Goal: Transaction & Acquisition: Purchase product/service

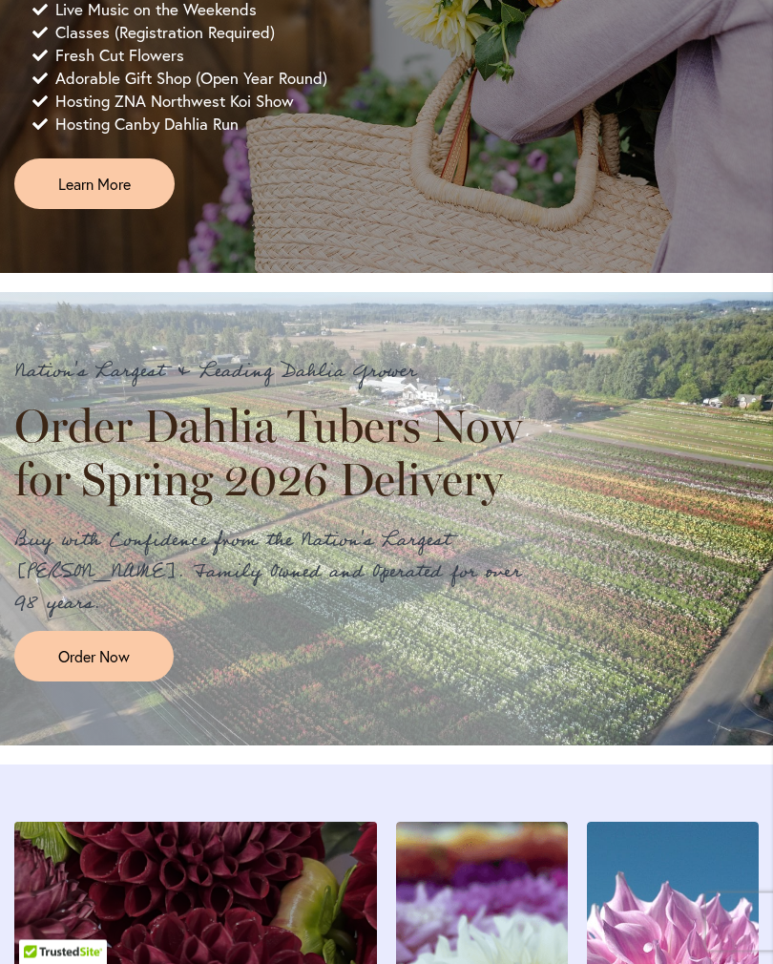
scroll to position [1334, 0]
click at [140, 682] on link "Order Now" at bounding box center [93, 656] width 159 height 51
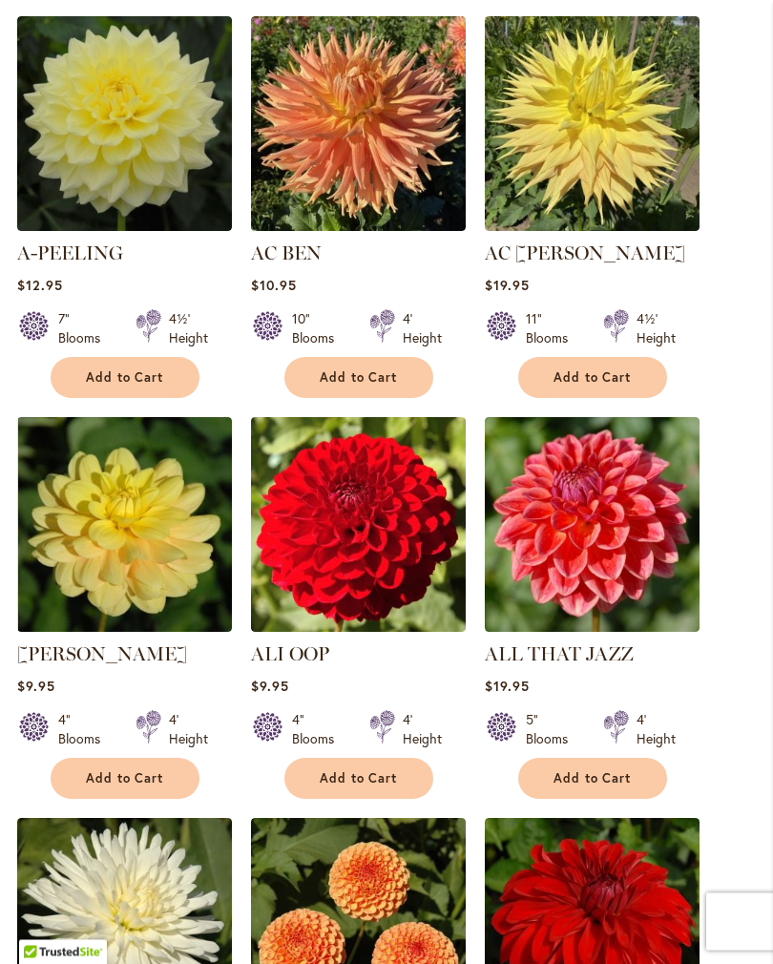
scroll to position [764, 0]
click at [600, 787] on span "Add to Cart" at bounding box center [593, 779] width 78 height 16
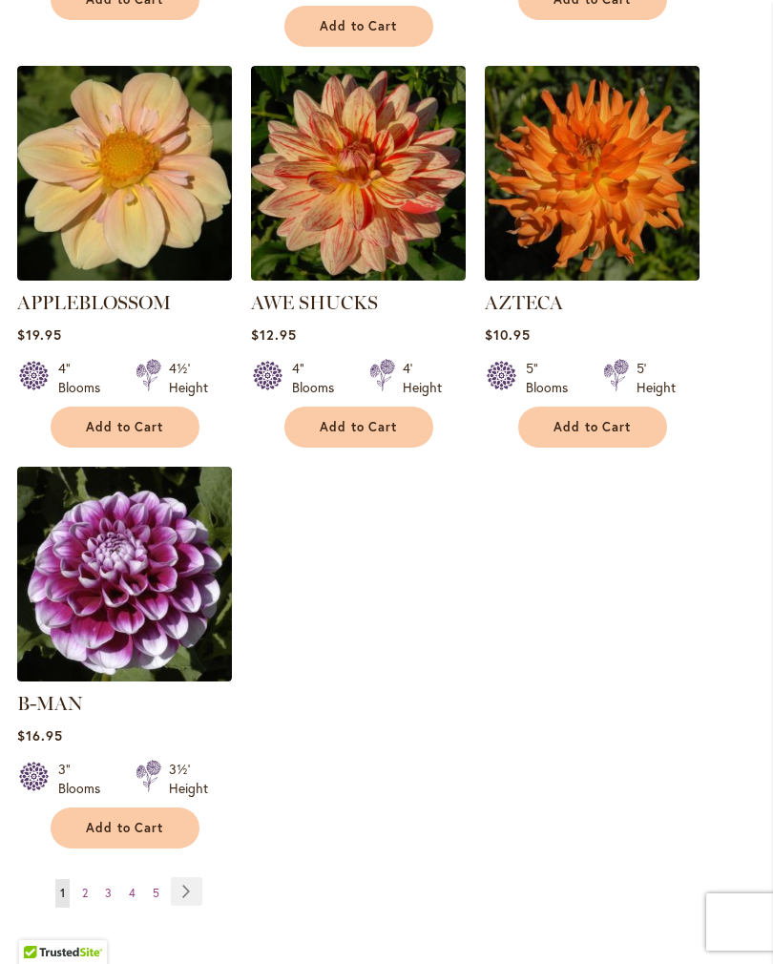
scroll to position [2415, 0]
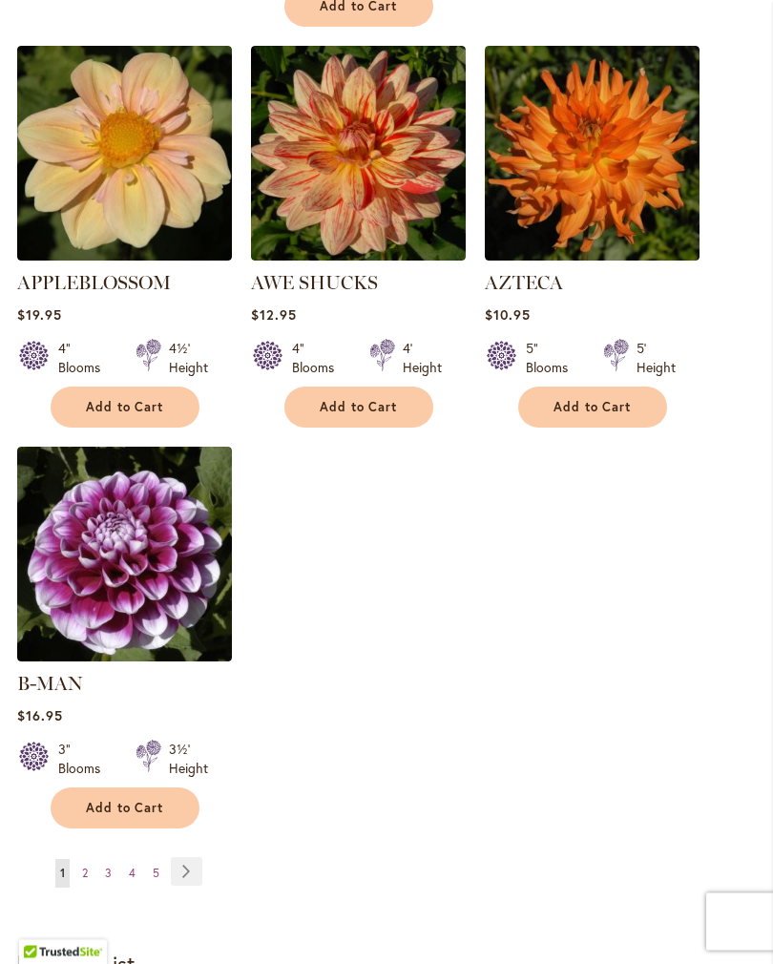
click at [89, 860] on link "Page 2" at bounding box center [84, 874] width 15 height 29
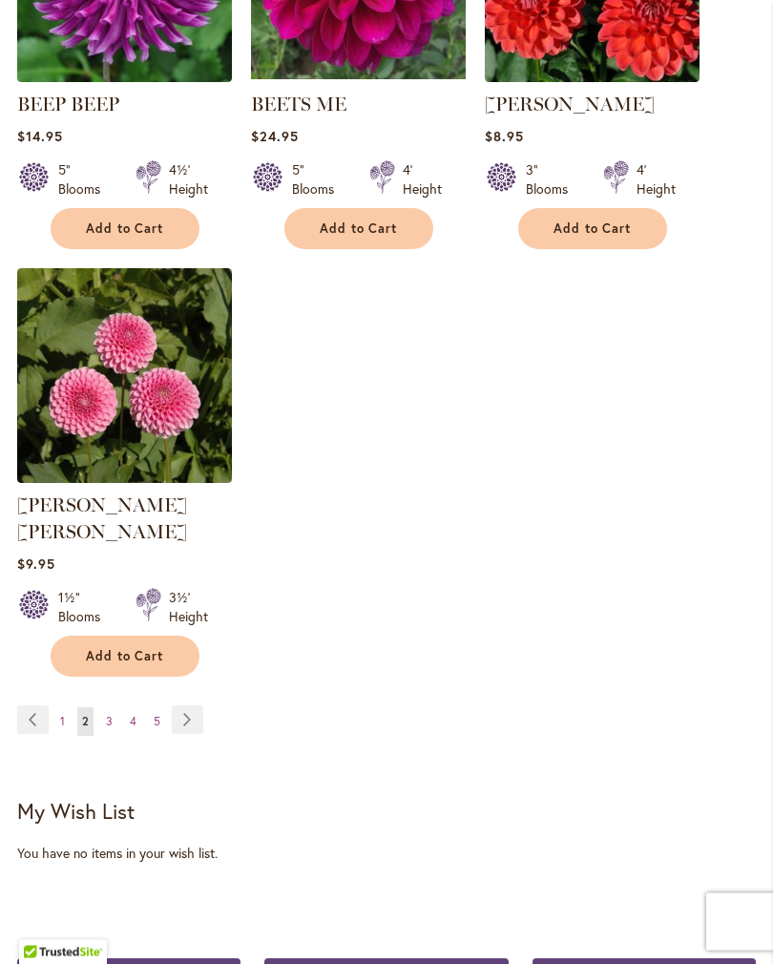
scroll to position [2517, 0]
click at [111, 714] on span "3" at bounding box center [109, 721] width 7 height 14
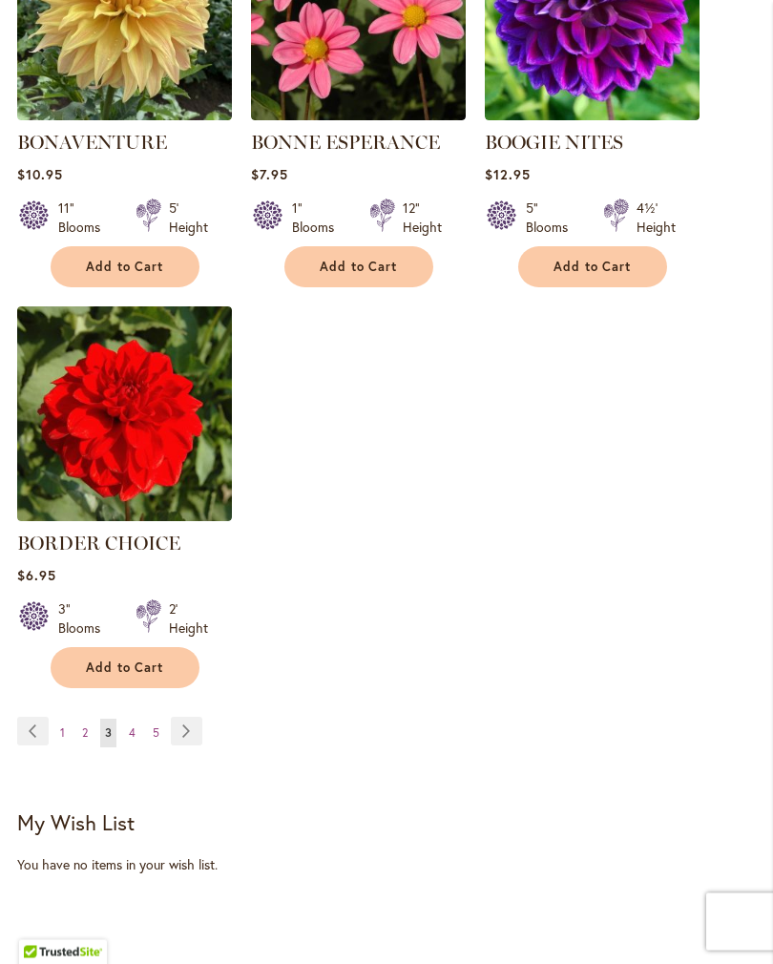
scroll to position [2479, 0]
click at [136, 746] on link "Page 4" at bounding box center [132, 733] width 16 height 29
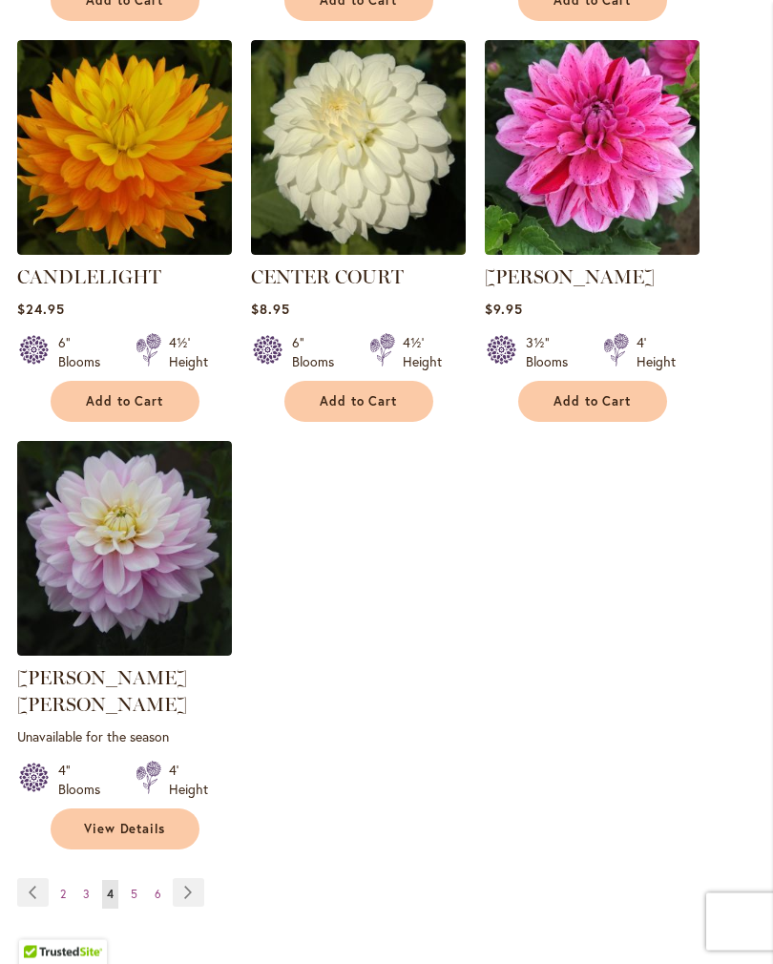
scroll to position [2371, 0]
click at [137, 880] on link "Page 5" at bounding box center [134, 894] width 16 height 29
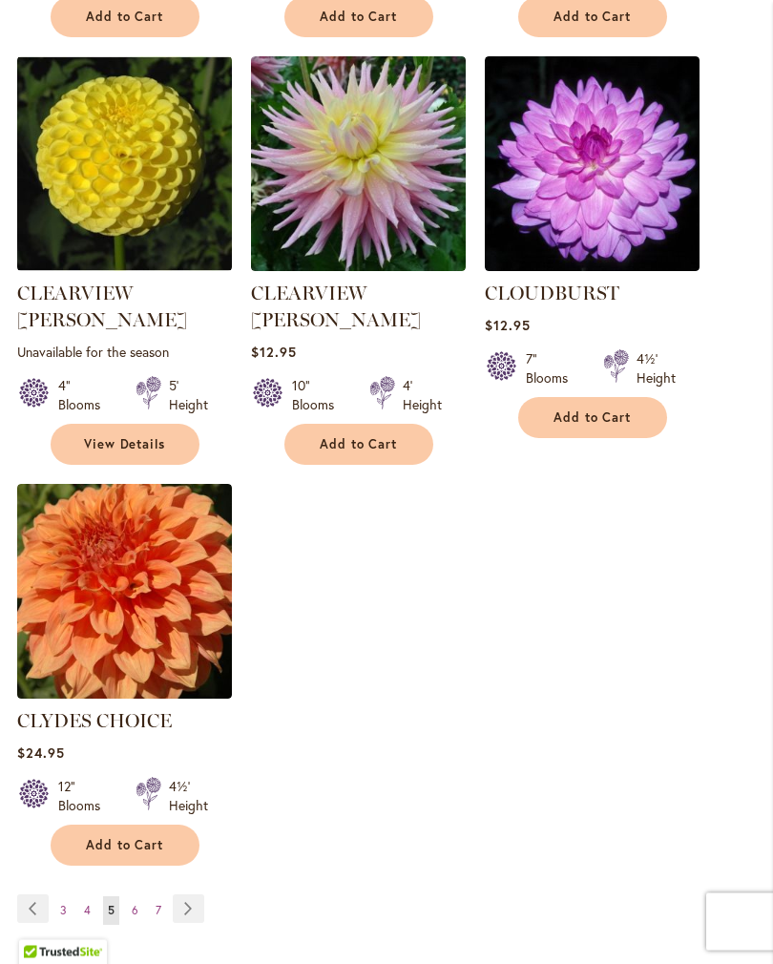
scroll to position [2355, 0]
click at [155, 837] on span "Add to Cart" at bounding box center [125, 845] width 78 height 16
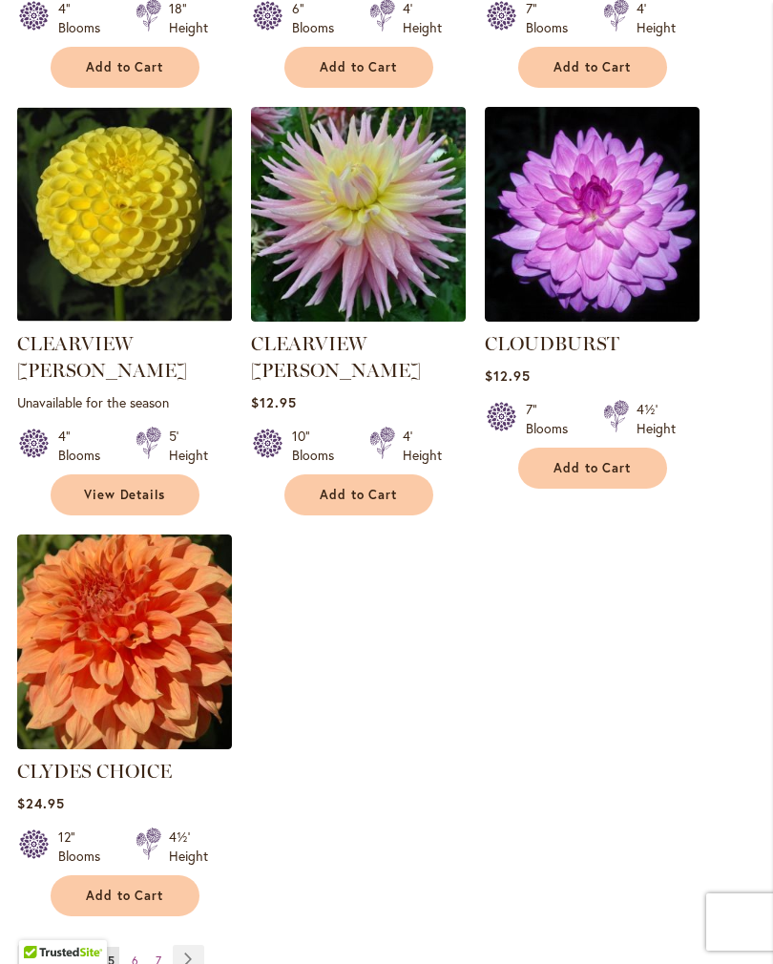
click at [135, 947] on link "Page 6" at bounding box center [135, 961] width 16 height 29
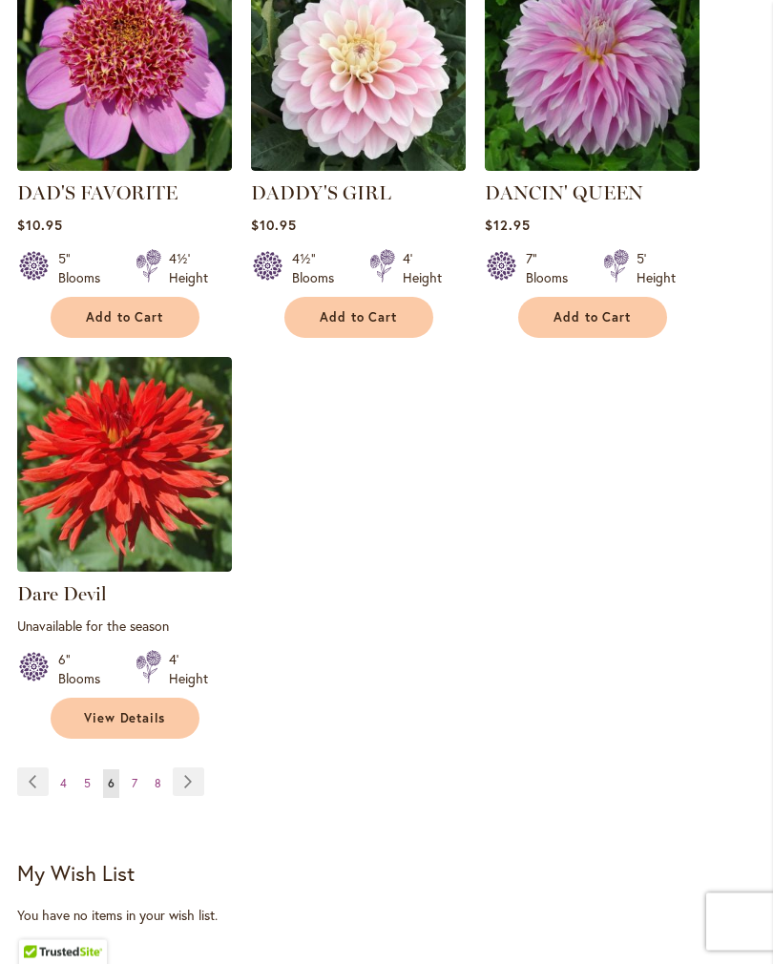
scroll to position [2501, 0]
click at [140, 770] on link "Page 7" at bounding box center [134, 784] width 15 height 29
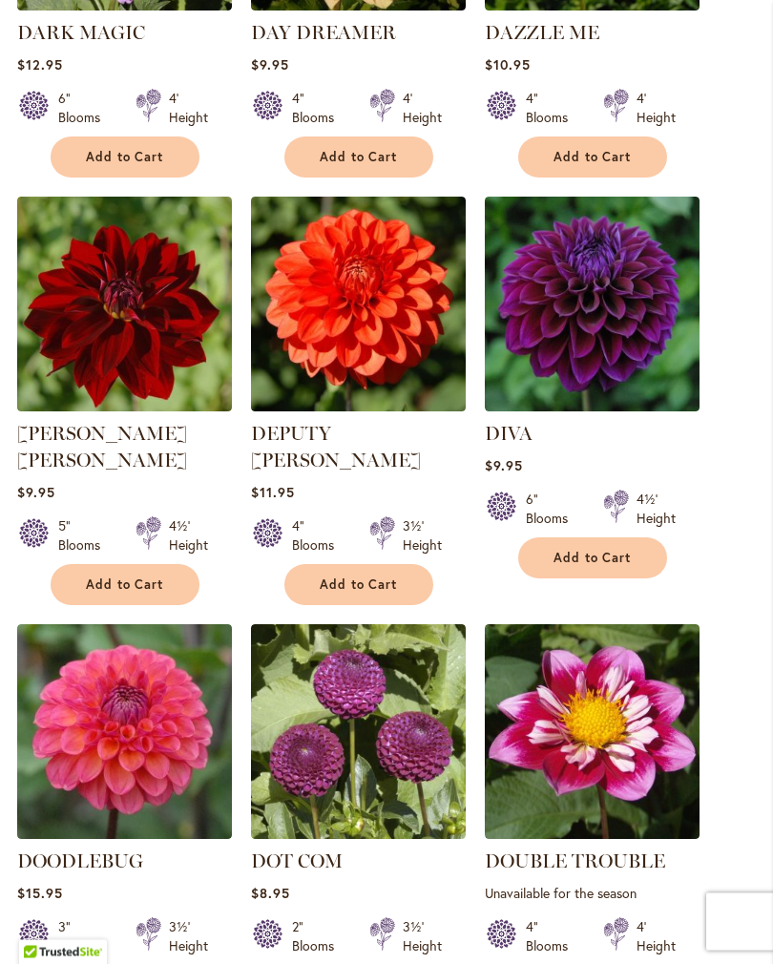
scroll to position [984, 0]
click at [614, 566] on span "Add to Cart" at bounding box center [593, 558] width 78 height 16
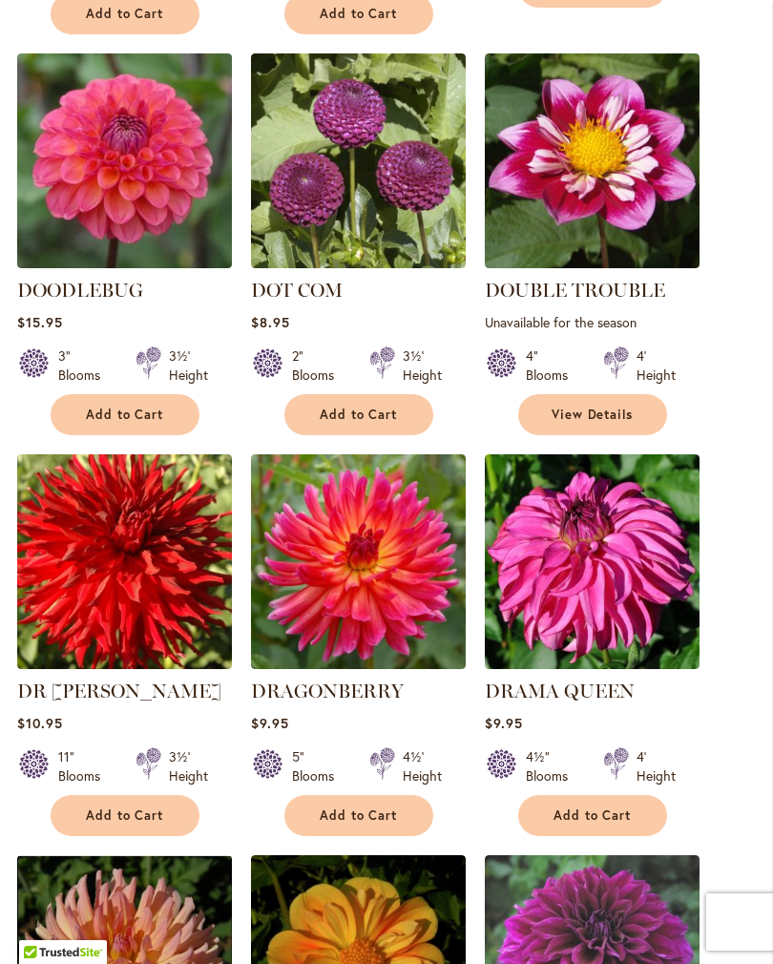
scroll to position [1596, 0]
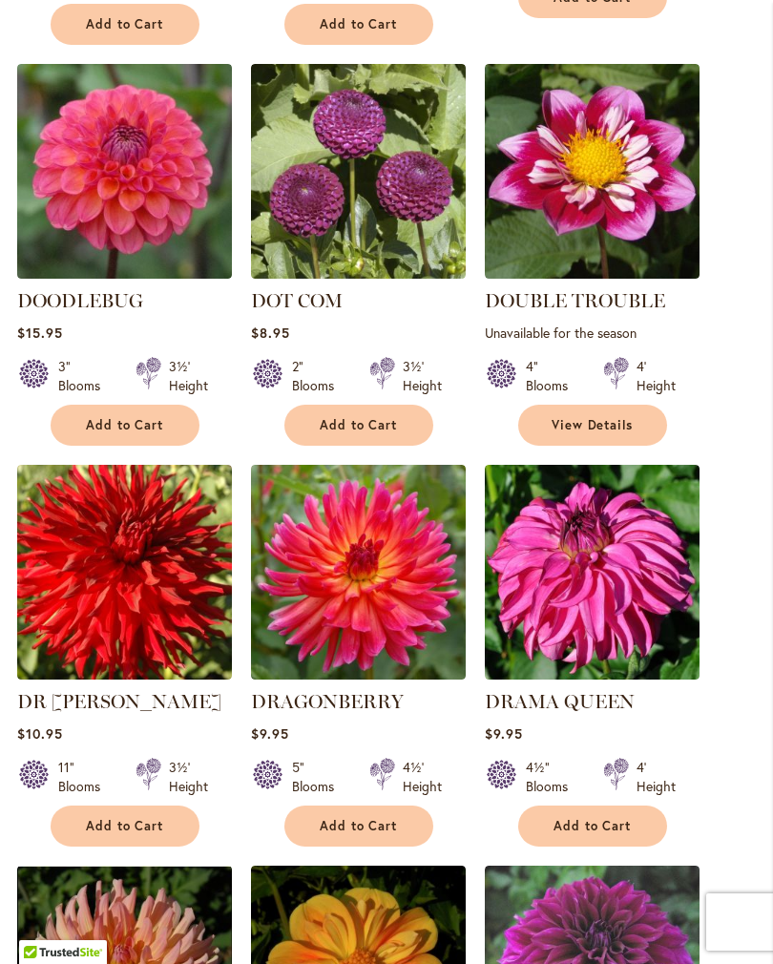
click at [152, 417] on span "Add to Cart" at bounding box center [125, 425] width 78 height 16
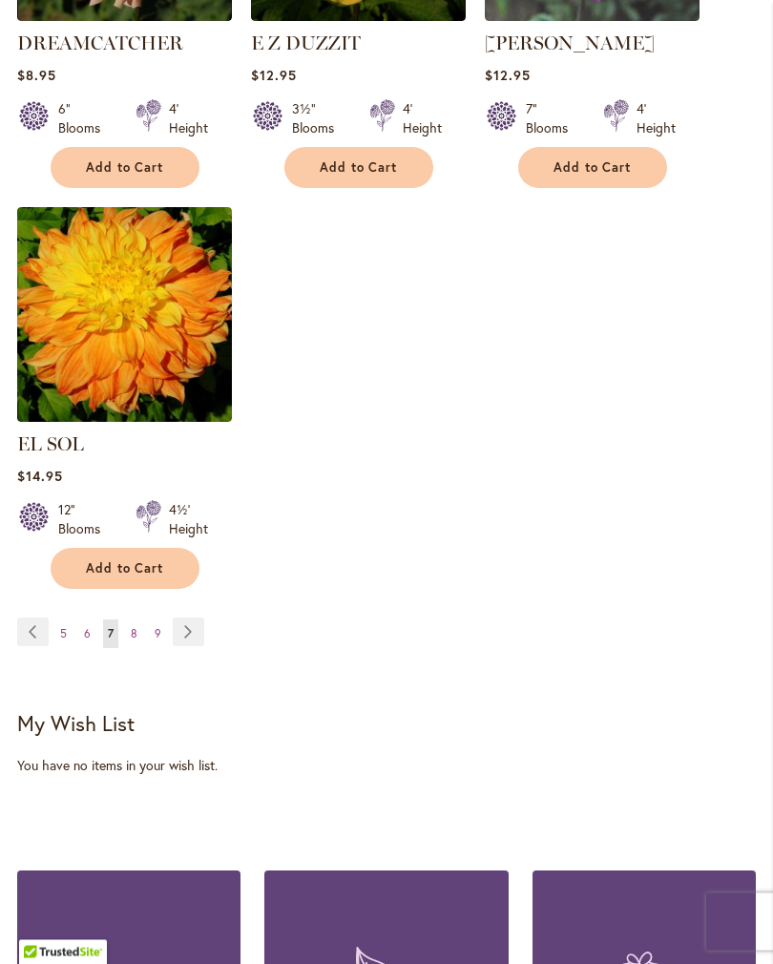
scroll to position [2656, 0]
click at [138, 620] on link "Page 8" at bounding box center [134, 634] width 16 height 29
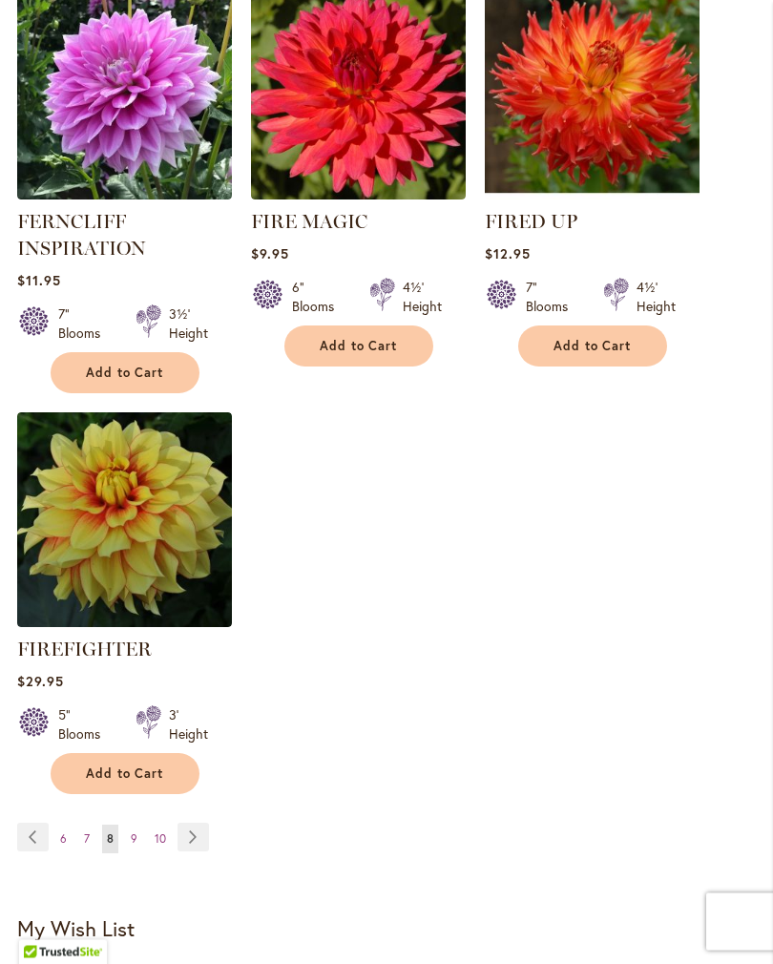
scroll to position [2465, 0]
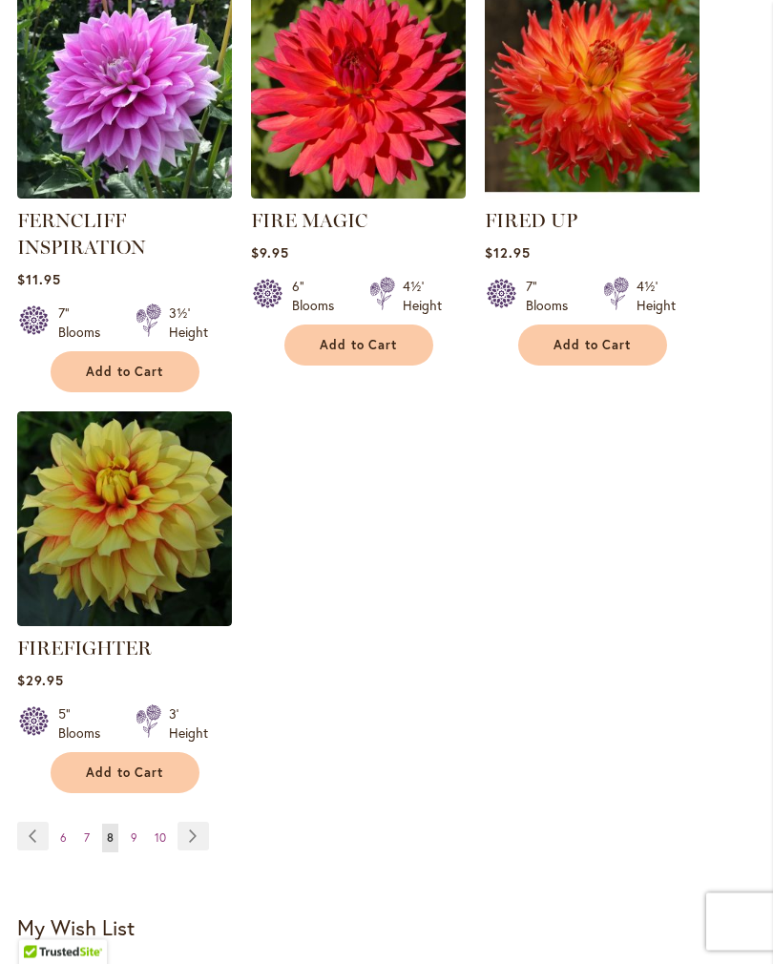
click at [137, 846] on span "9" at bounding box center [134, 839] width 7 height 14
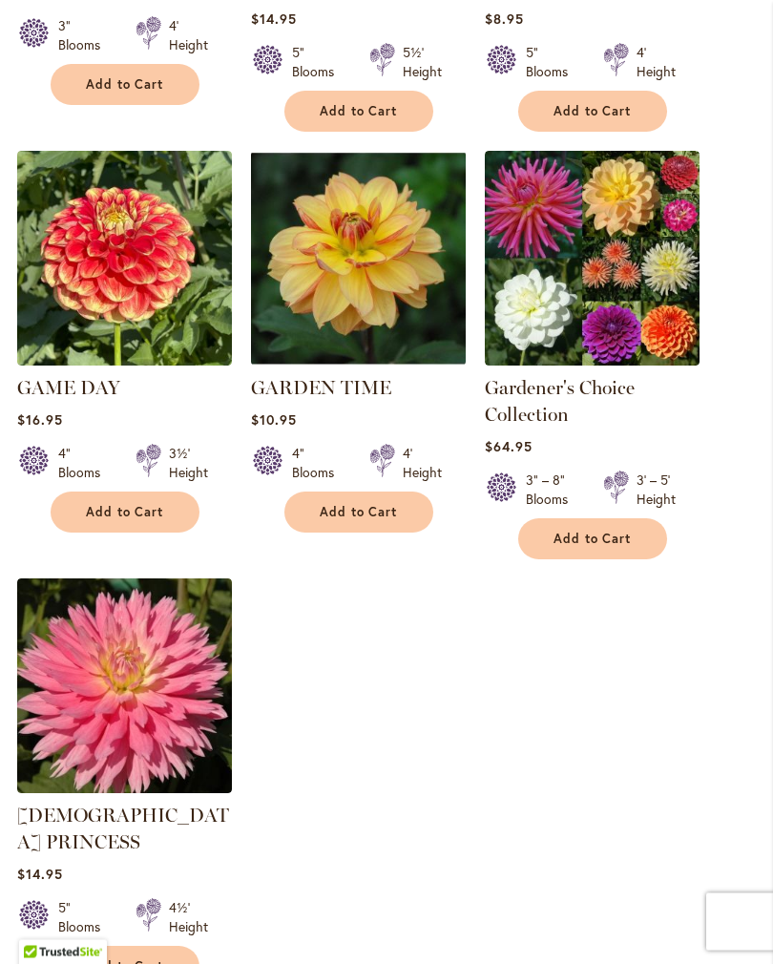
scroll to position [2315, 0]
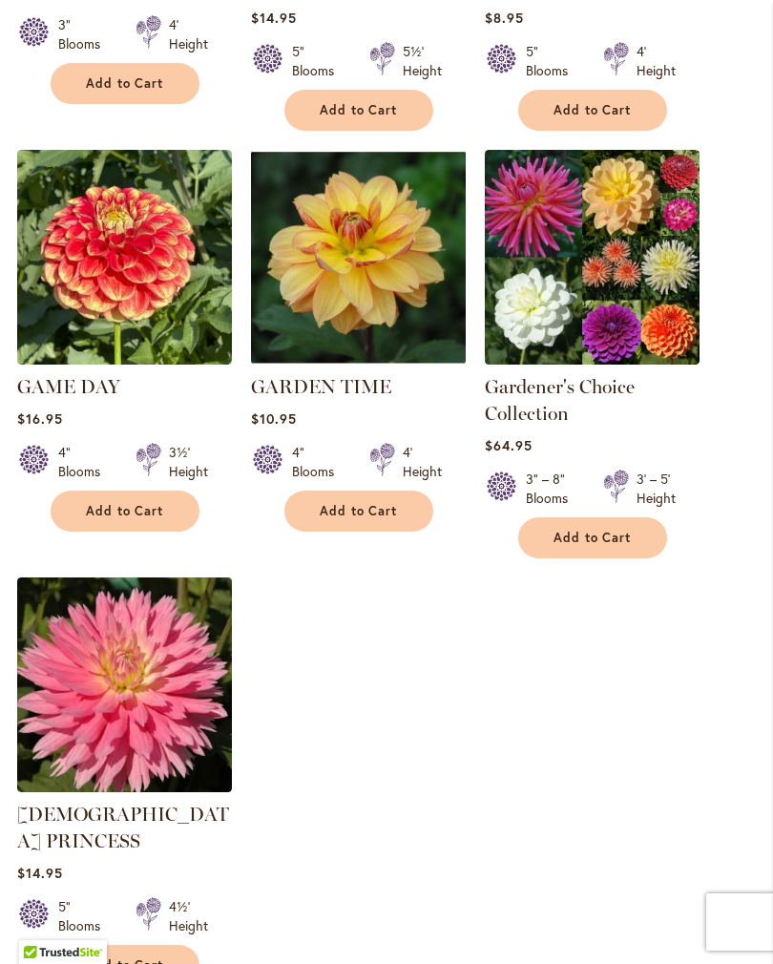
click at [149, 958] on span "Add to Cart" at bounding box center [125, 966] width 78 height 16
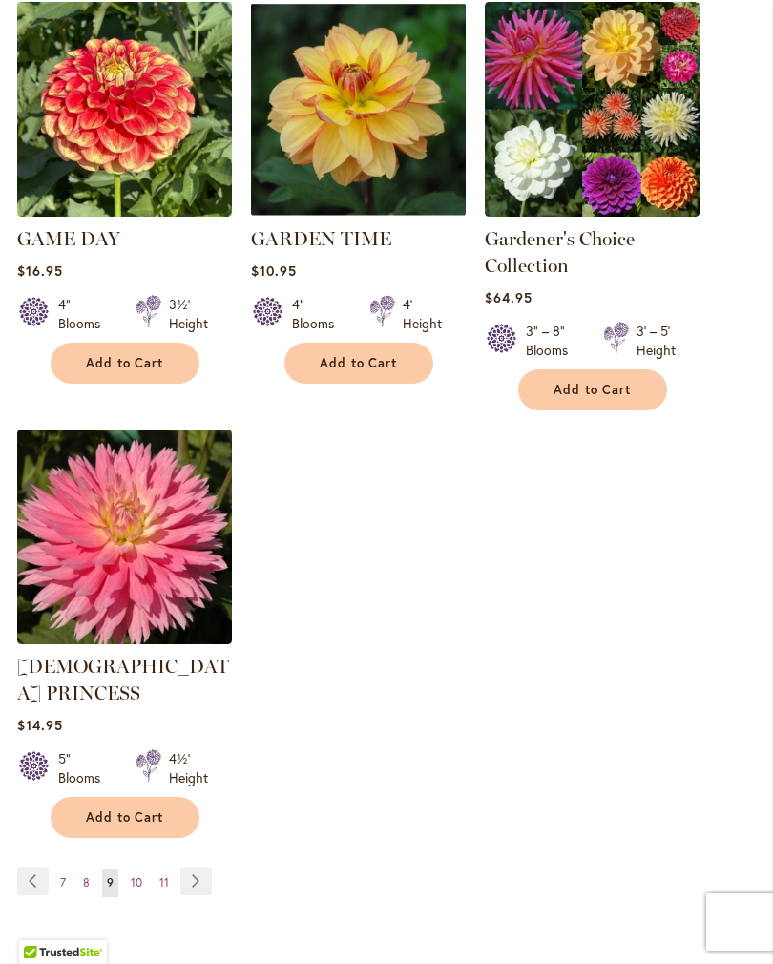
scroll to position [2523, 0]
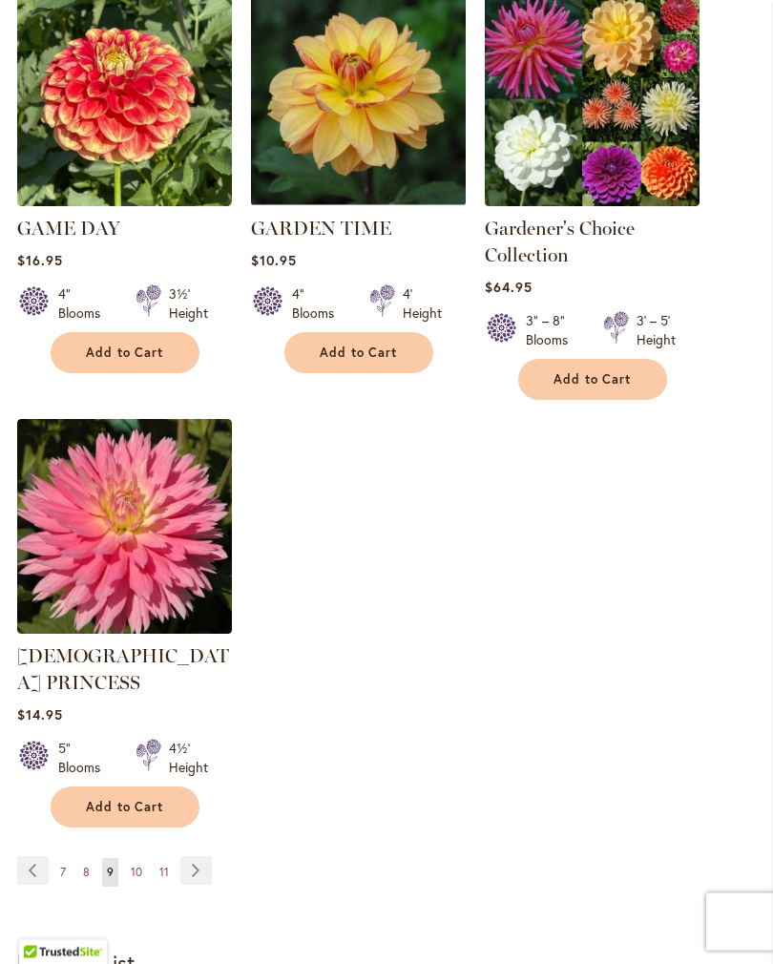
click at [142, 859] on link "Page 10" at bounding box center [136, 873] width 21 height 29
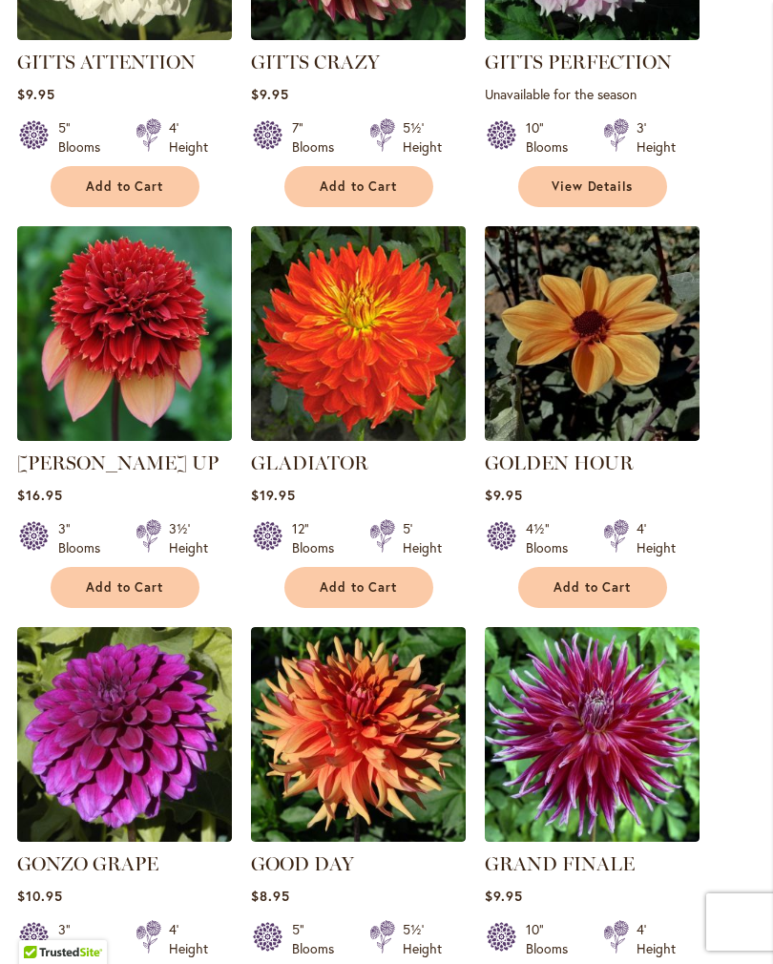
scroll to position [1778, 0]
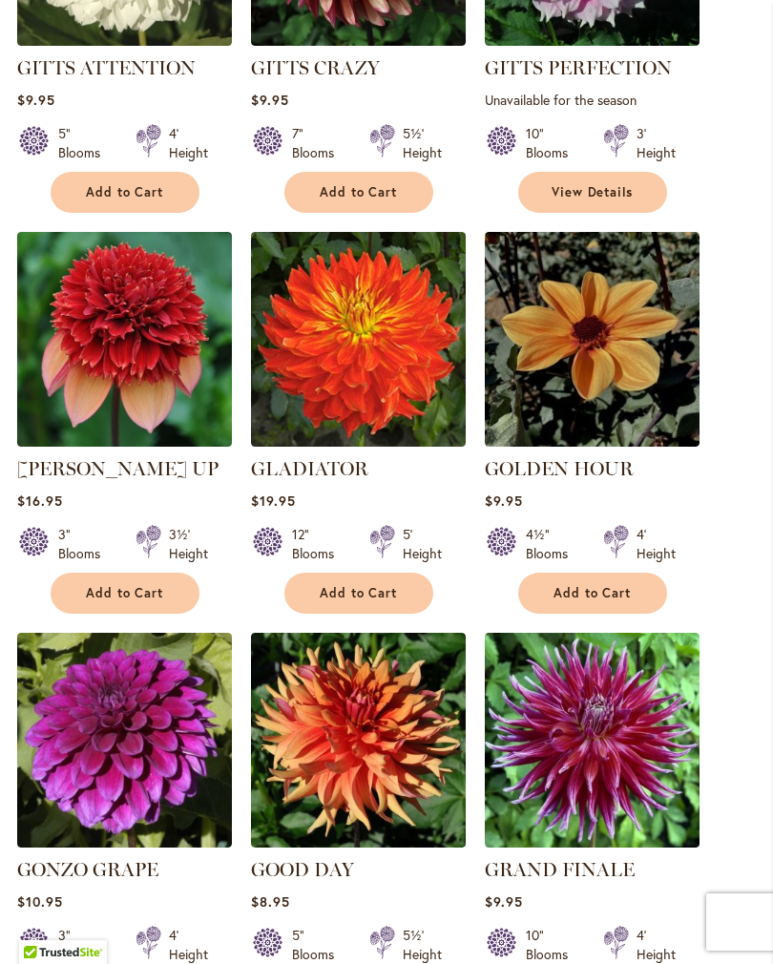
click at [139, 585] on span "Add to Cart" at bounding box center [125, 593] width 78 height 16
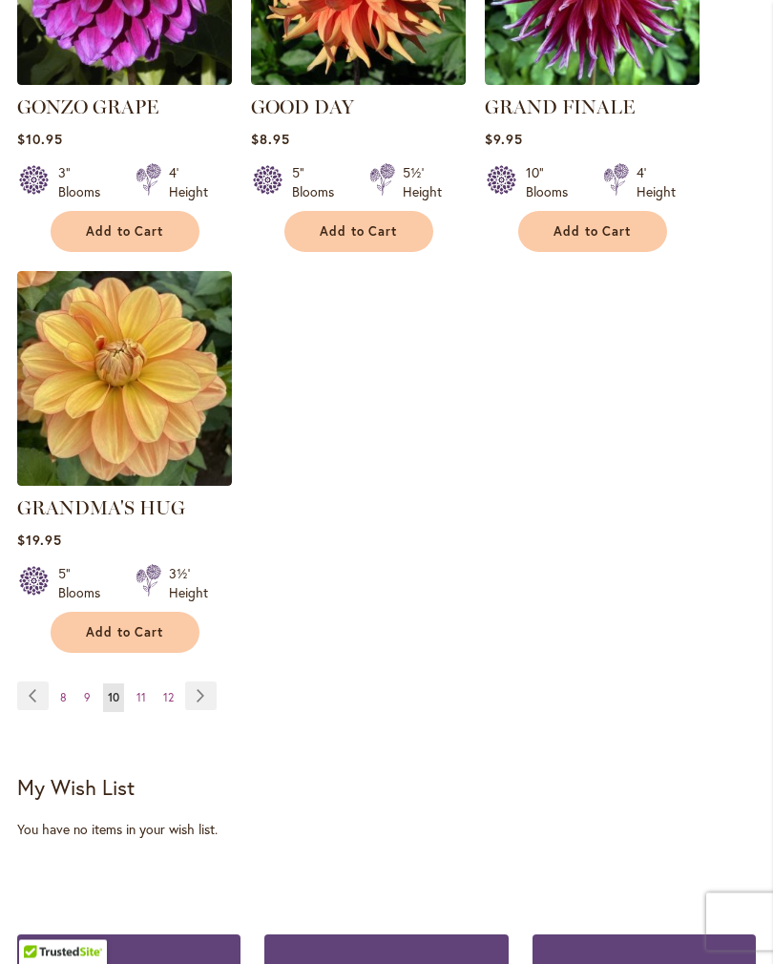
scroll to position [2597, 0]
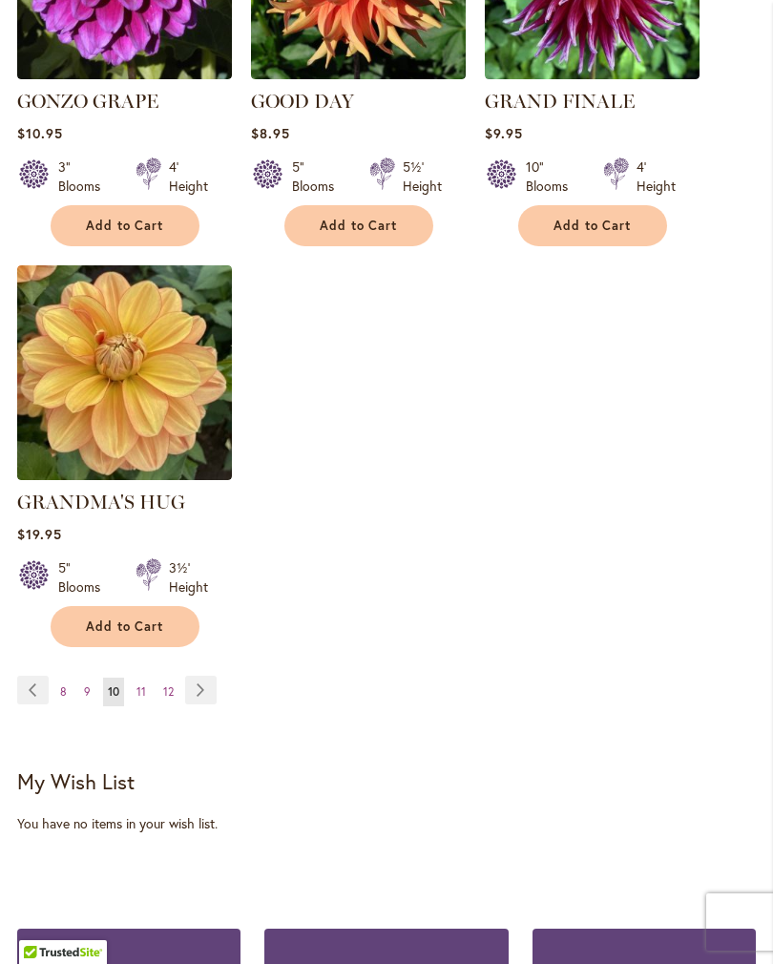
click at [138, 685] on span "11" at bounding box center [142, 692] width 10 height 14
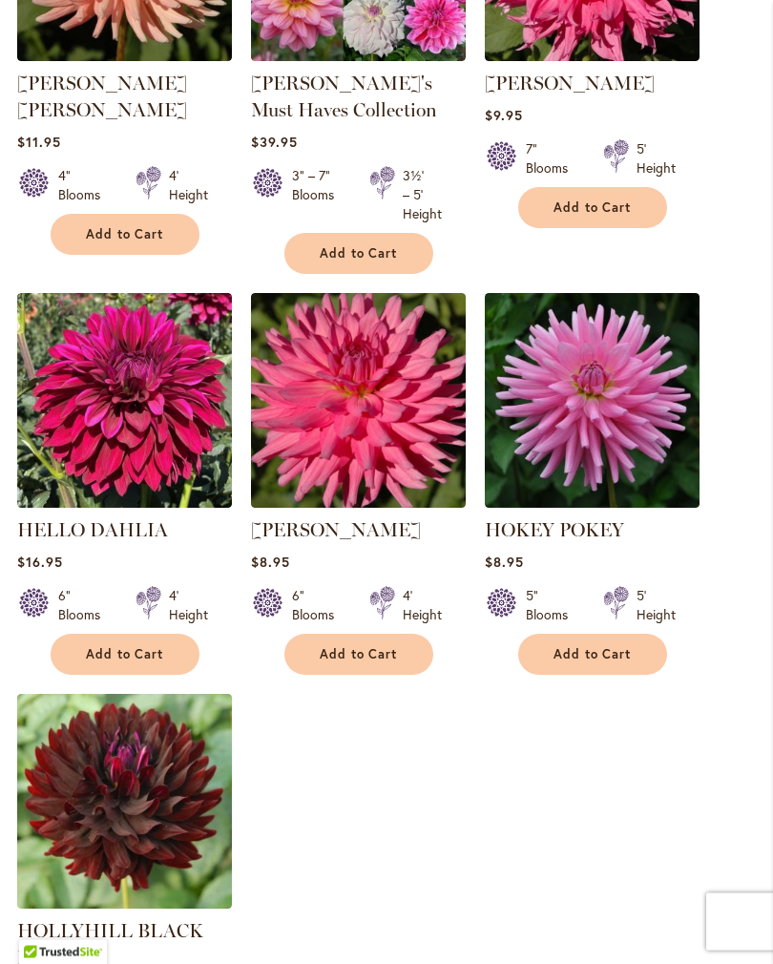
scroll to position [2169, 0]
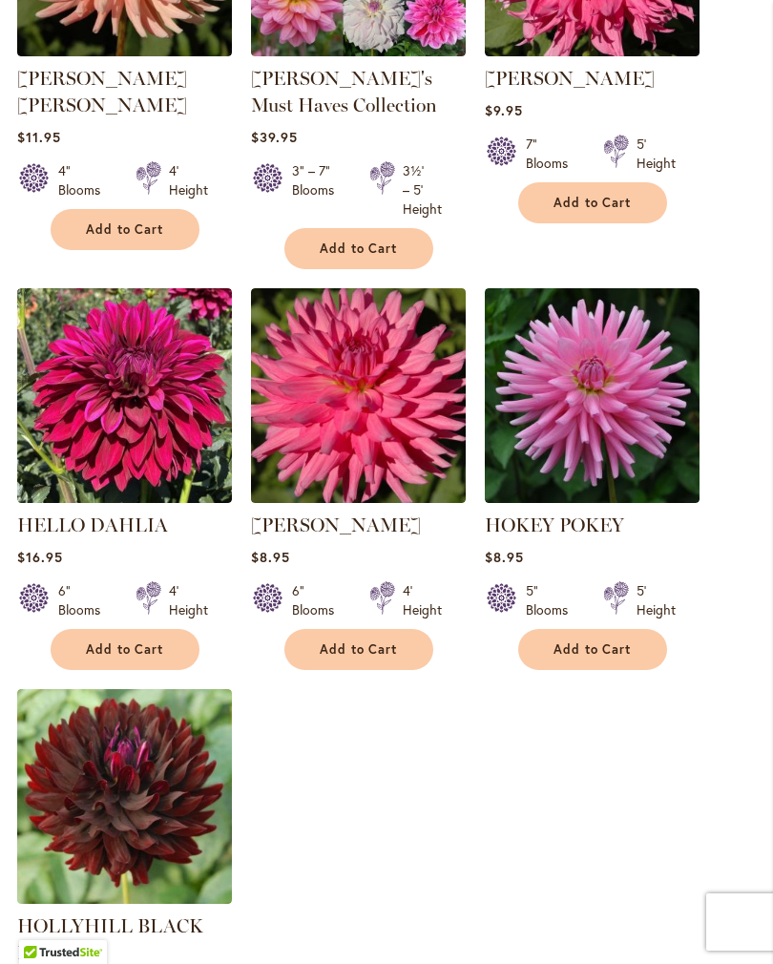
click at [377, 670] on button "Add to Cart" at bounding box center [359, 649] width 149 height 41
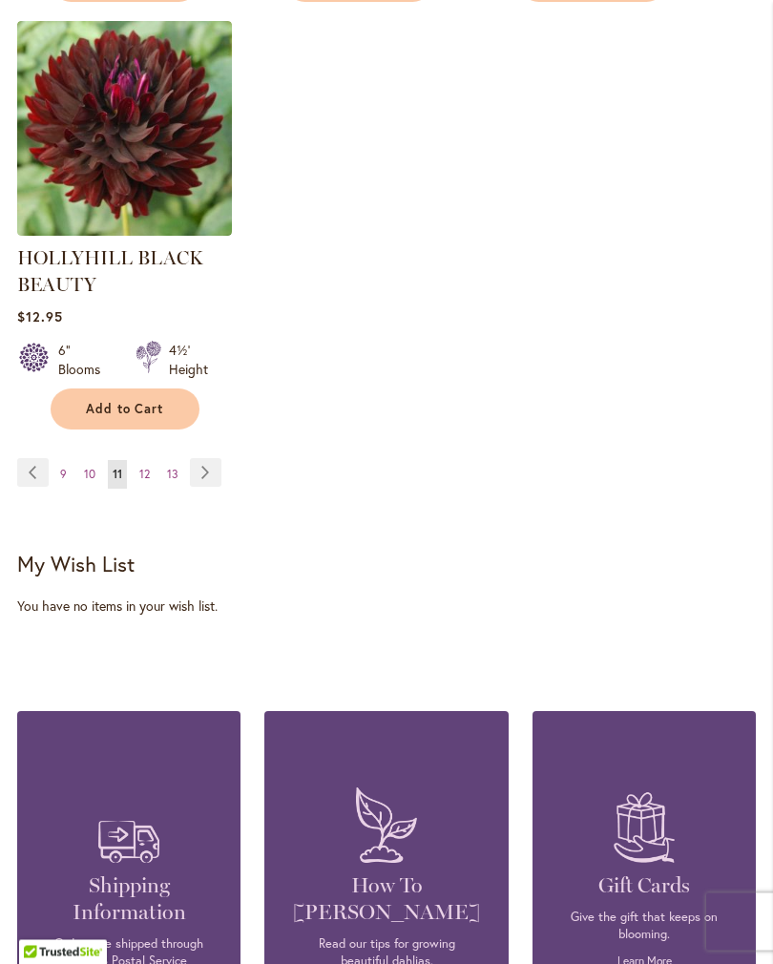
scroll to position [2888, 0]
click at [152, 487] on link "Page 12" at bounding box center [145, 474] width 20 height 29
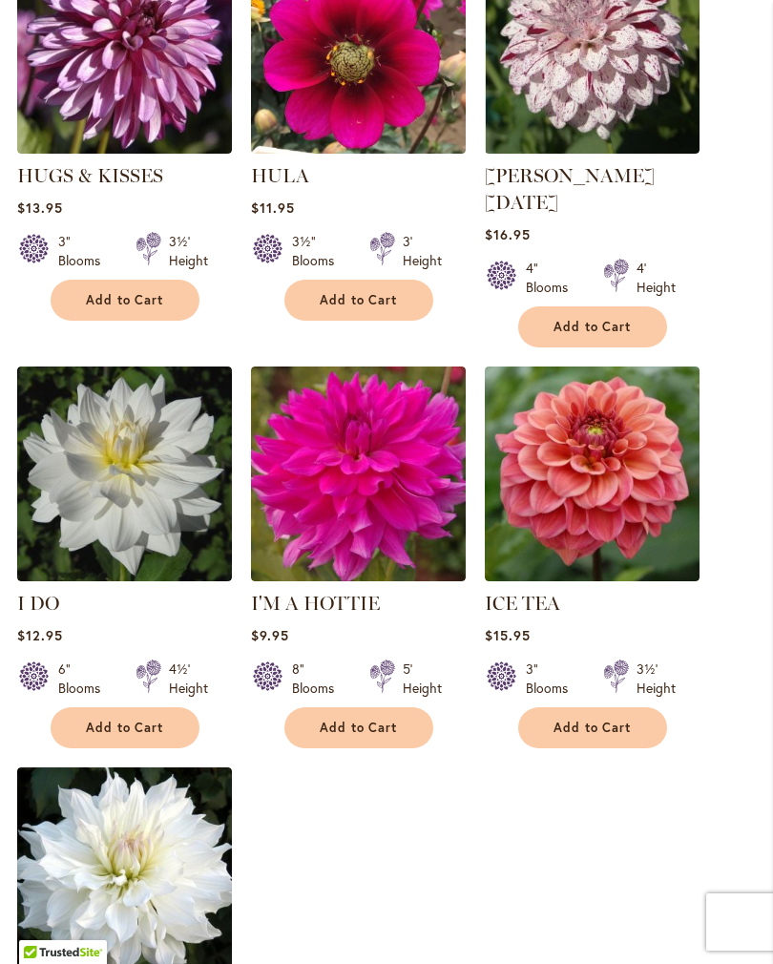
scroll to position [2050, 0]
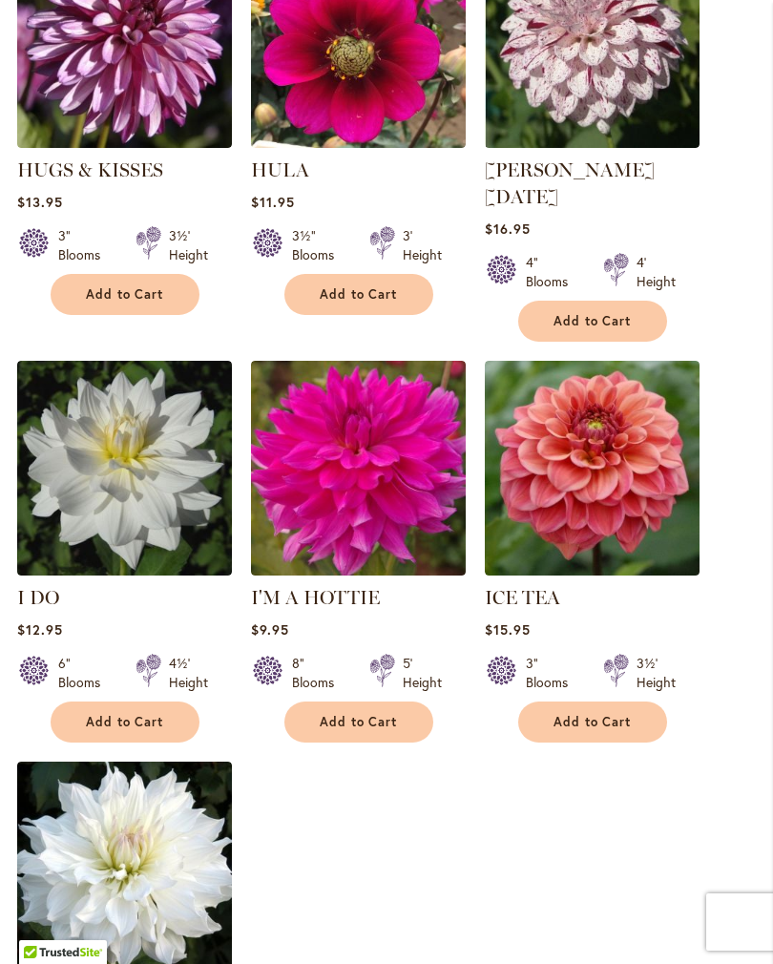
click at [646, 446] on img at bounding box center [592, 468] width 215 height 215
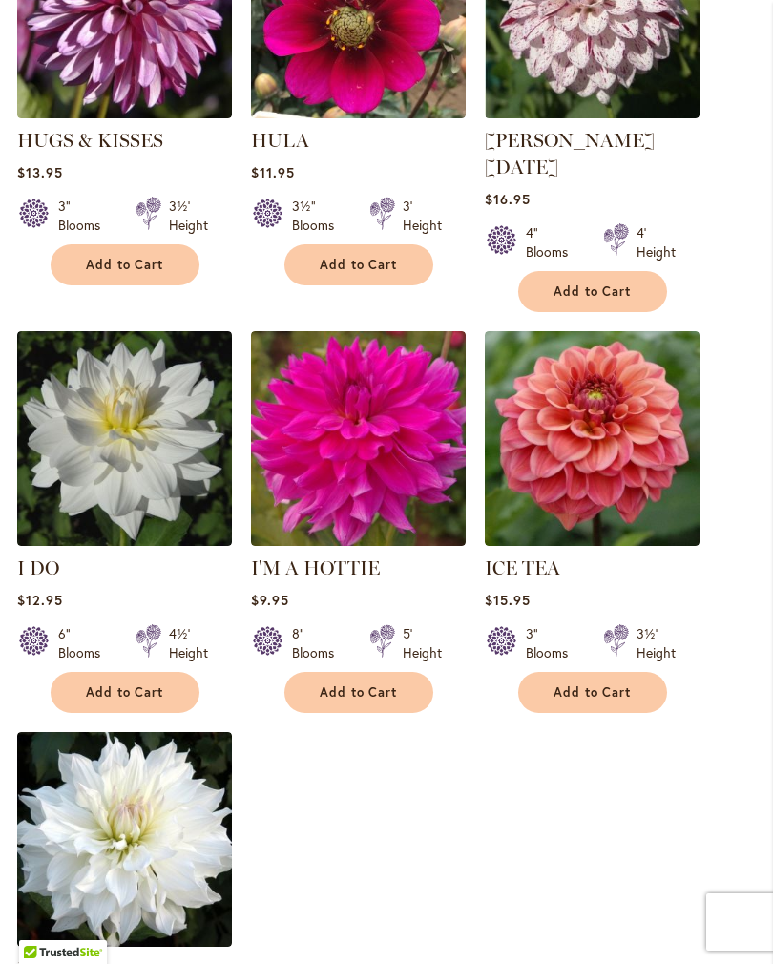
scroll to position [2080, 0]
click at [624, 685] on span "Add to Cart" at bounding box center [593, 693] width 78 height 16
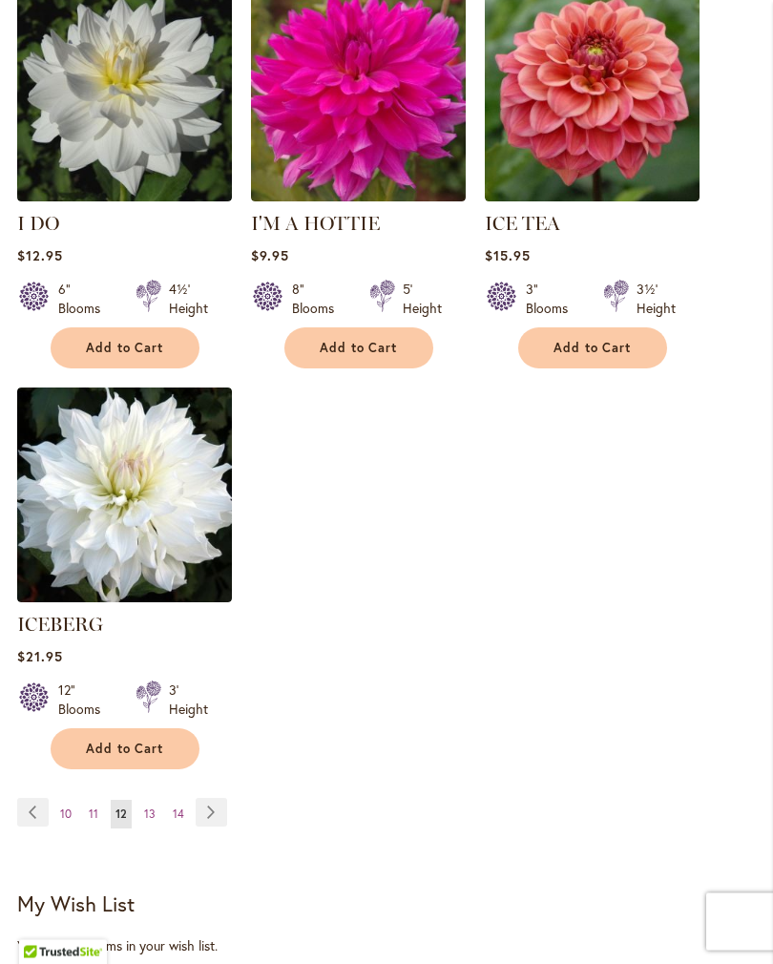
scroll to position [2475, 0]
click at [155, 807] on span "13" at bounding box center [149, 814] width 11 height 14
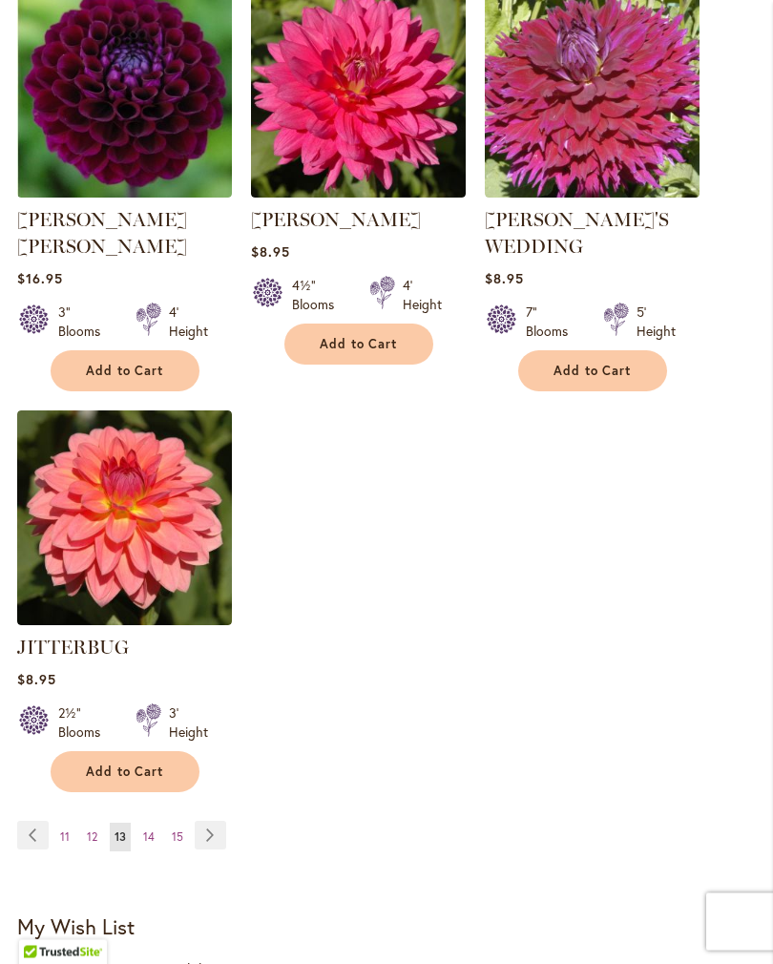
scroll to position [2448, 0]
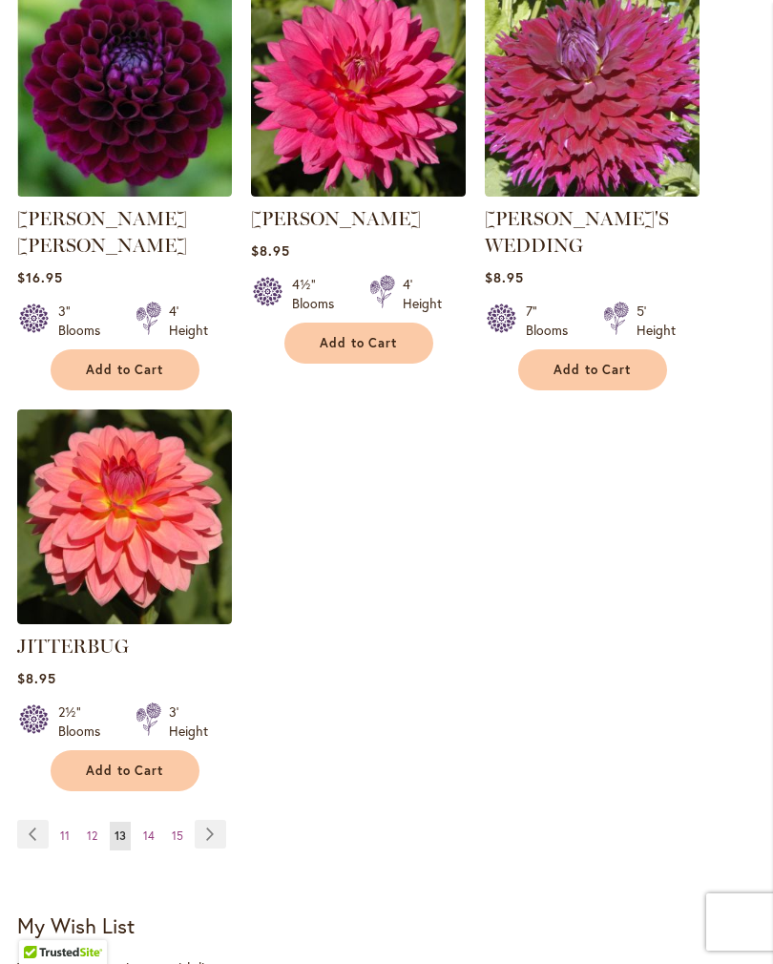
click at [158, 822] on link "Page 14" at bounding box center [148, 836] width 21 height 29
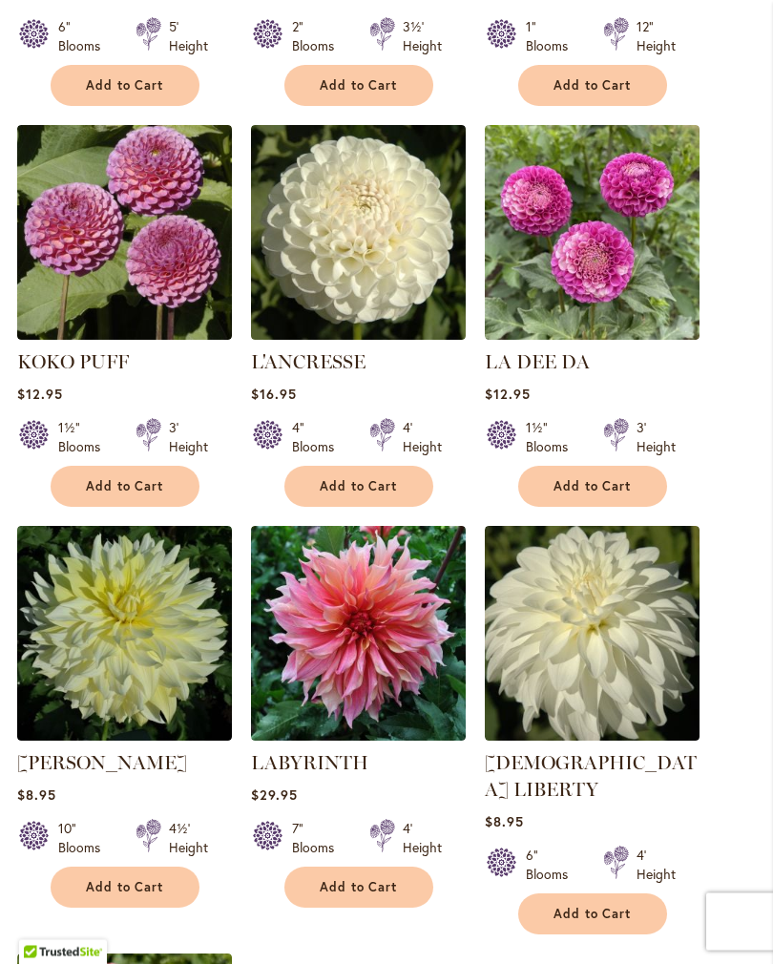
scroll to position [1859, 0]
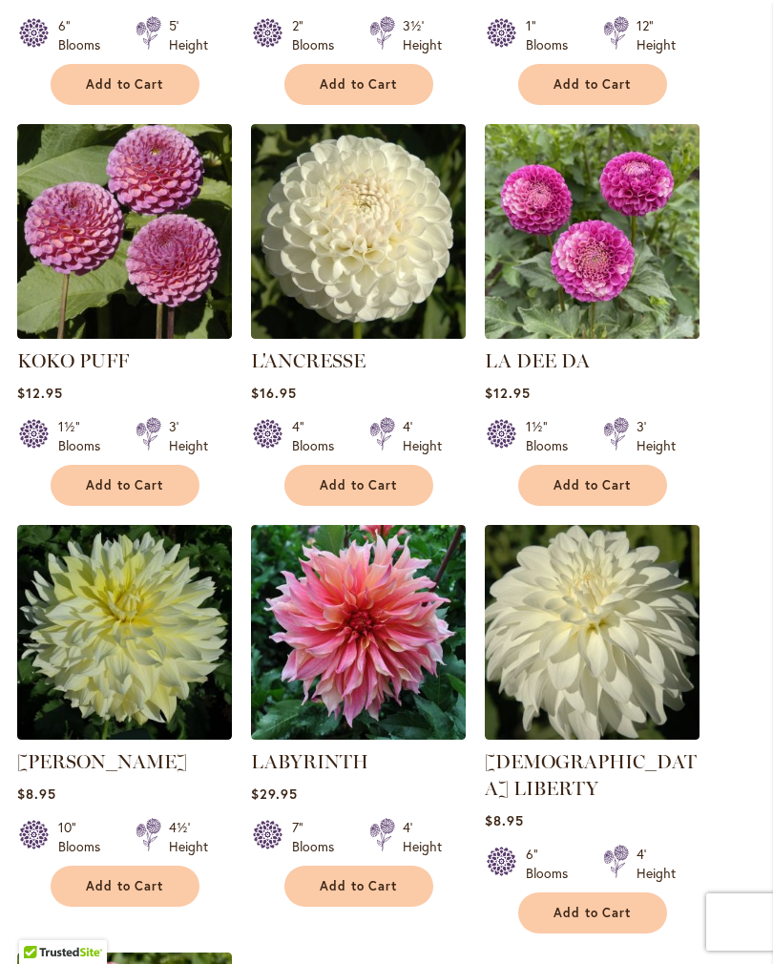
click at [390, 494] on span "Add to Cart" at bounding box center [359, 485] width 78 height 16
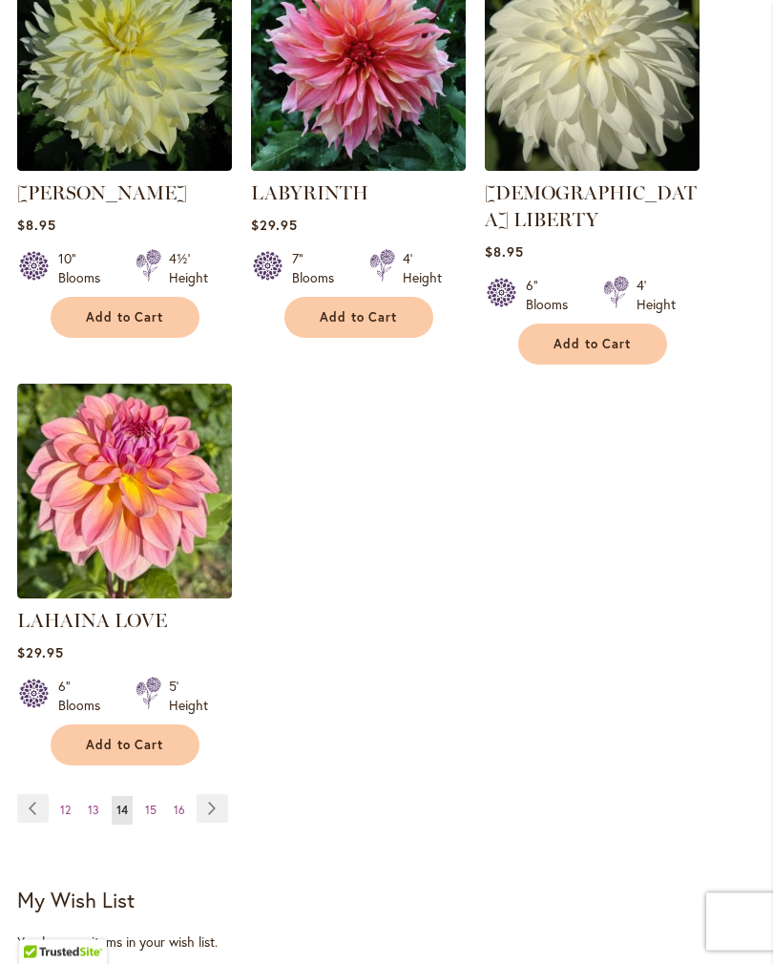
scroll to position [2479, 0]
click at [159, 796] on link "Page 15" at bounding box center [150, 810] width 21 height 29
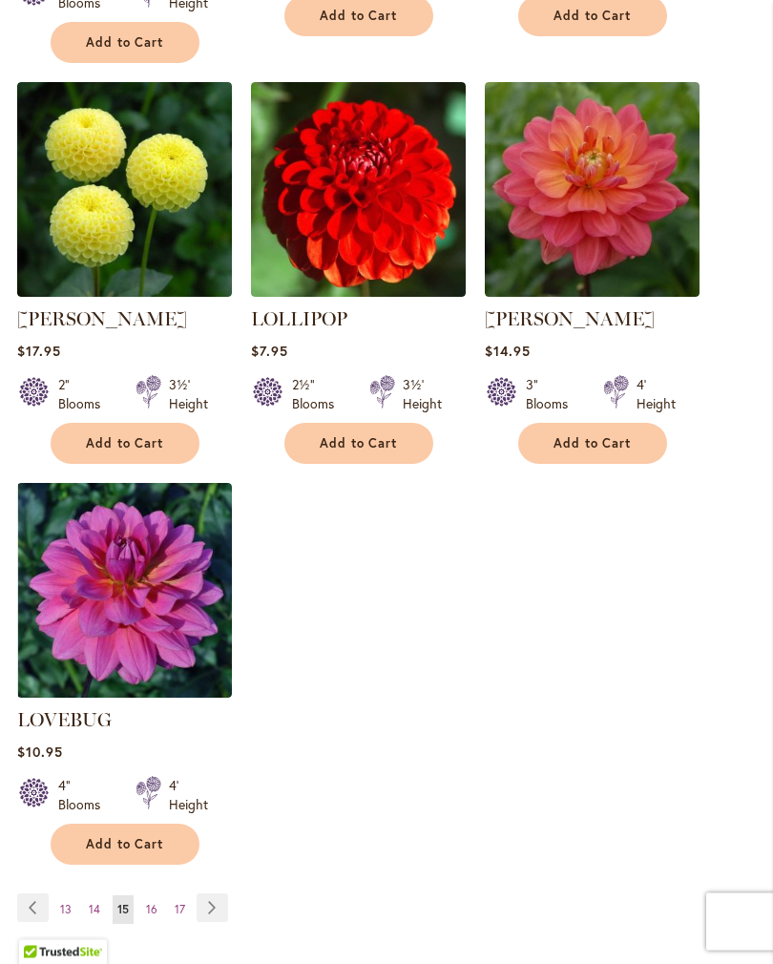
scroll to position [2356, 0]
click at [153, 896] on link "Page 16" at bounding box center [151, 910] width 21 height 29
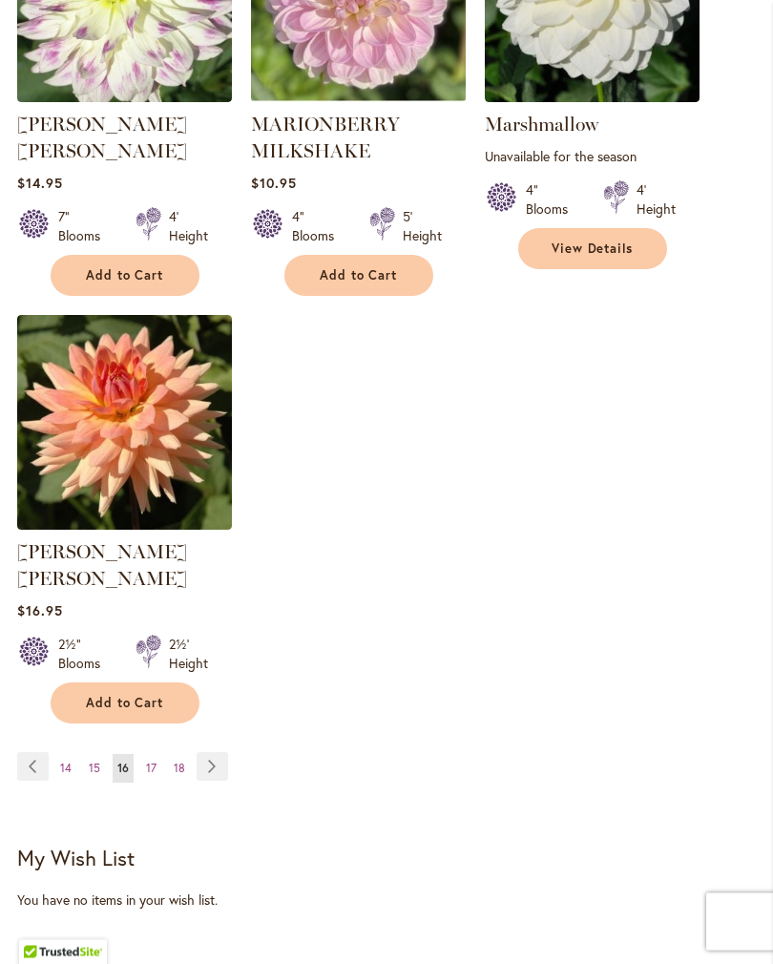
scroll to position [2524, 0]
click at [159, 754] on link "Page 17" at bounding box center [151, 768] width 20 height 29
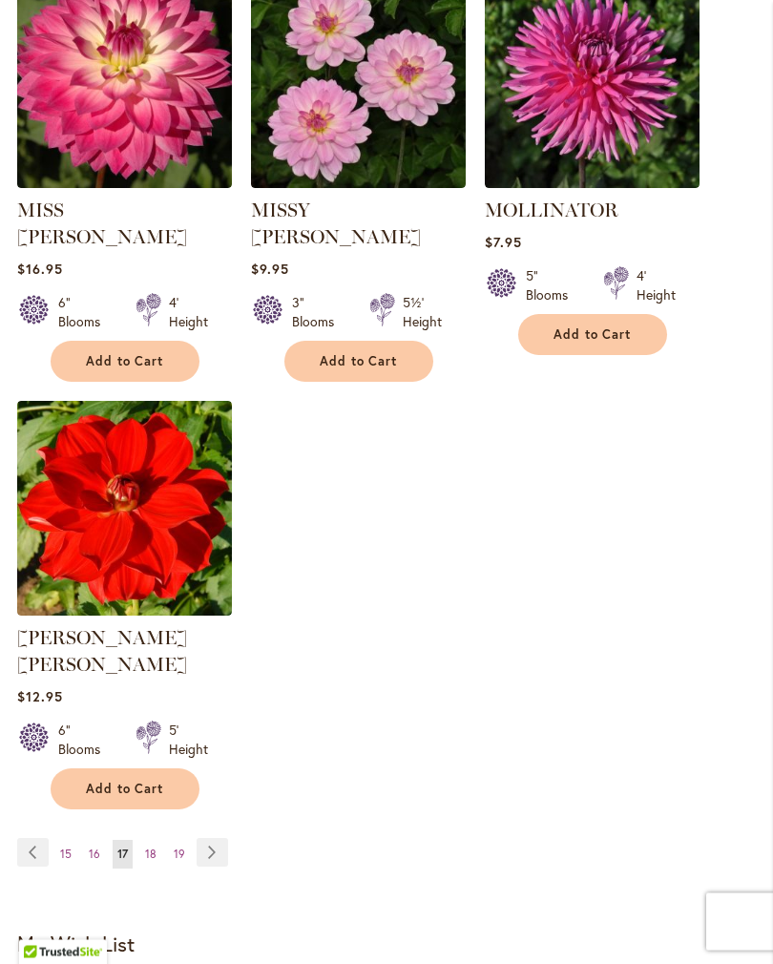
scroll to position [2411, 0]
click at [159, 840] on link "Page 18" at bounding box center [150, 854] width 21 height 29
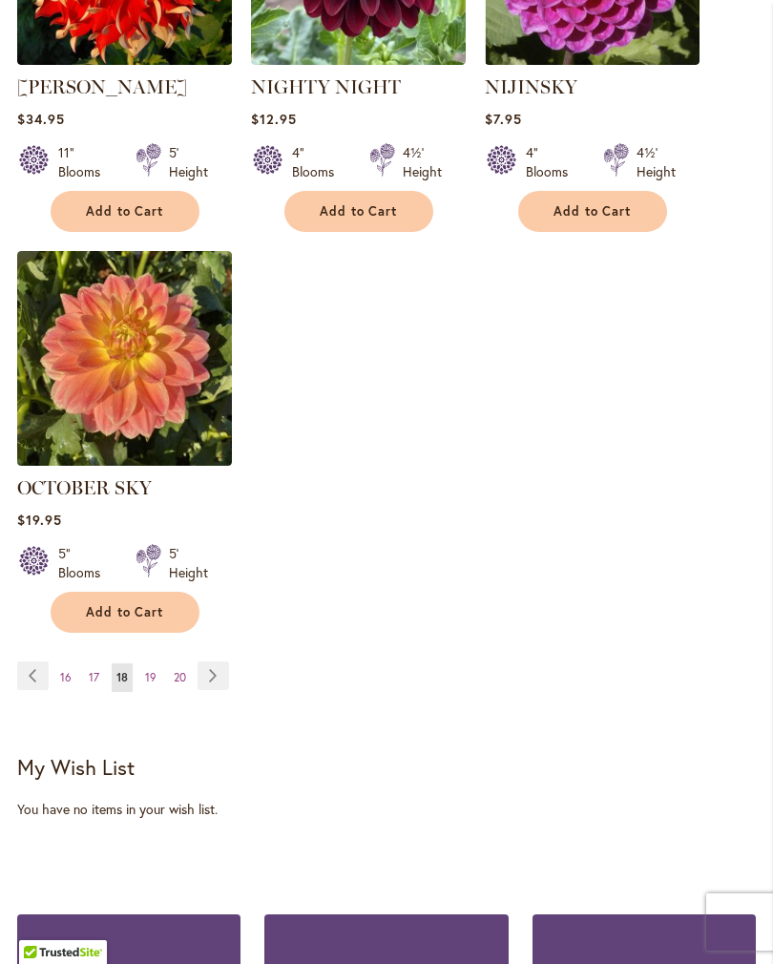
scroll to position [2533, 0]
click at [157, 690] on link "Page 19" at bounding box center [150, 679] width 21 height 29
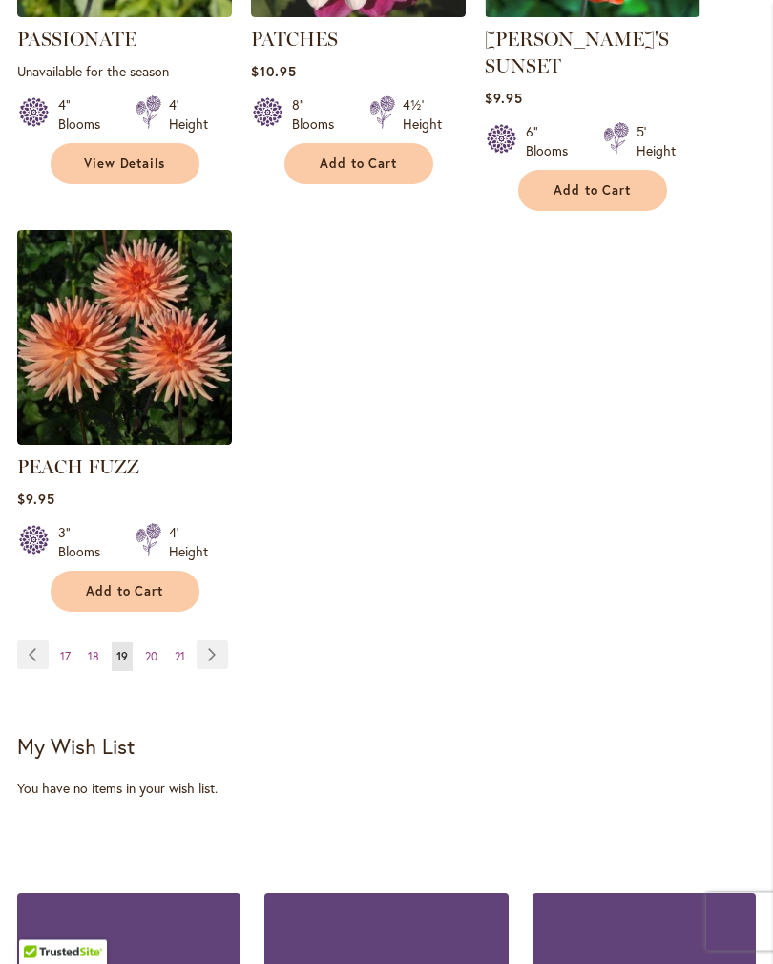
scroll to position [2609, 0]
click at [159, 646] on link "Page 20" at bounding box center [151, 657] width 22 height 29
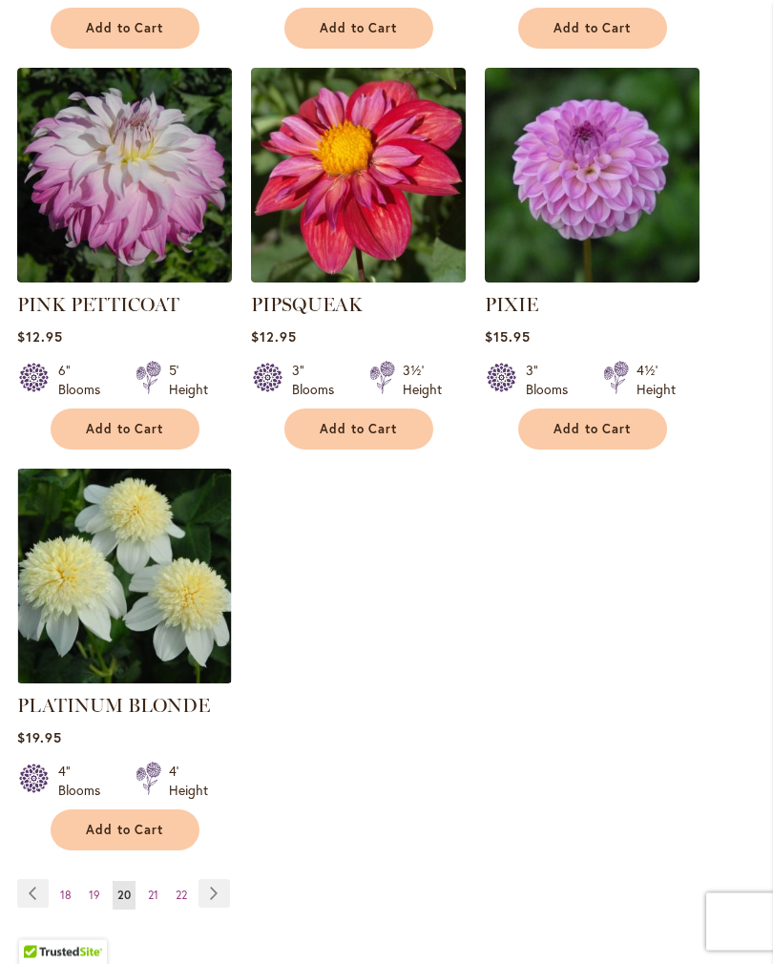
scroll to position [2397, 0]
click at [161, 881] on link "Page 21" at bounding box center [153, 895] width 20 height 29
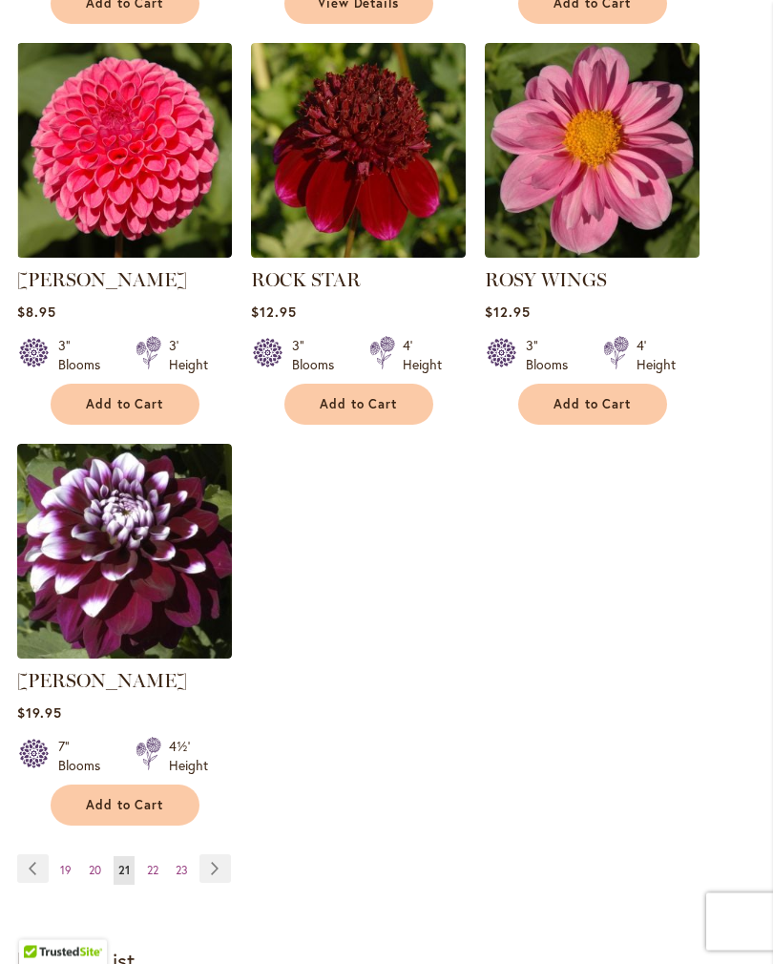
scroll to position [2456, 0]
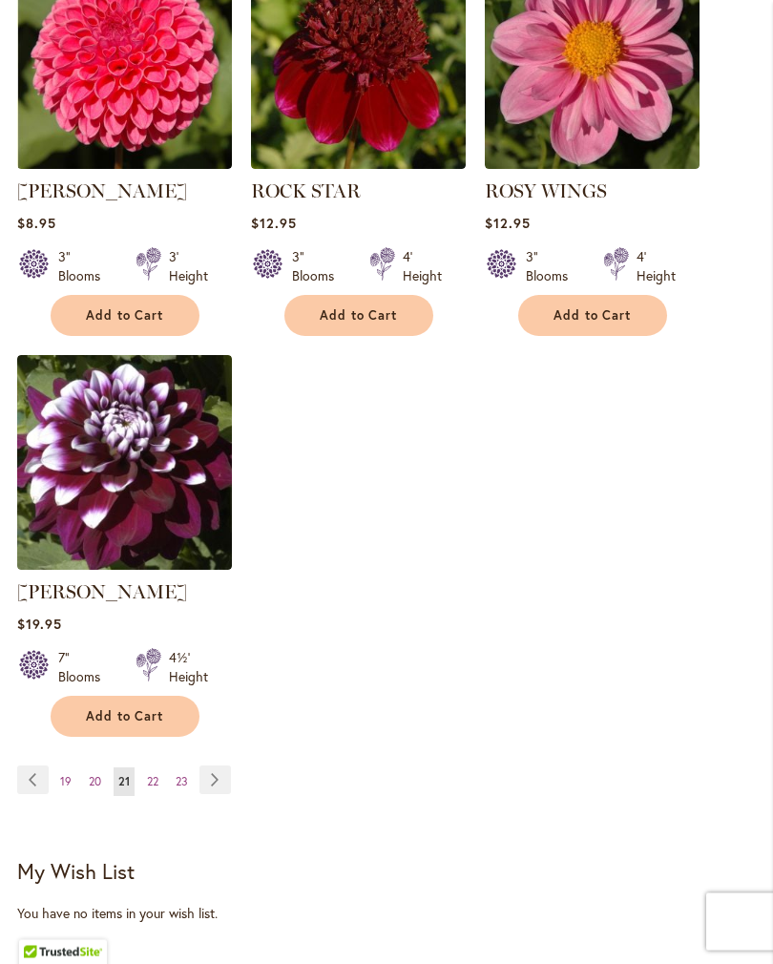
click at [159, 790] on span "22" at bounding box center [152, 782] width 11 height 14
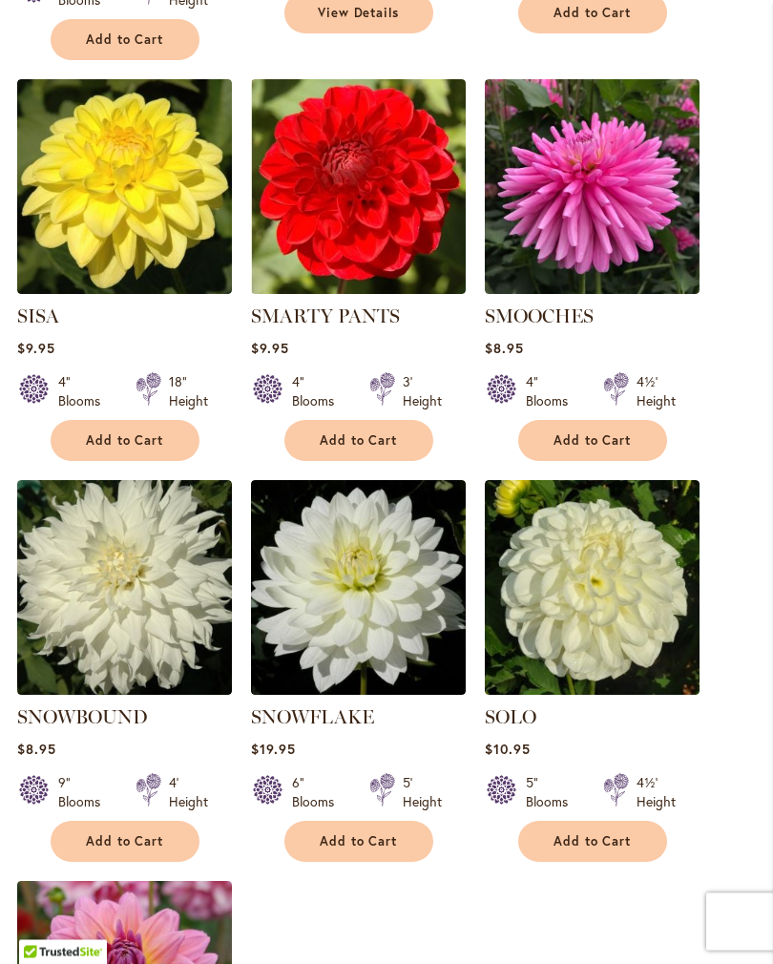
scroll to position [1931, 0]
click at [608, 837] on span "Add to Cart" at bounding box center [593, 842] width 78 height 16
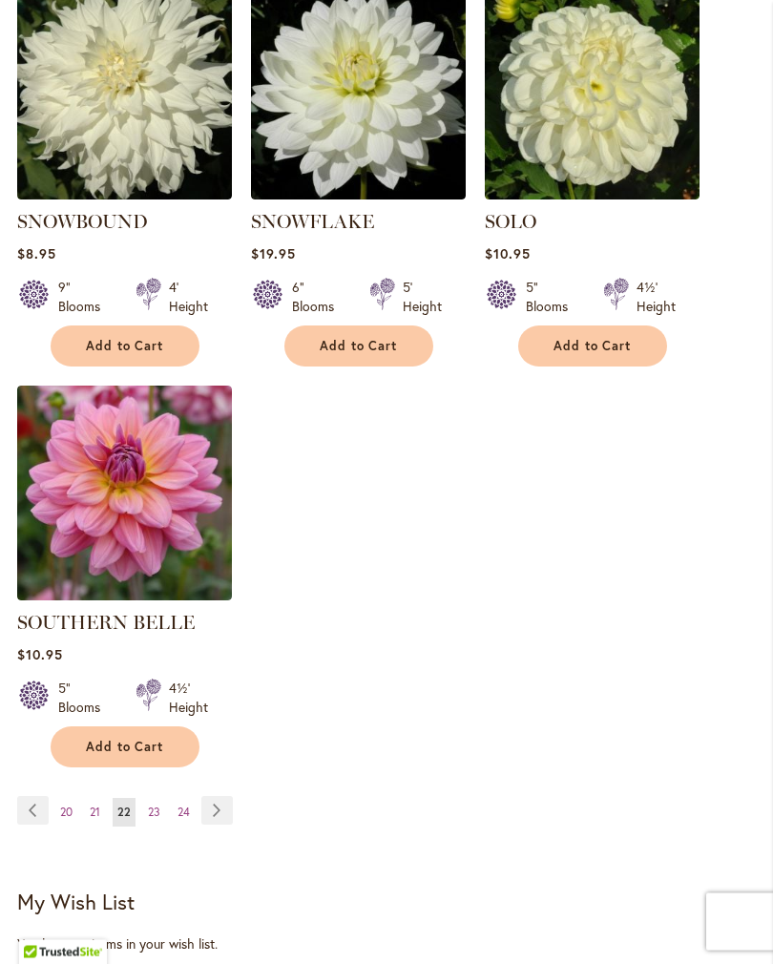
scroll to position [2477, 0]
click at [158, 805] on span "23" at bounding box center [154, 812] width 12 height 14
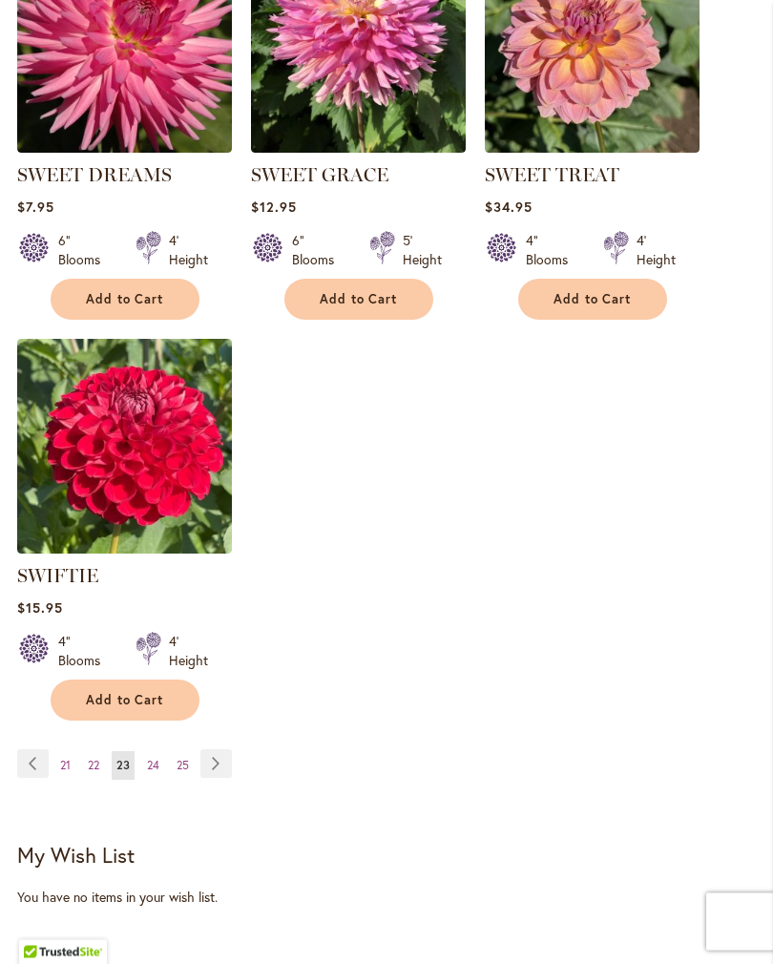
scroll to position [2475, 0]
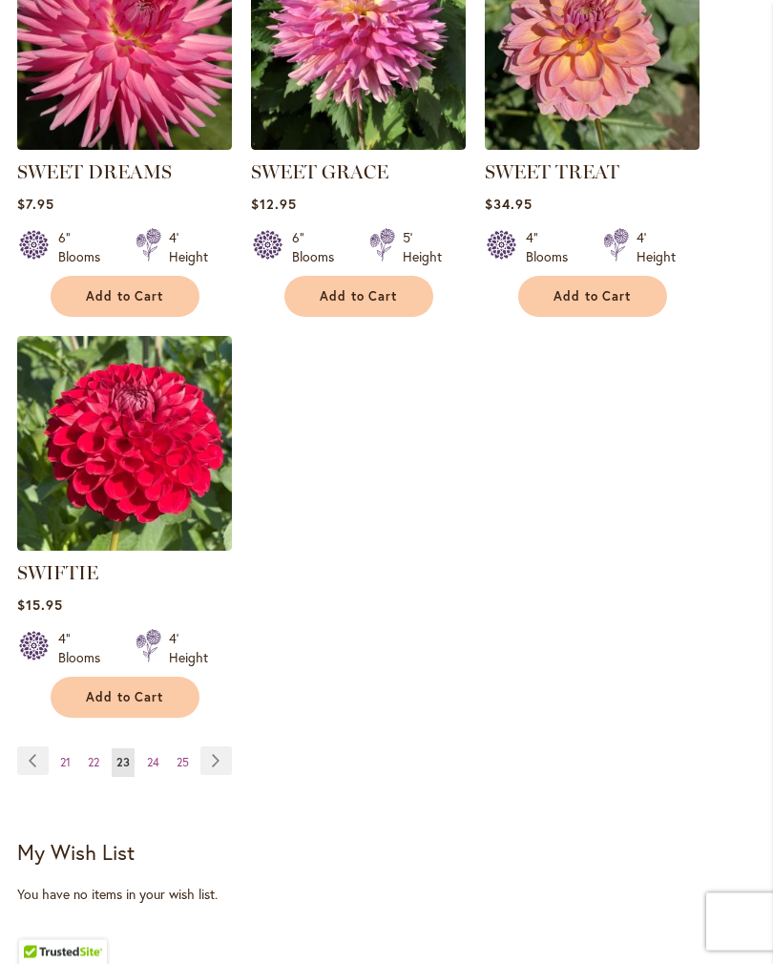
click at [159, 771] on span "24" at bounding box center [153, 763] width 12 height 14
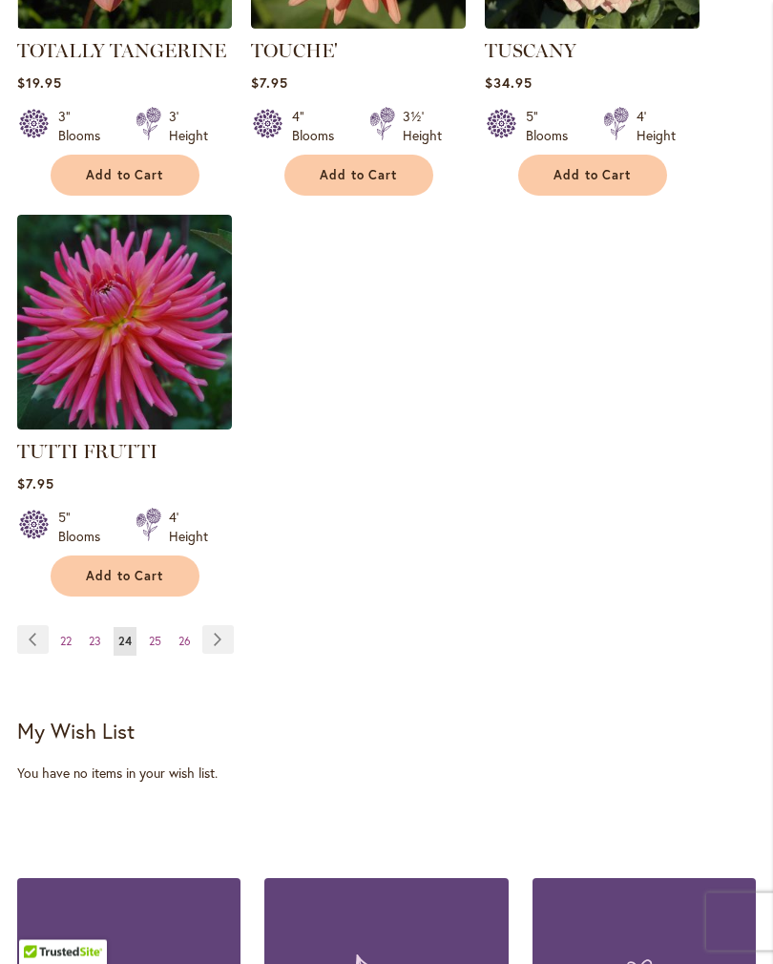
scroll to position [2598, 0]
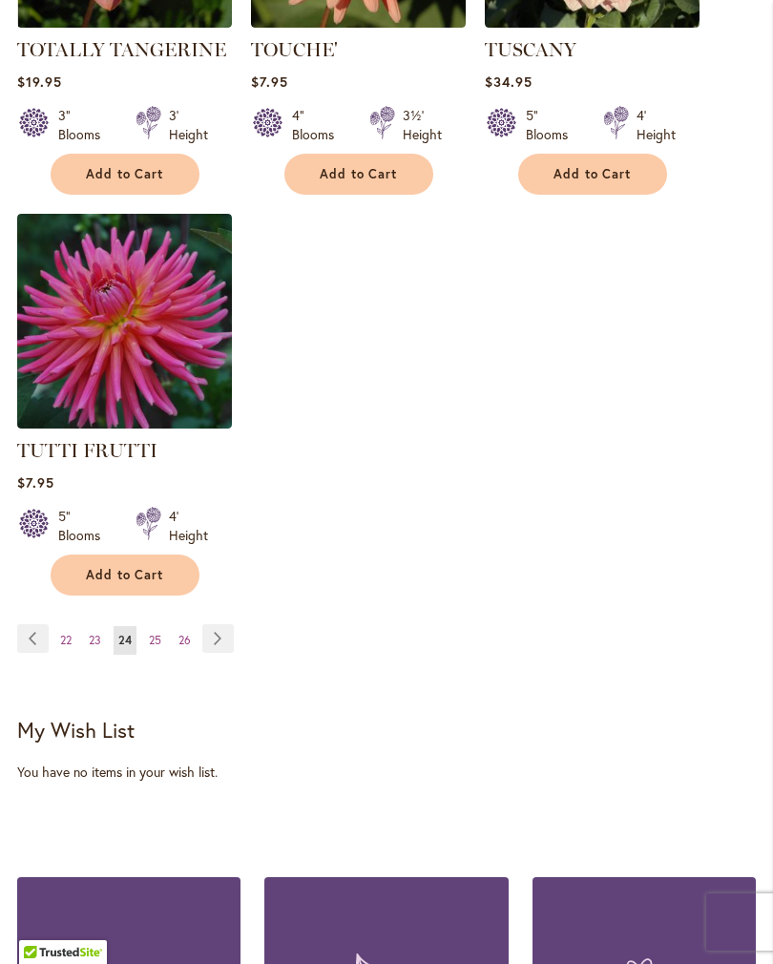
click at [157, 633] on span "25" at bounding box center [155, 640] width 12 height 14
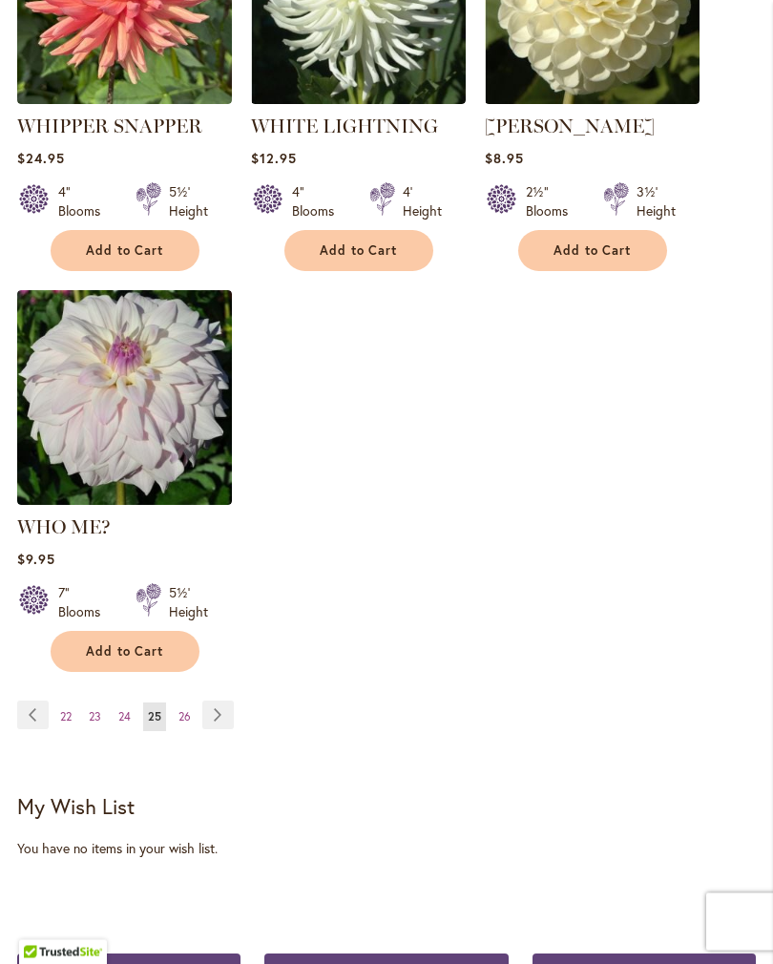
scroll to position [2522, 0]
click at [192, 705] on link "Page 26" at bounding box center [185, 717] width 22 height 29
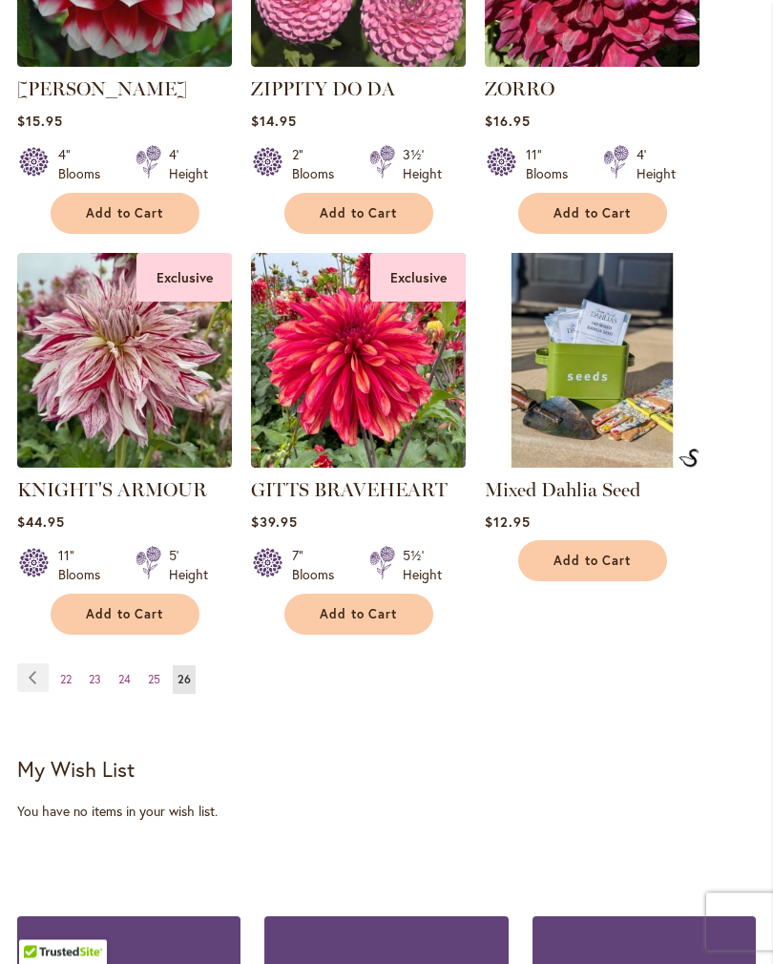
scroll to position [1730, 0]
click at [165, 467] on img at bounding box center [124, 360] width 215 height 215
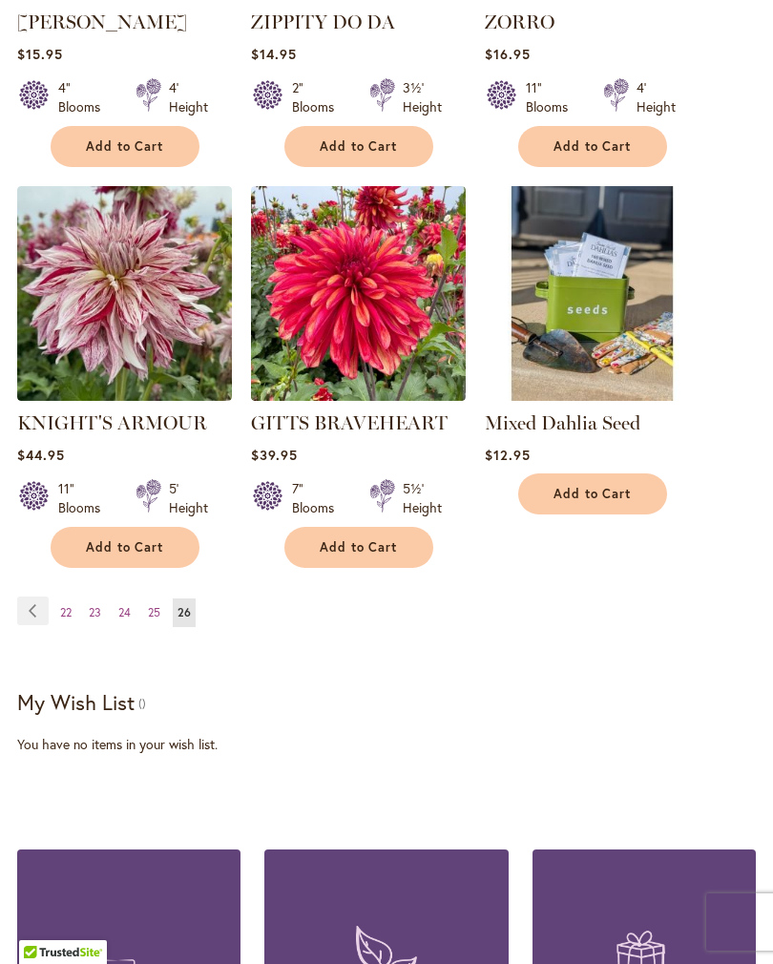
scroll to position [1760, 0]
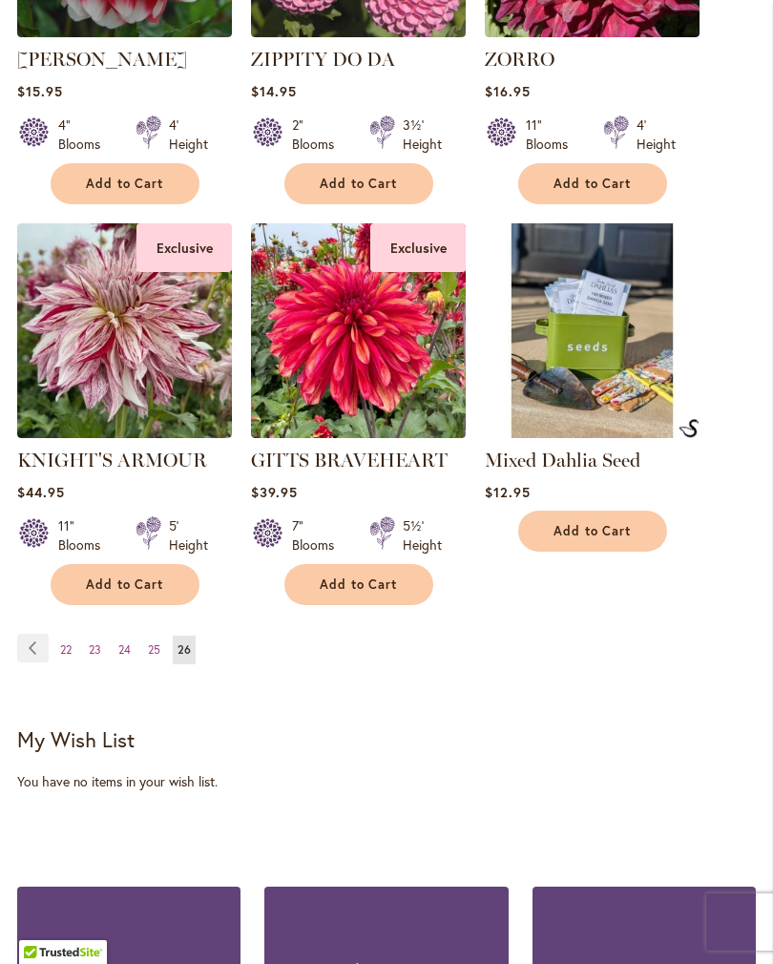
click at [391, 390] on img at bounding box center [358, 330] width 215 height 215
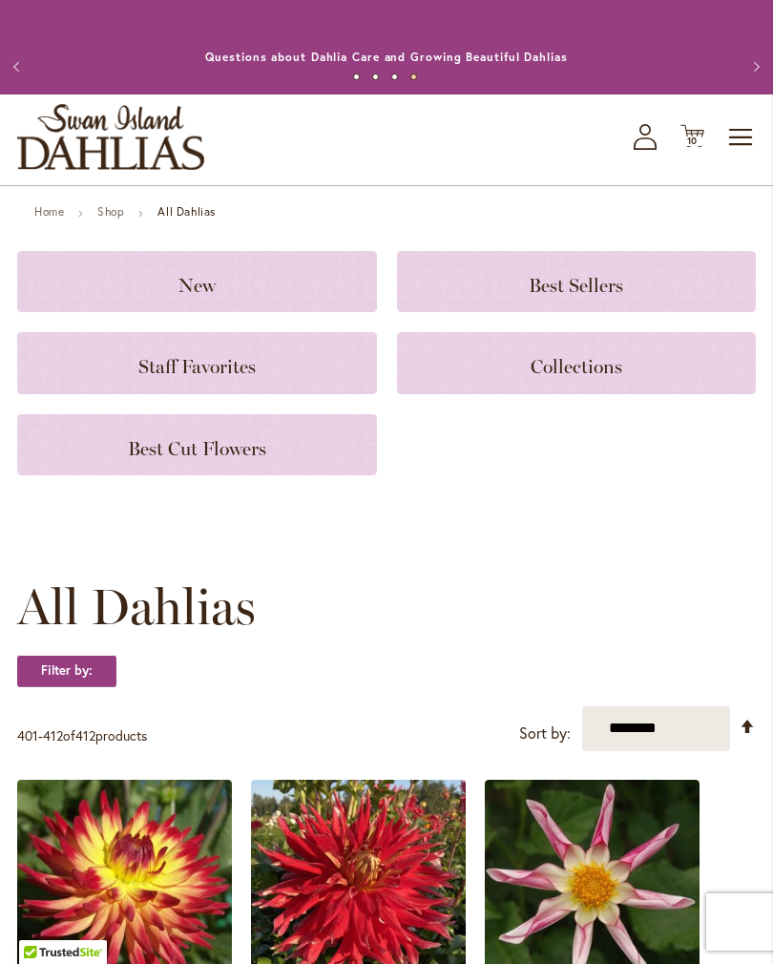
click at [704, 148] on icon at bounding box center [693, 136] width 24 height 23
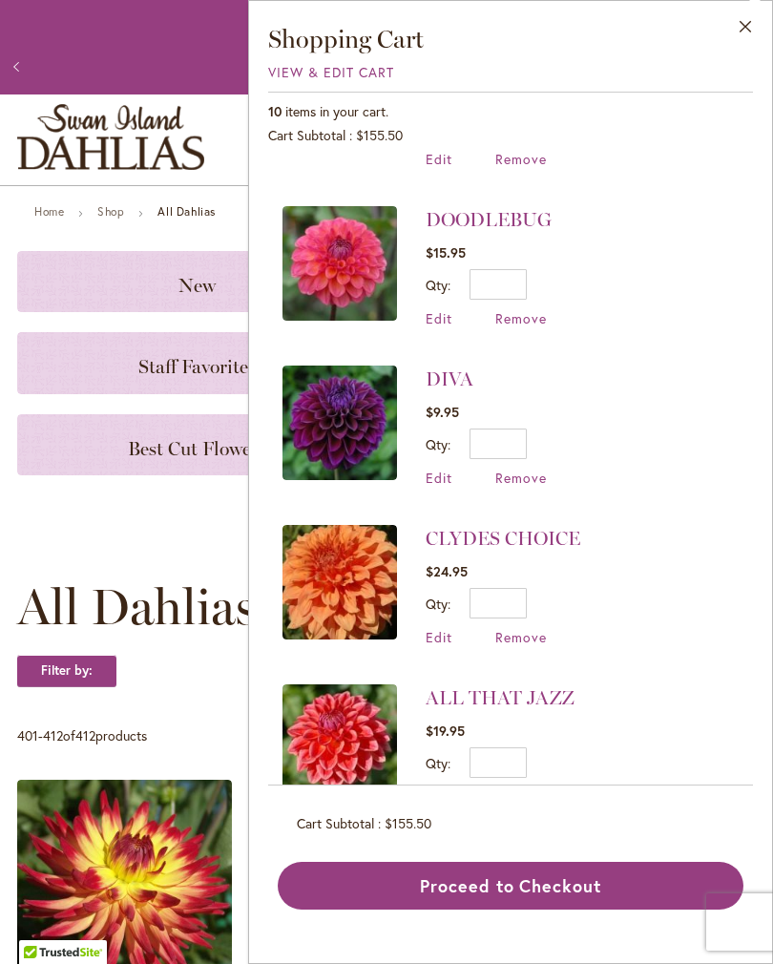
scroll to position [944, 0]
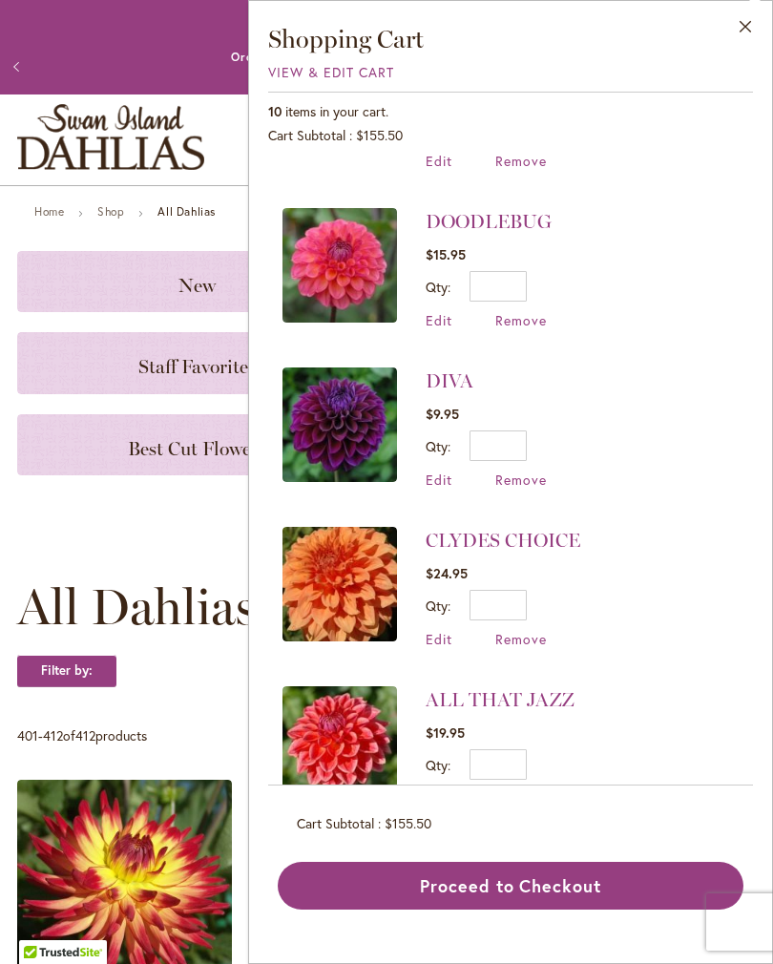
click at [367, 711] on img at bounding box center [340, 744] width 115 height 115
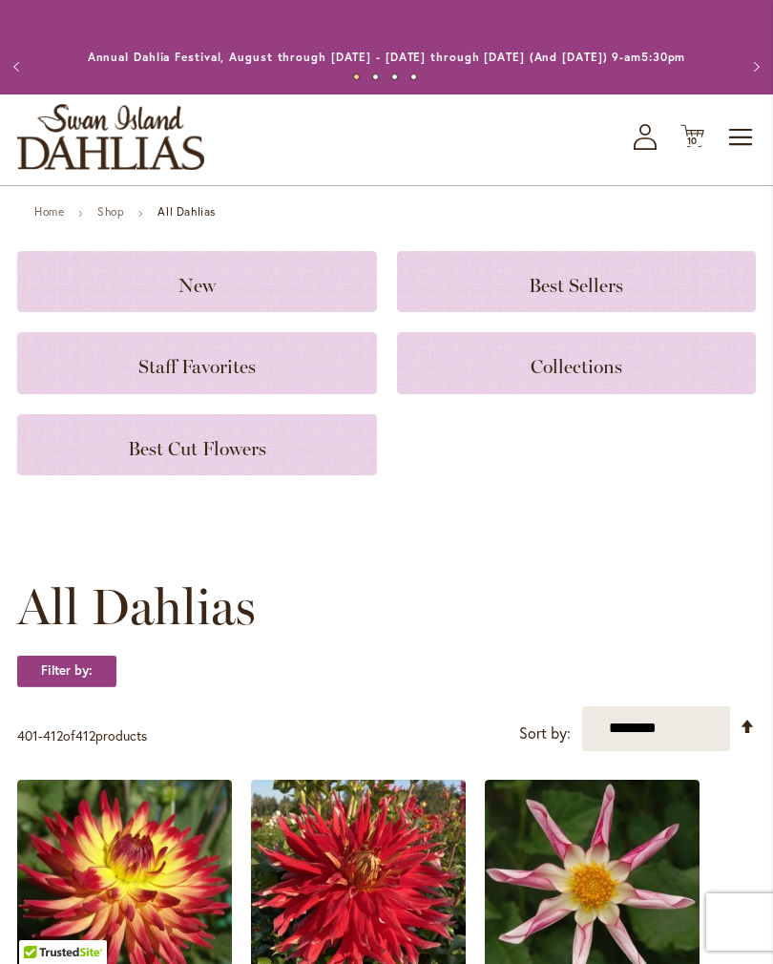
click at [693, 148] on icon "Cart .cls-1 { fill: #231f20; }" at bounding box center [693, 136] width 24 height 24
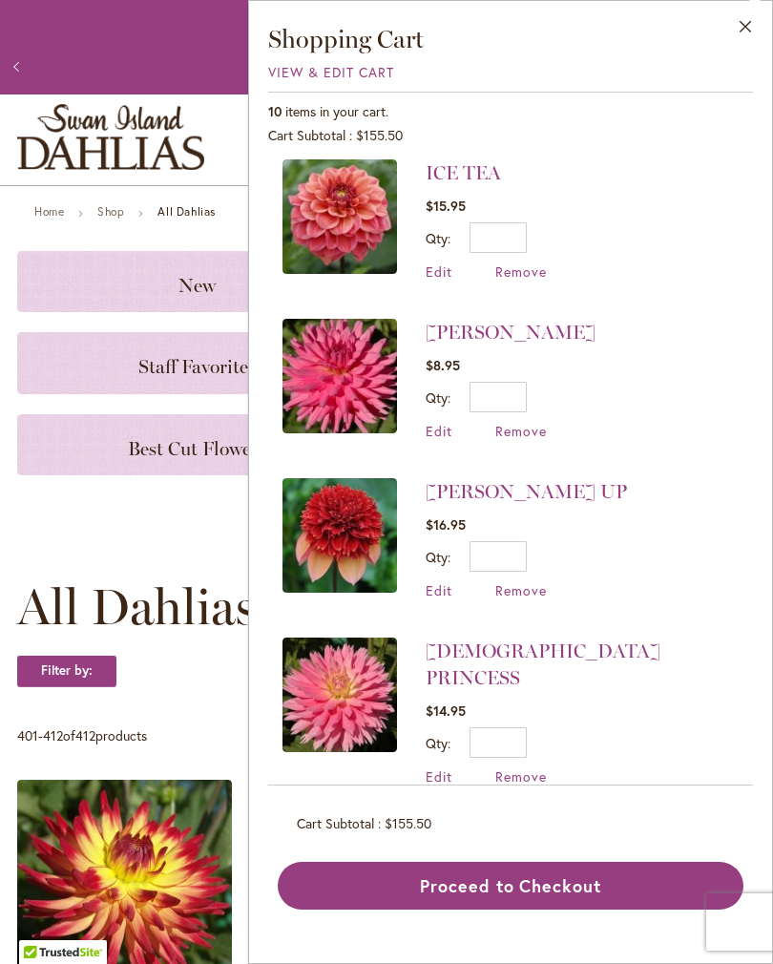
scroll to position [328, 0]
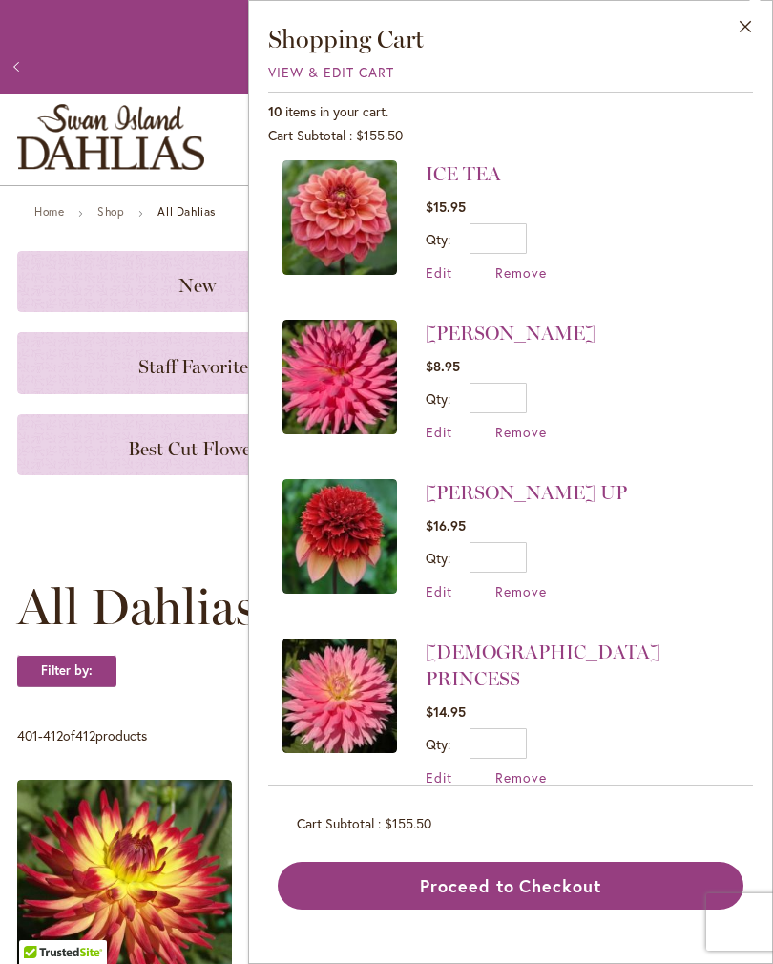
click at [525, 427] on span "Remove" at bounding box center [522, 432] width 52 height 18
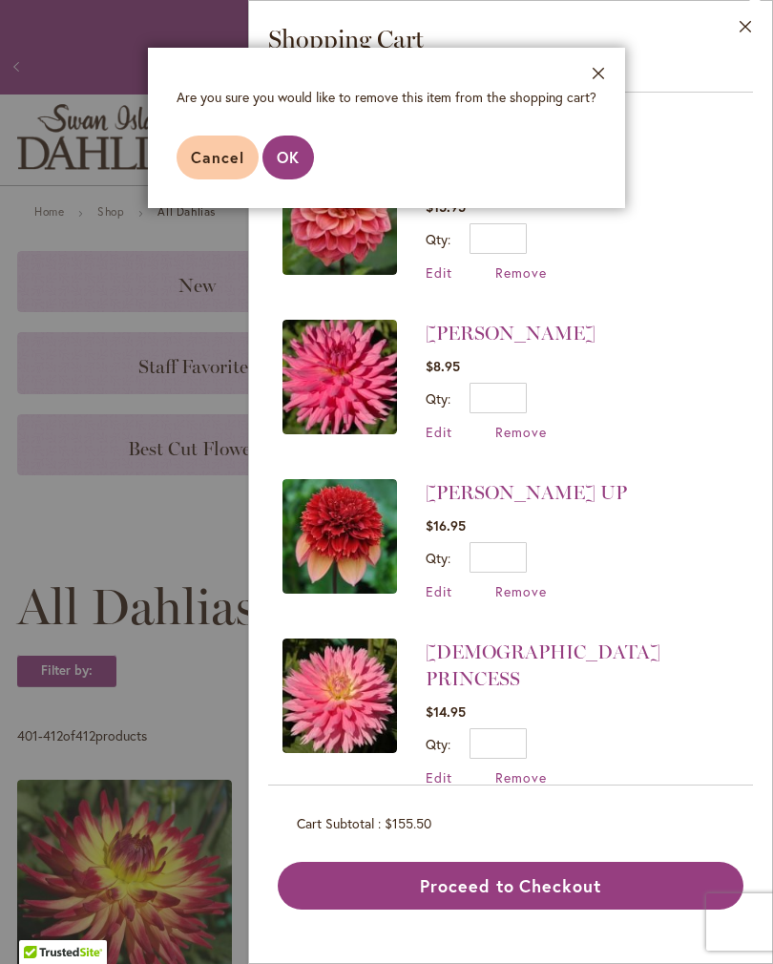
click at [302, 148] on button "OK" at bounding box center [289, 158] width 52 height 44
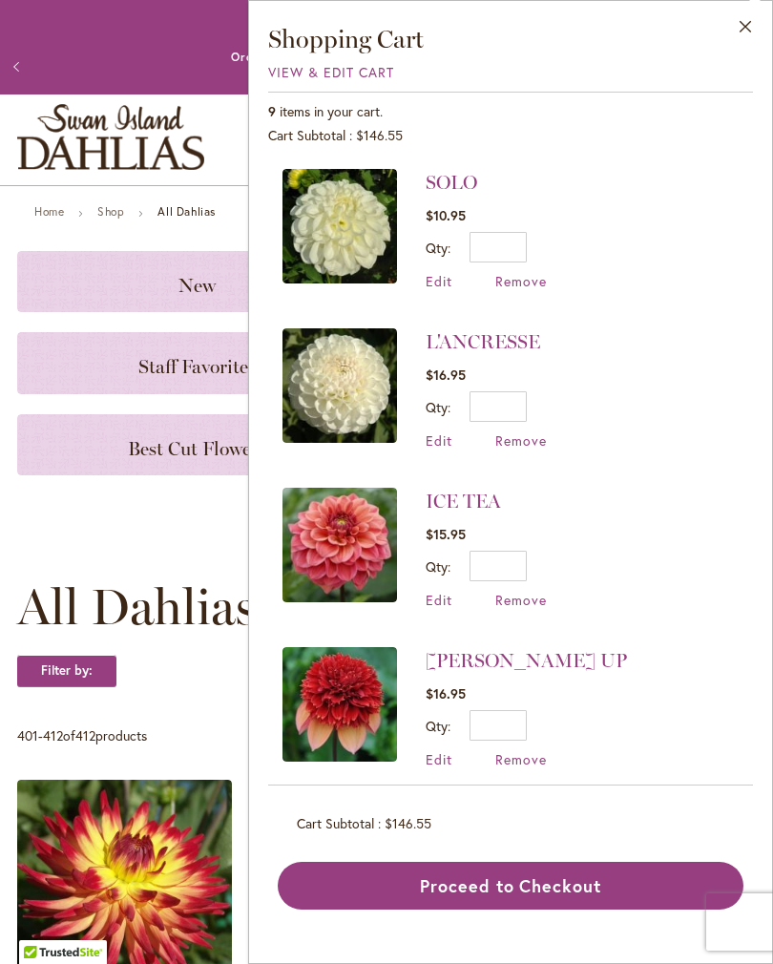
click at [516, 658] on link "[PERSON_NAME] UP" at bounding box center [526, 660] width 201 height 23
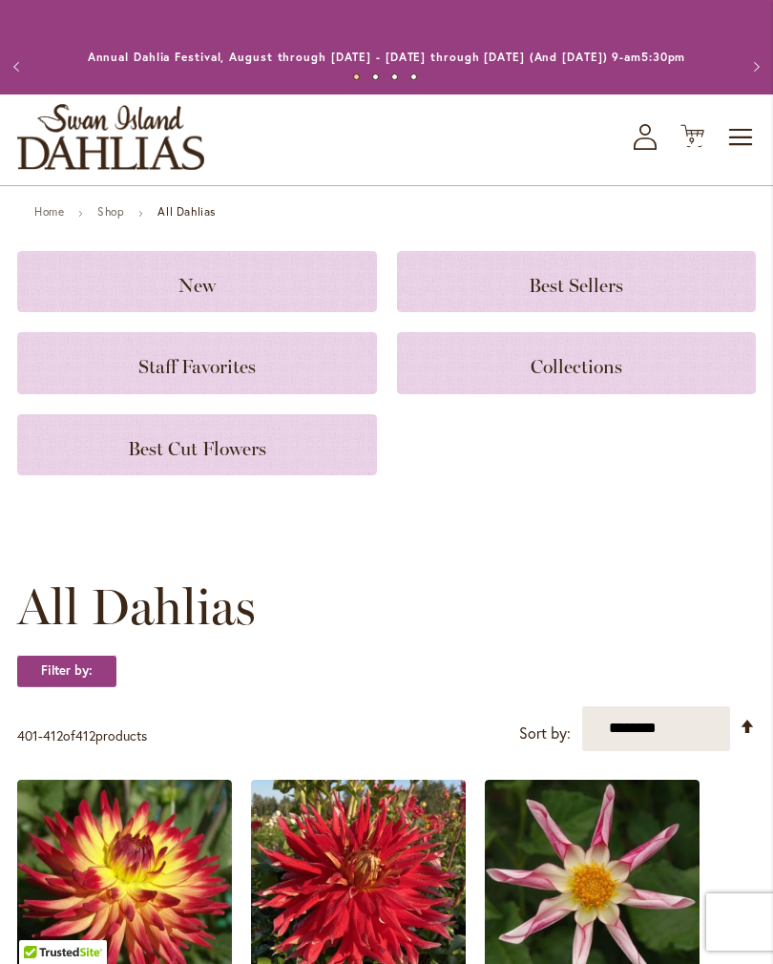
click at [699, 148] on icon at bounding box center [693, 136] width 24 height 23
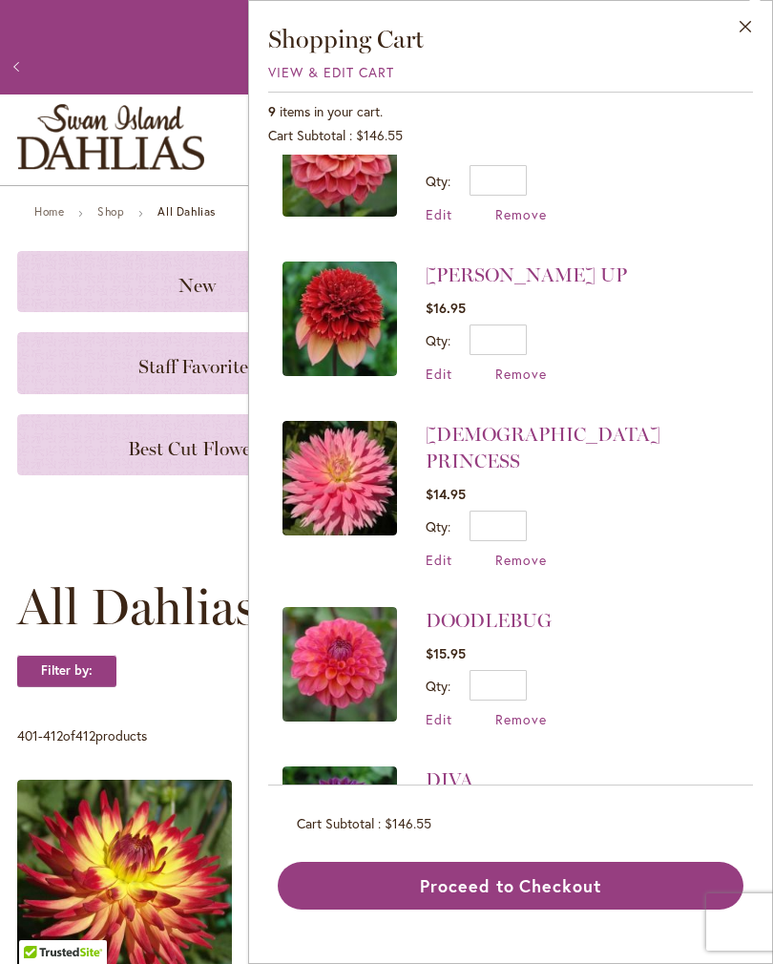
scroll to position [390, 0]
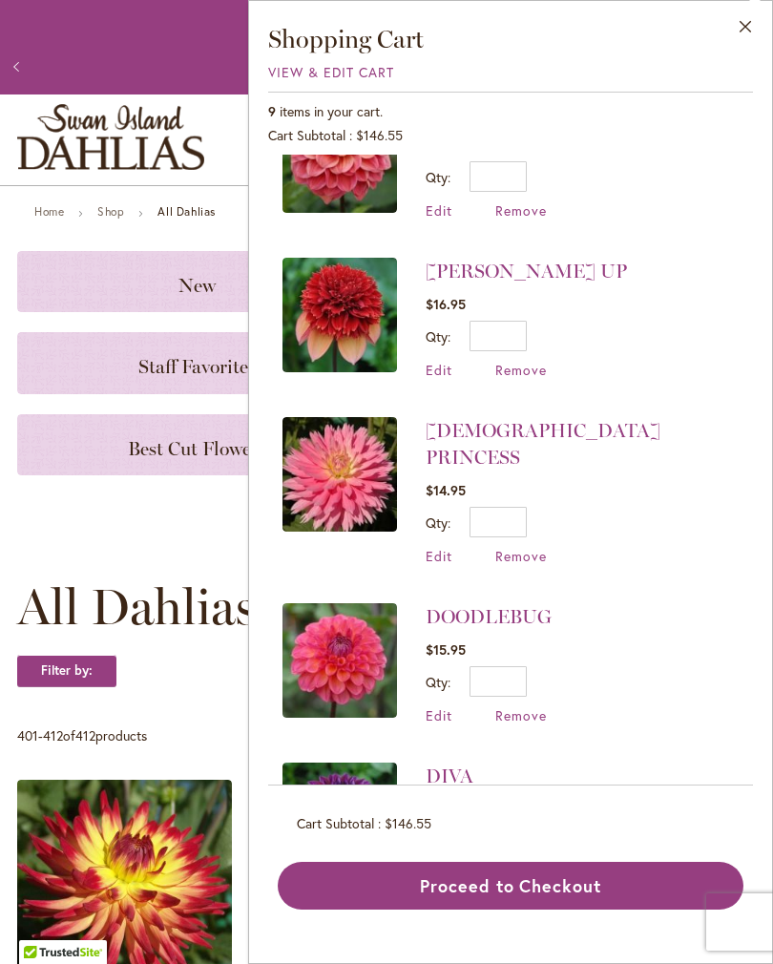
click at [529, 547] on span "Remove" at bounding box center [522, 556] width 52 height 18
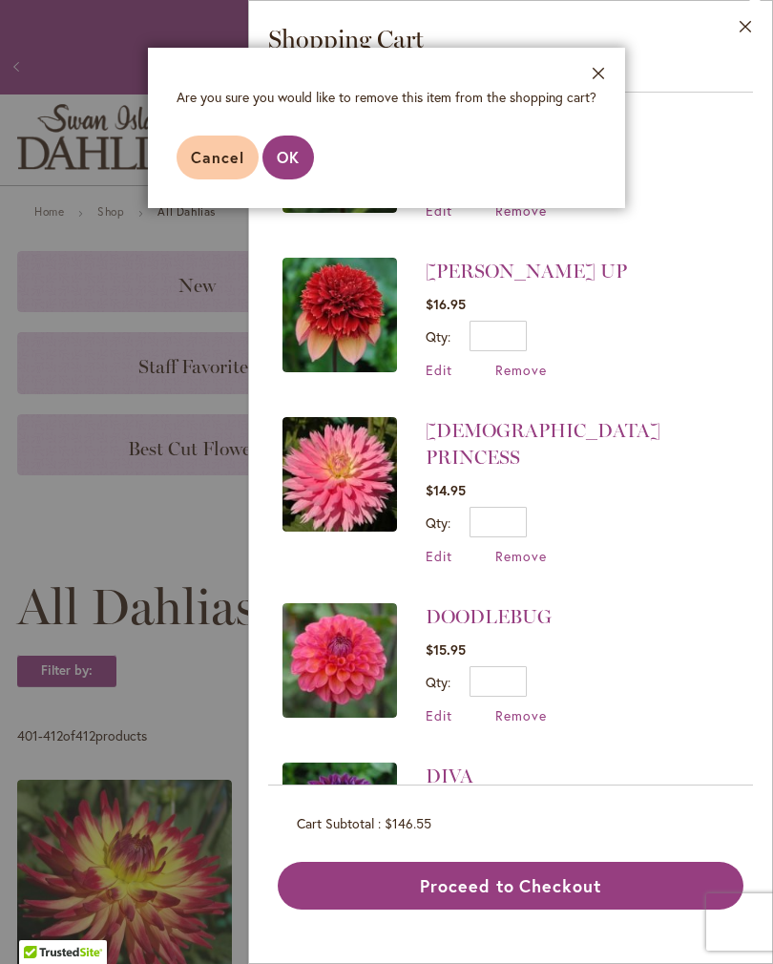
click at [281, 151] on span "OK" at bounding box center [288, 157] width 23 height 20
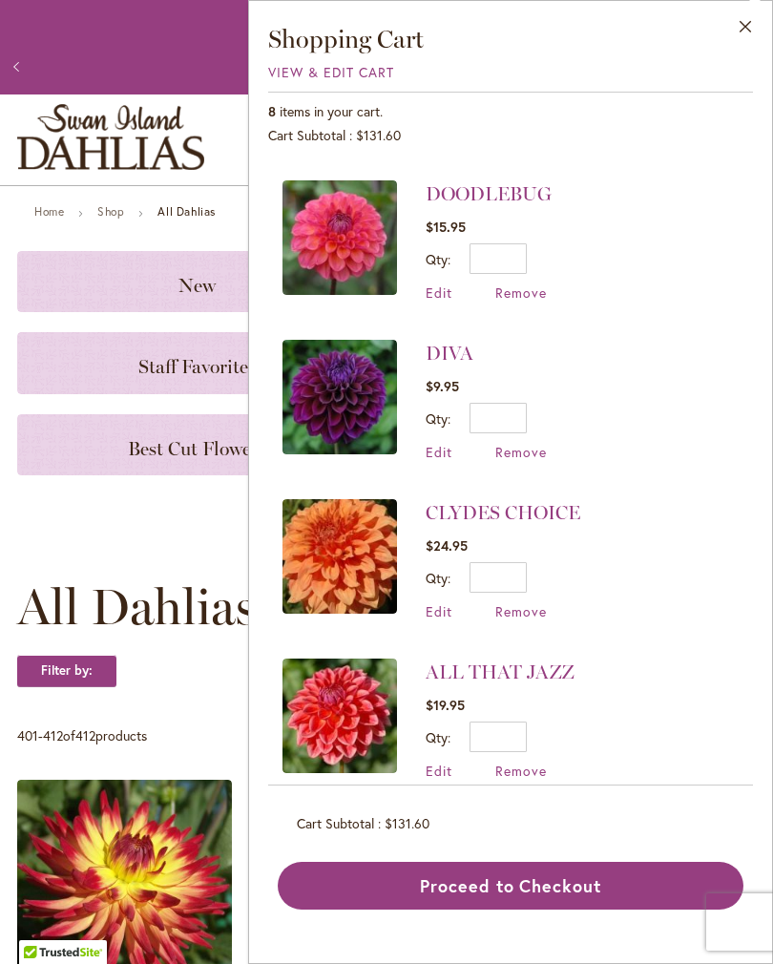
scroll to position [625, 0]
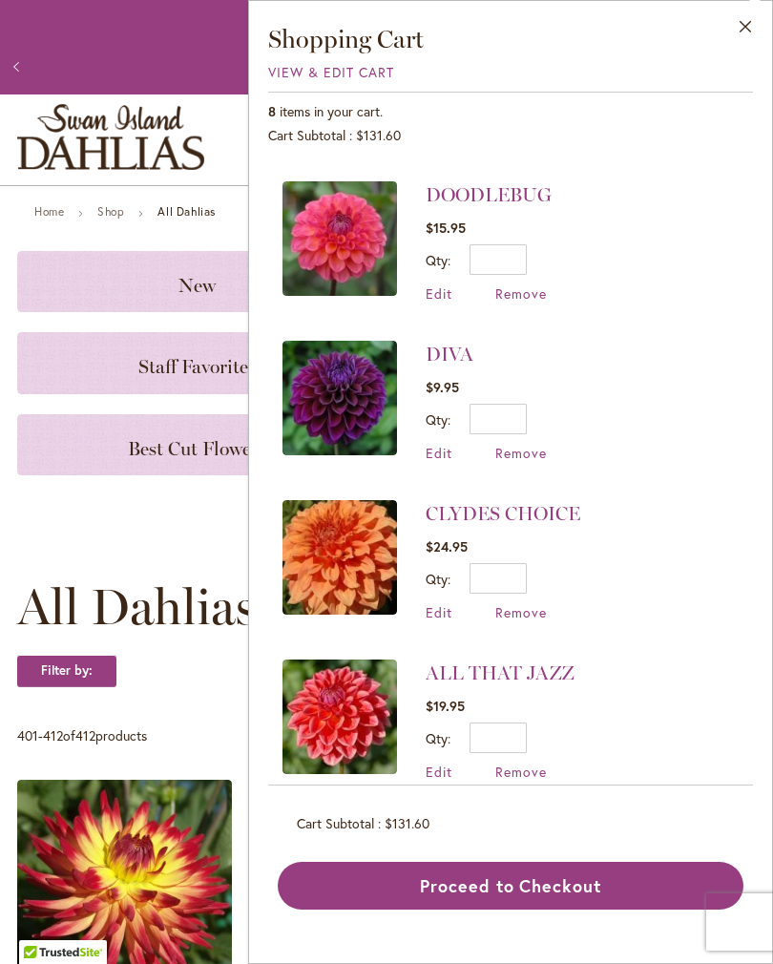
click at [532, 767] on span "Remove" at bounding box center [522, 772] width 52 height 18
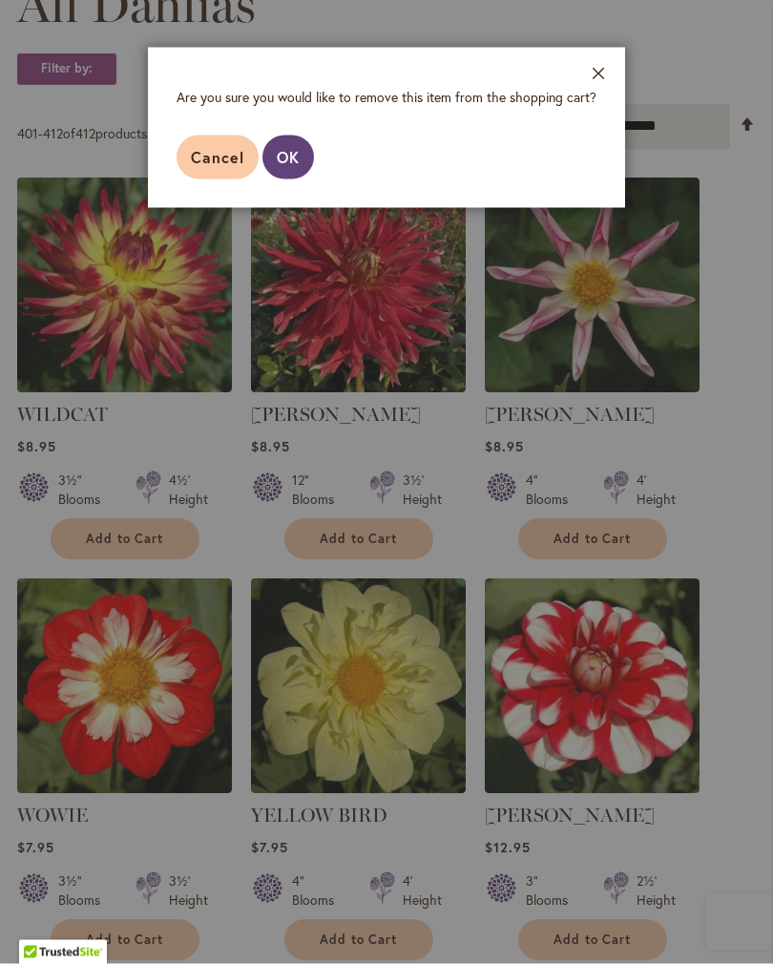
scroll to position [603, 0]
click at [295, 156] on span "OK" at bounding box center [288, 157] width 23 height 20
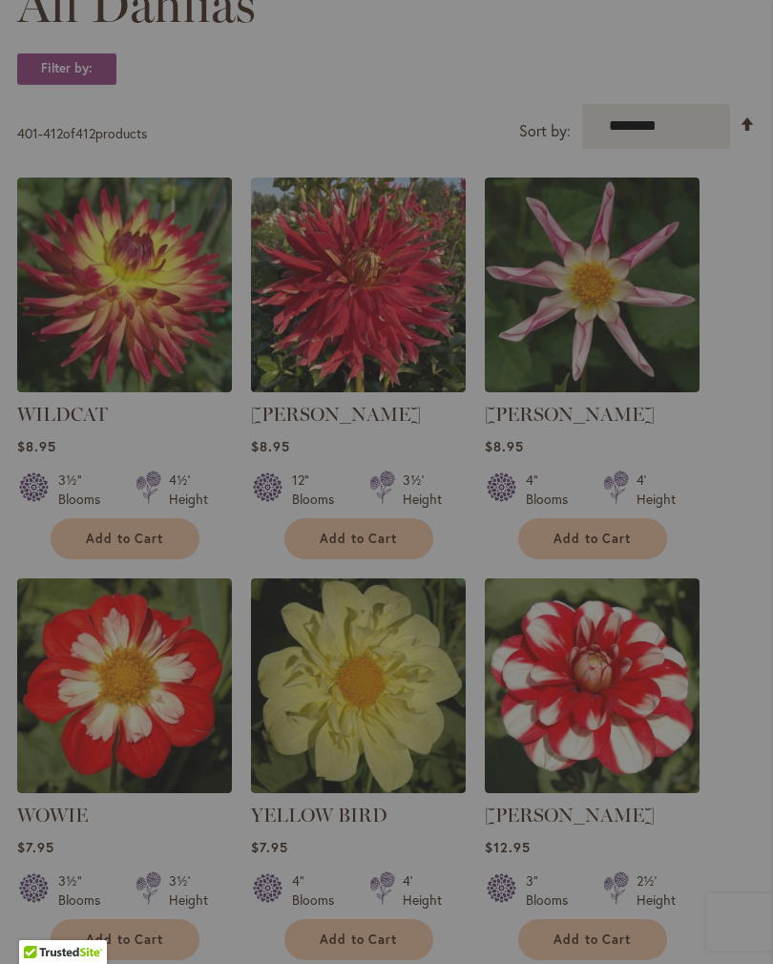
scroll to position [0, 0]
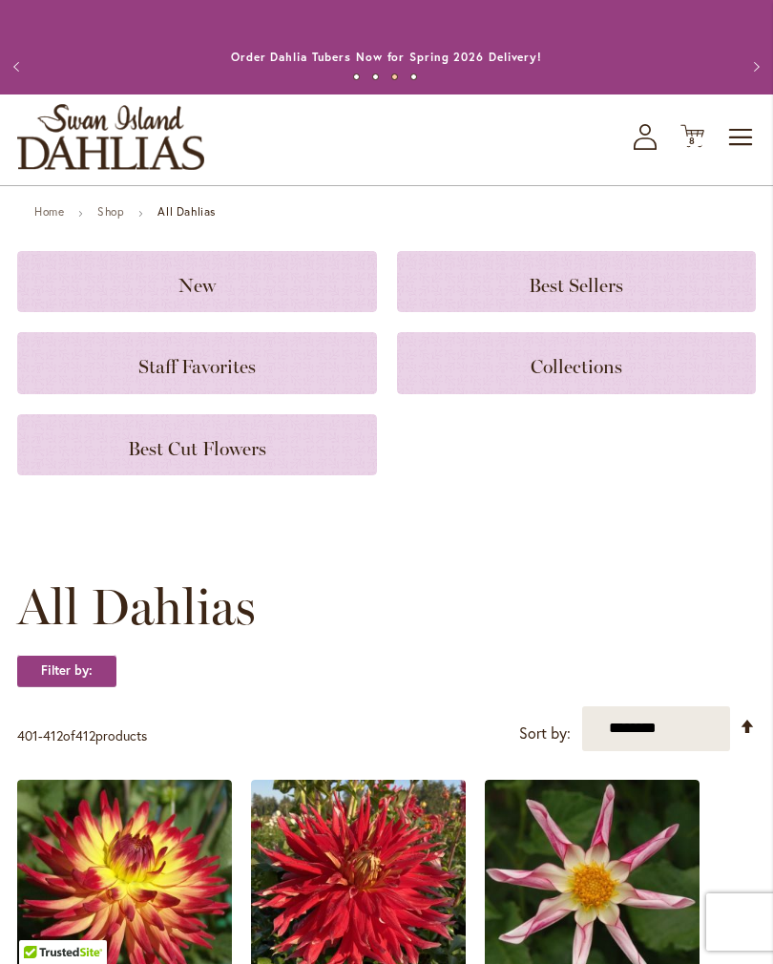
click at [702, 143] on icon "Cart .cls-1 { fill: #231f20; }" at bounding box center [693, 136] width 24 height 24
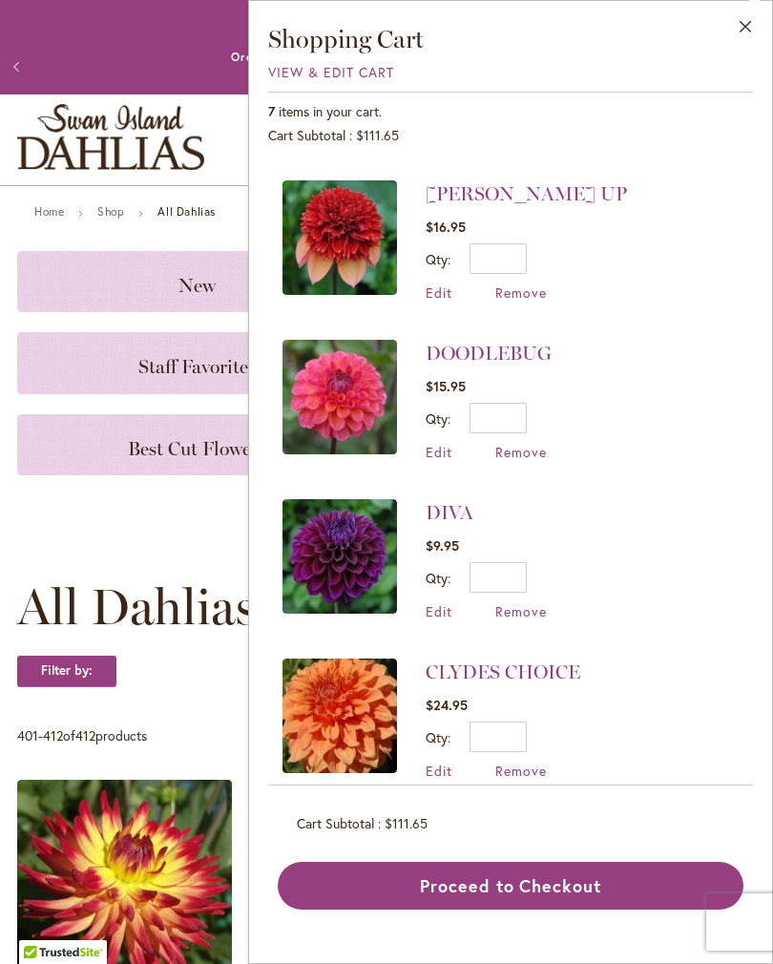
scroll to position [466, 0]
click at [537, 765] on span "Remove" at bounding box center [522, 772] width 52 height 18
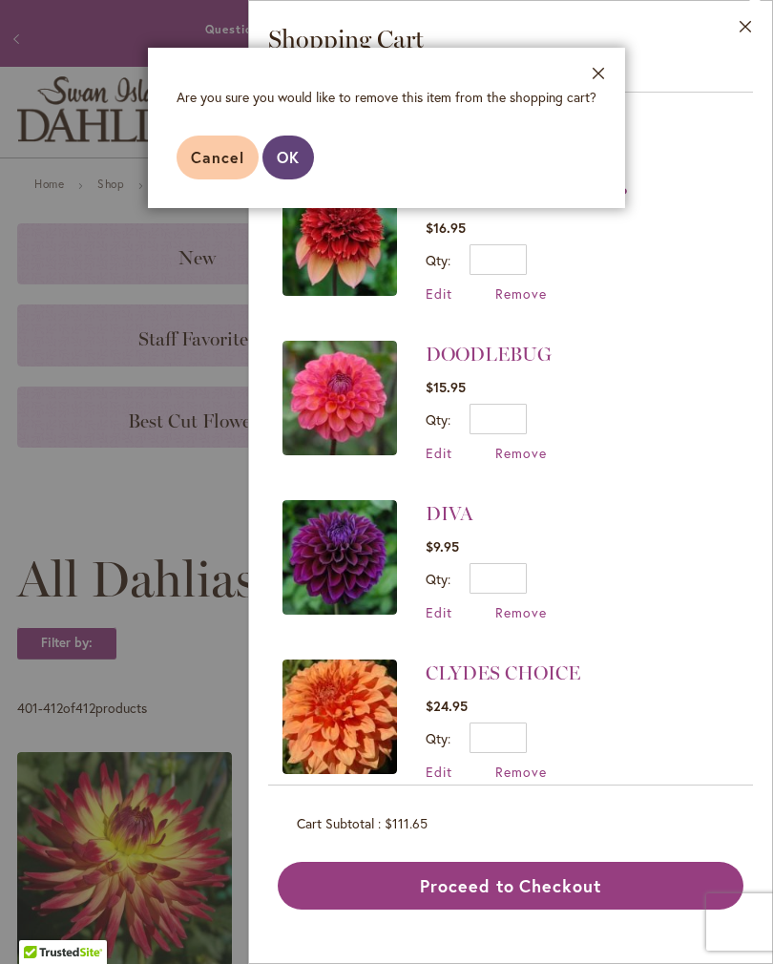
scroll to position [30, 0]
click at [287, 168] on button "OK" at bounding box center [289, 158] width 52 height 44
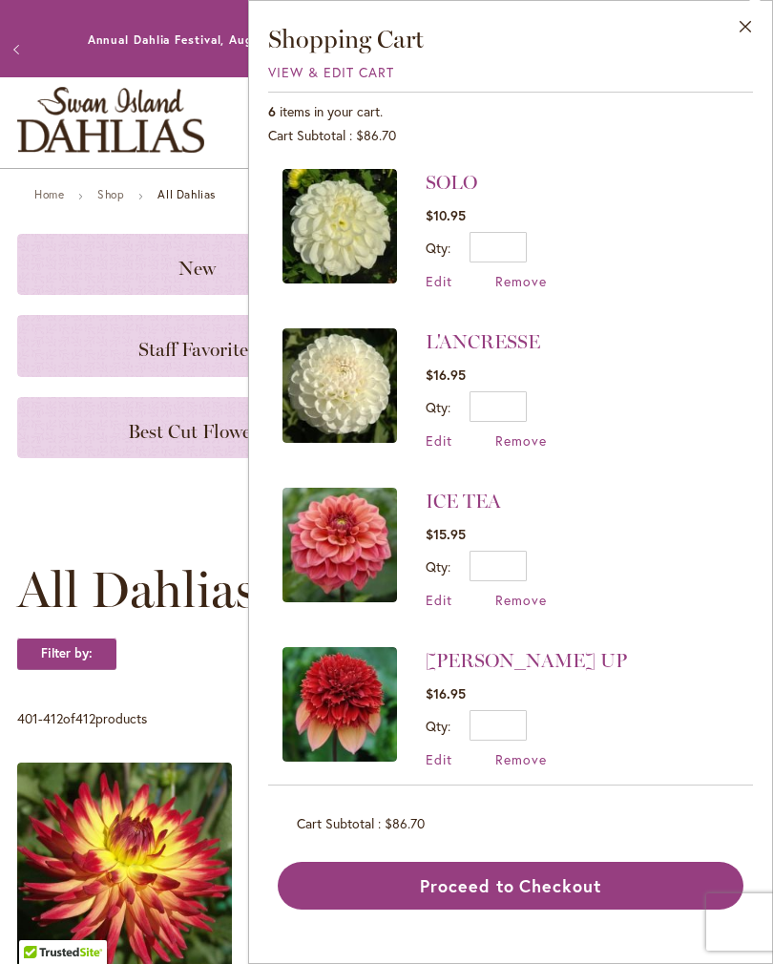
scroll to position [22, 0]
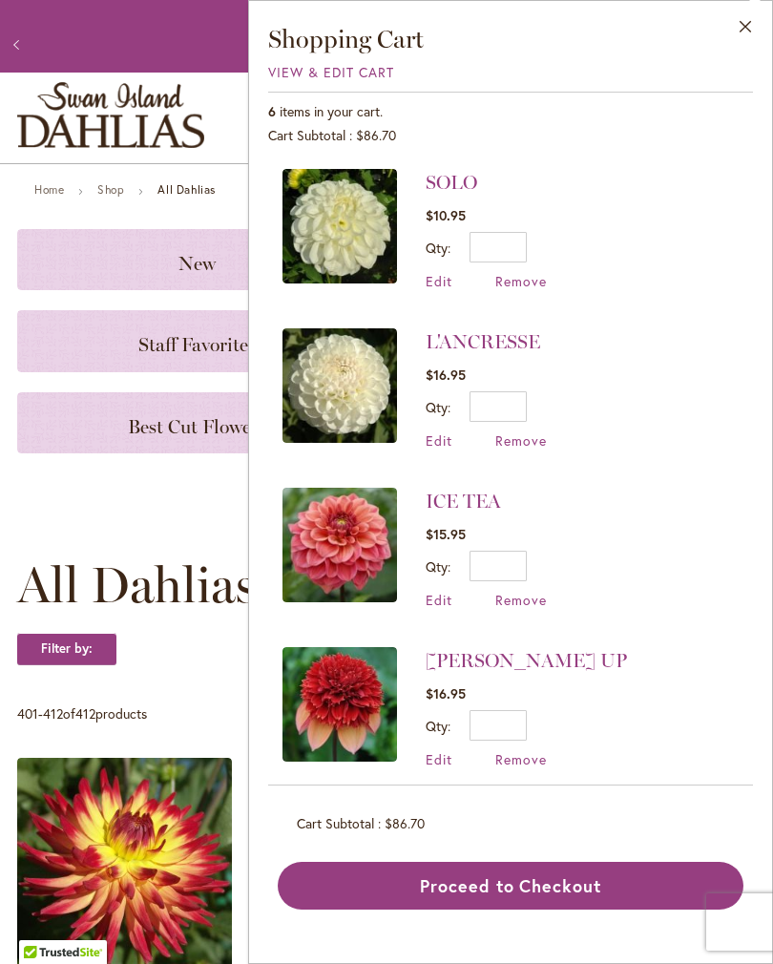
click at [534, 276] on span "Remove" at bounding box center [522, 281] width 52 height 18
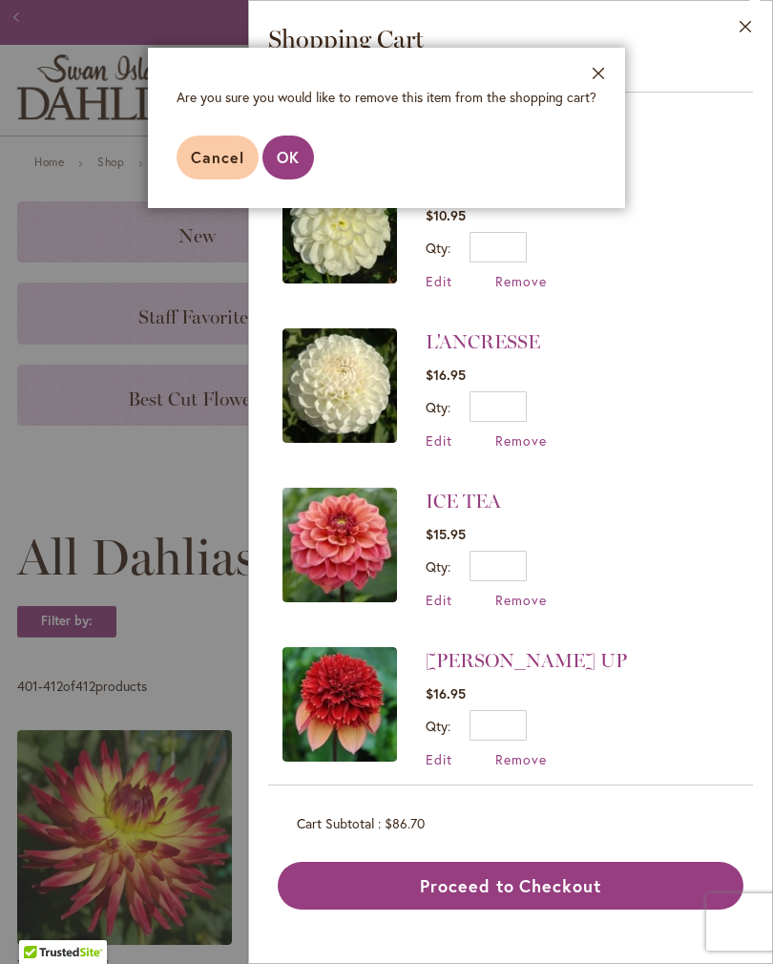
scroll to position [52, 0]
click at [299, 139] on button "OK" at bounding box center [289, 158] width 52 height 44
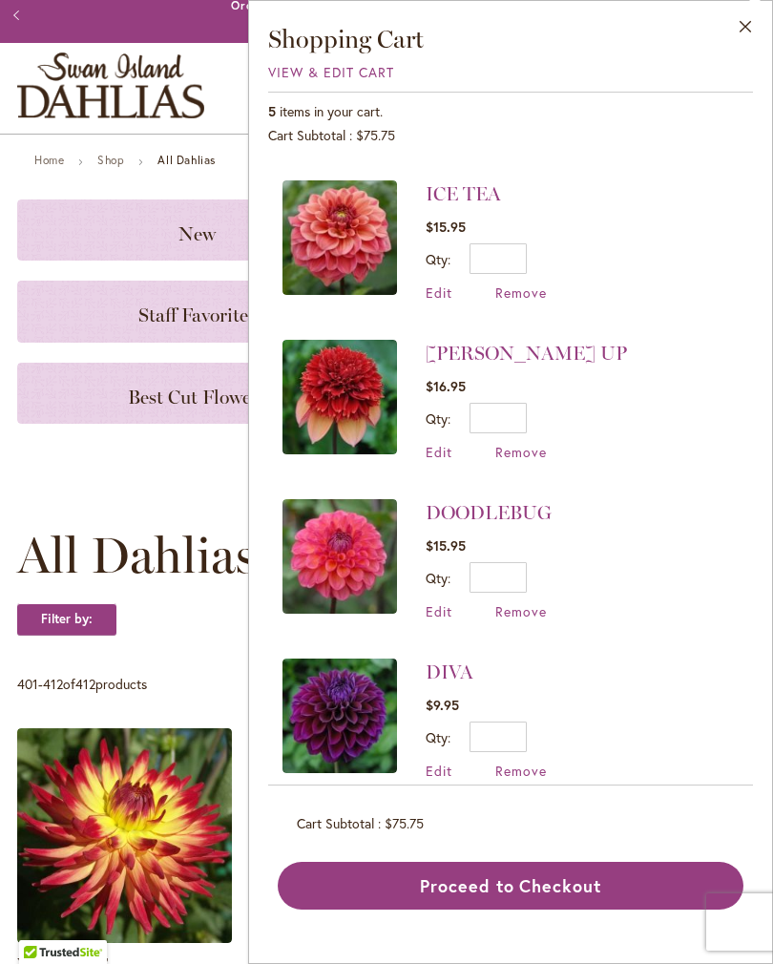
scroll to position [147, 0]
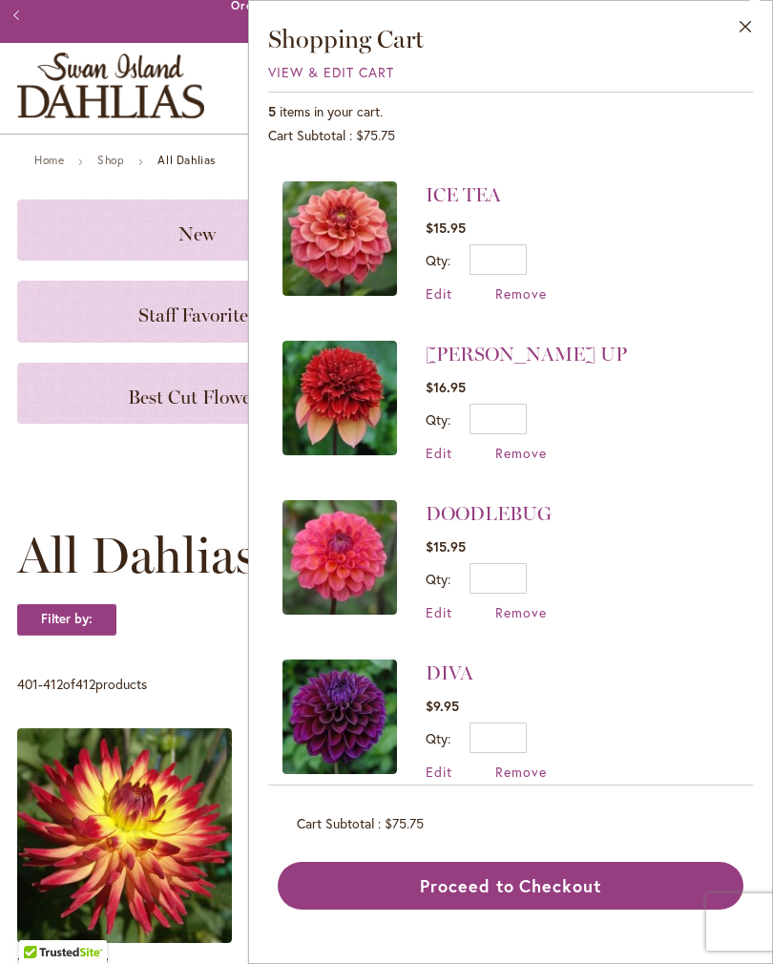
click at [533, 772] on span "Remove" at bounding box center [522, 772] width 52 height 18
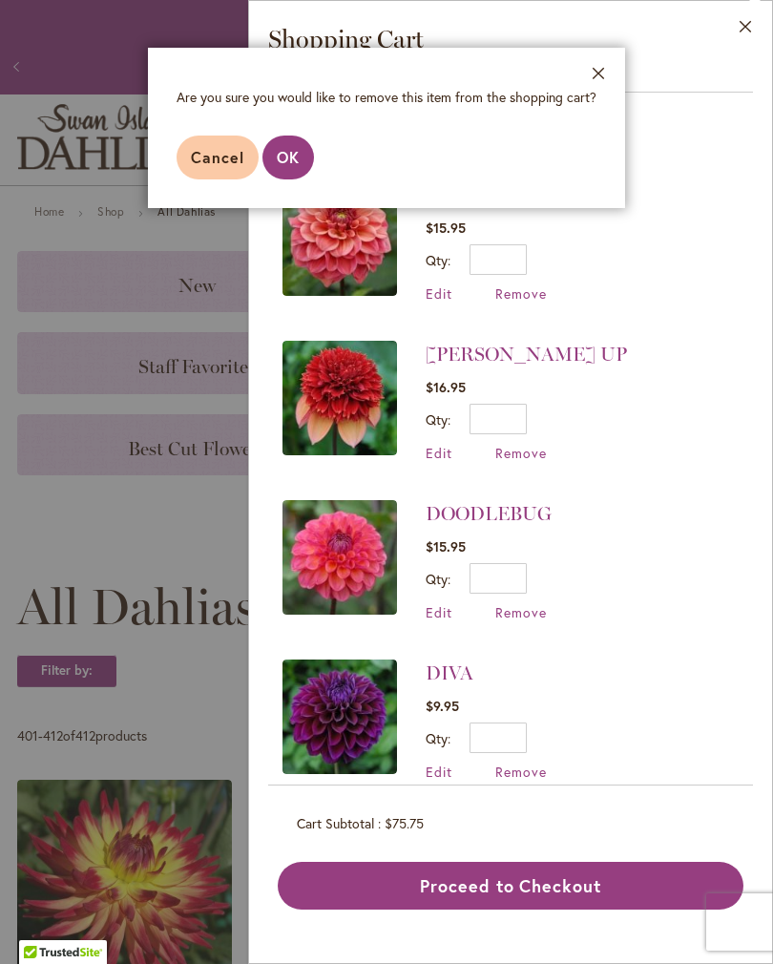
click at [295, 197] on footer "Cancel OK" at bounding box center [386, 157] width 477 height 101
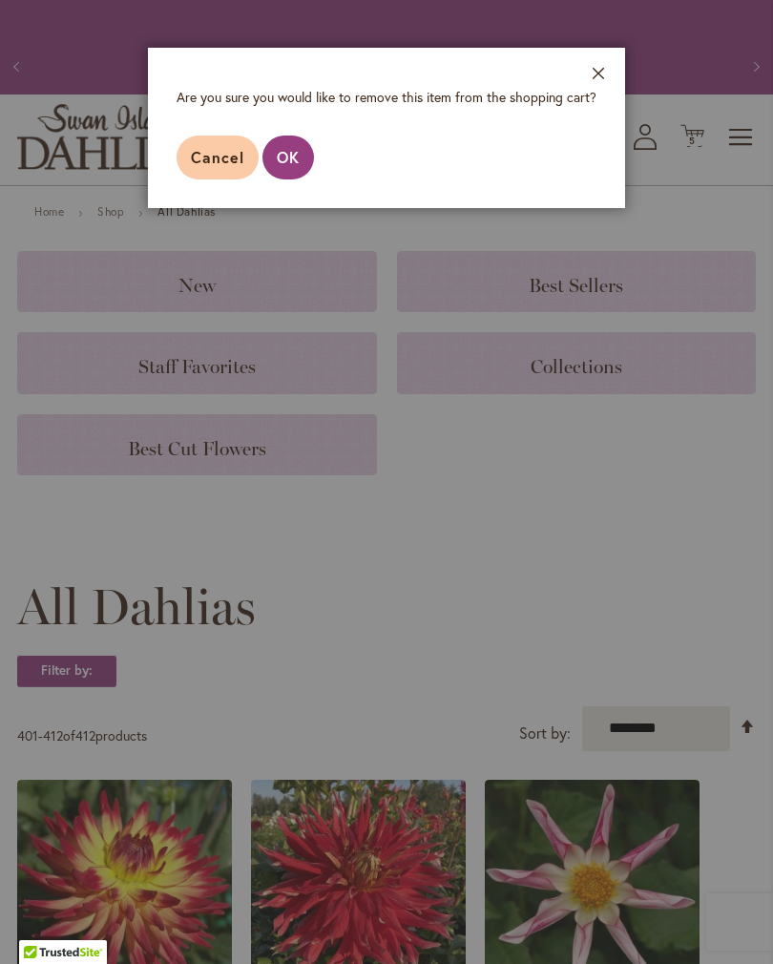
click at [297, 195] on footer "Cancel OK" at bounding box center [386, 157] width 477 height 101
click at [292, 215] on aside "Close Are you sure you would like to remove this item from the shopping cart? C…" at bounding box center [386, 482] width 773 height 964
click at [606, 129] on footer "Cancel OK" at bounding box center [386, 157] width 477 height 101
click at [655, 597] on aside "Close Are you sure you would like to remove this item from the shopping cart? C…" at bounding box center [386, 482] width 773 height 964
click at [663, 585] on aside "Close Are you sure you would like to remove this item from the shopping cart? C…" at bounding box center [386, 482] width 773 height 964
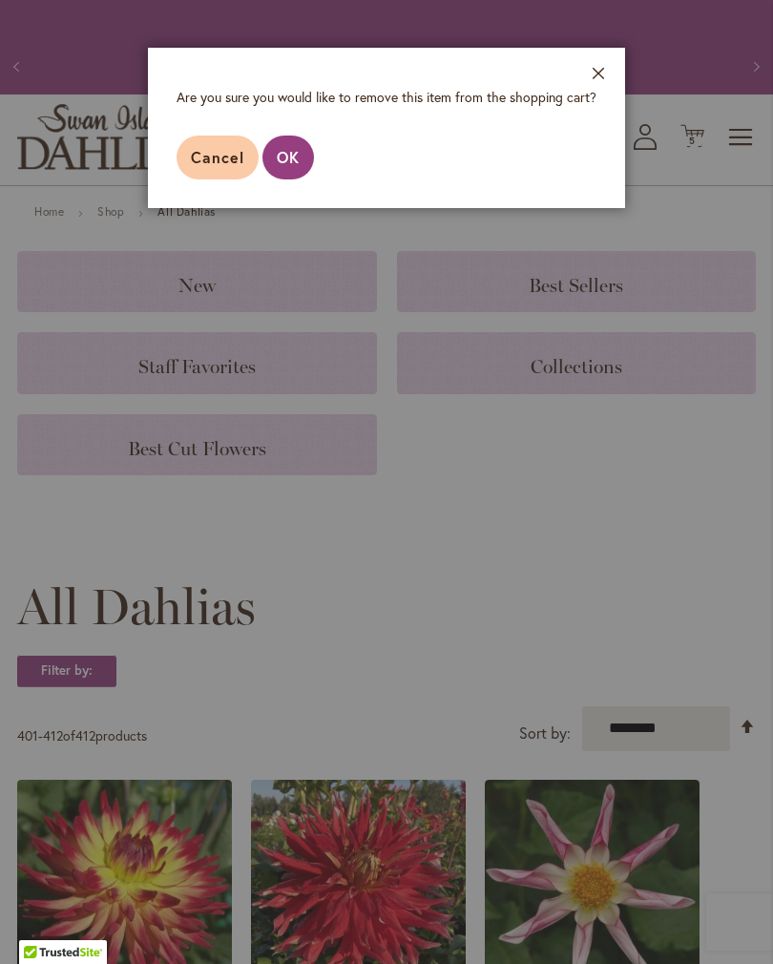
click at [647, 594] on aside "Close Are you sure you would like to remove this item from the shopping cart? C…" at bounding box center [386, 482] width 773 height 964
click at [599, 120] on footer "Cancel OK" at bounding box center [386, 157] width 477 height 101
click at [607, 123] on footer "Cancel OK" at bounding box center [386, 157] width 477 height 101
click at [663, 651] on aside "Close Are you sure you would like to remove this item from the shopping cart? C…" at bounding box center [386, 482] width 773 height 964
click at [680, 597] on aside "Close Are you sure you would like to remove this item from the shopping cart? C…" at bounding box center [386, 482] width 773 height 964
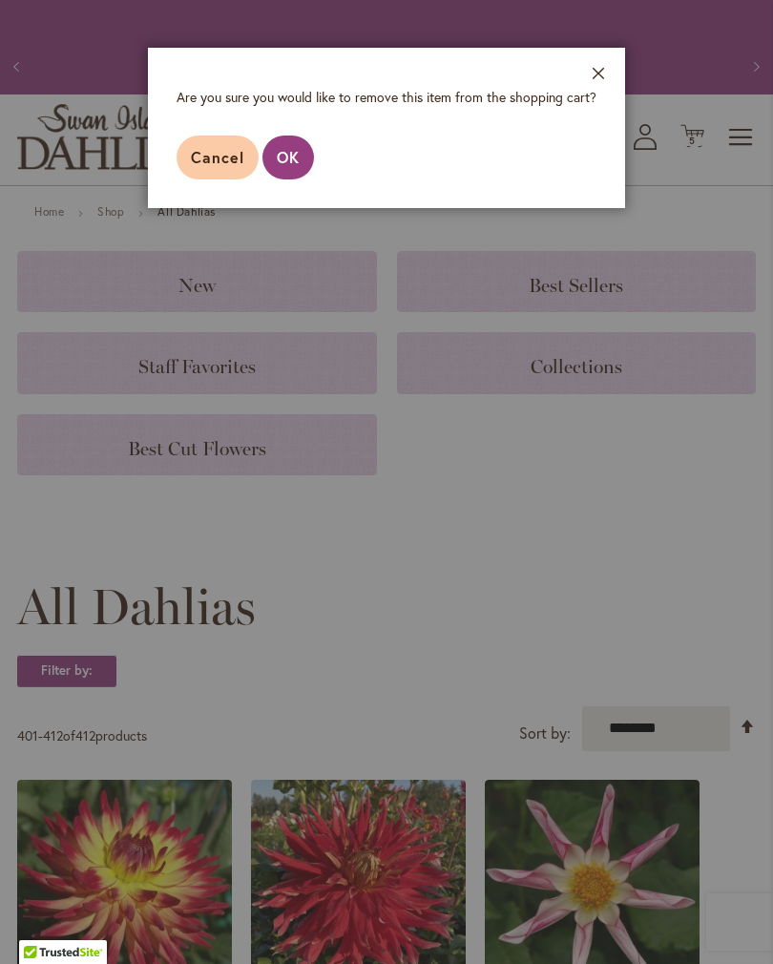
click at [625, 649] on aside "Close Are you sure you would like to remove this item from the shopping cart? C…" at bounding box center [386, 482] width 773 height 964
click at [614, 677] on aside "Close Are you sure you would like to remove this item from the shopping cart? C…" at bounding box center [386, 482] width 773 height 964
click at [600, 76] on button "Close" at bounding box center [599, 78] width 53 height 60
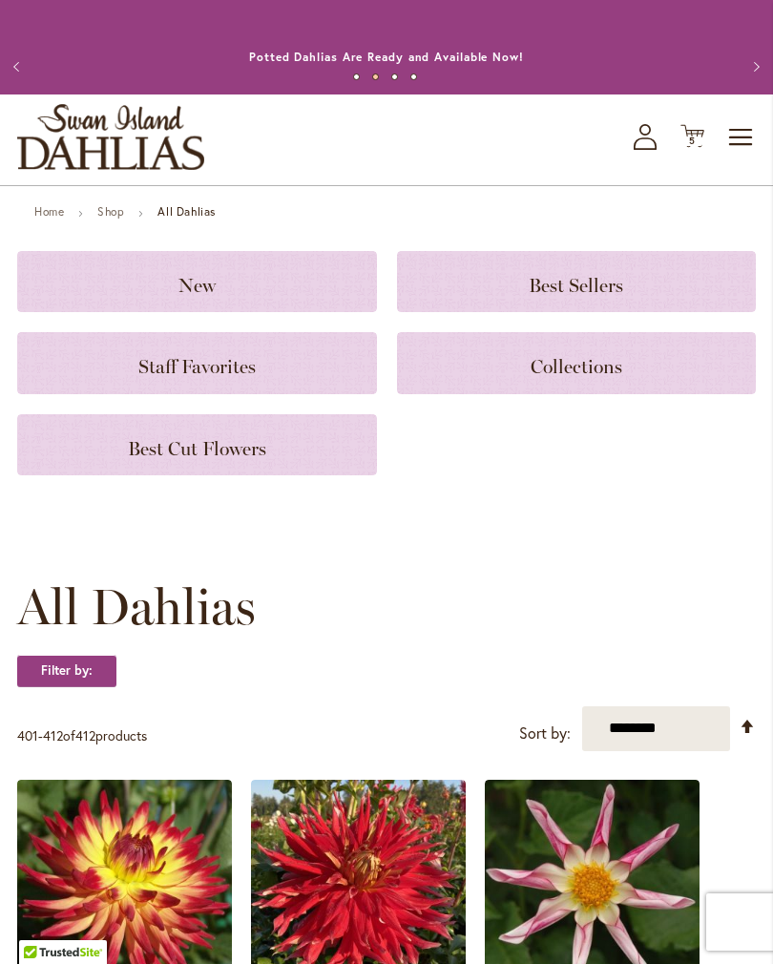
click at [701, 146] on span "5 5 items" at bounding box center [693, 142] width 19 height 10
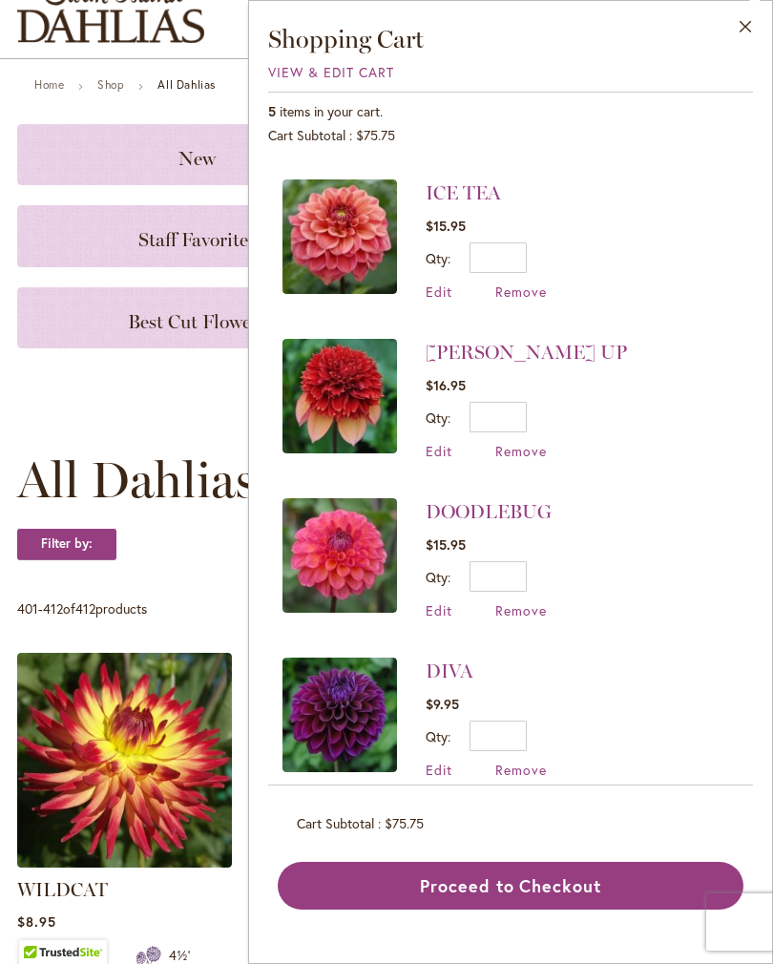
scroll to position [147, 0]
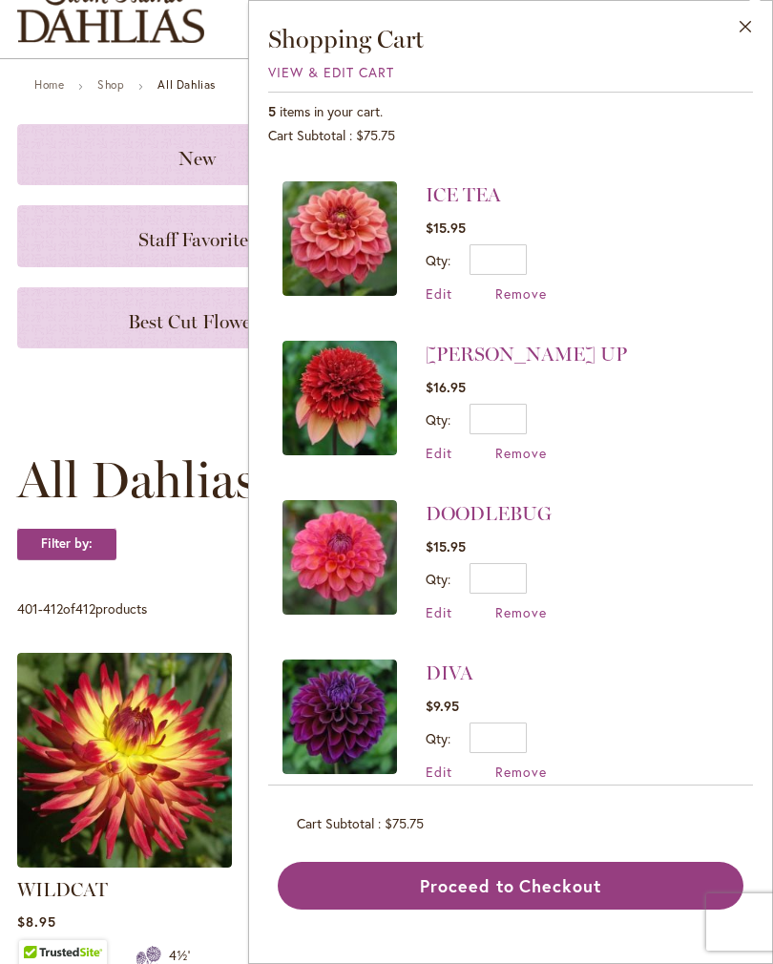
click at [530, 778] on span "Remove" at bounding box center [522, 772] width 52 height 18
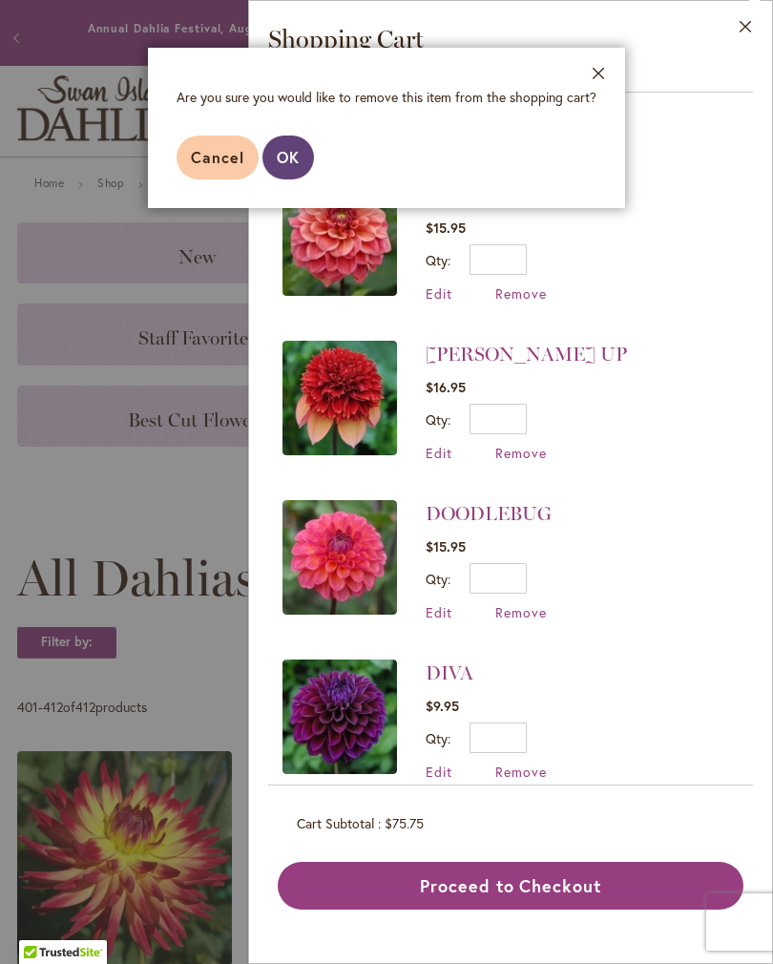
scroll to position [30, 0]
click at [287, 163] on span "OK" at bounding box center [288, 157] width 23 height 20
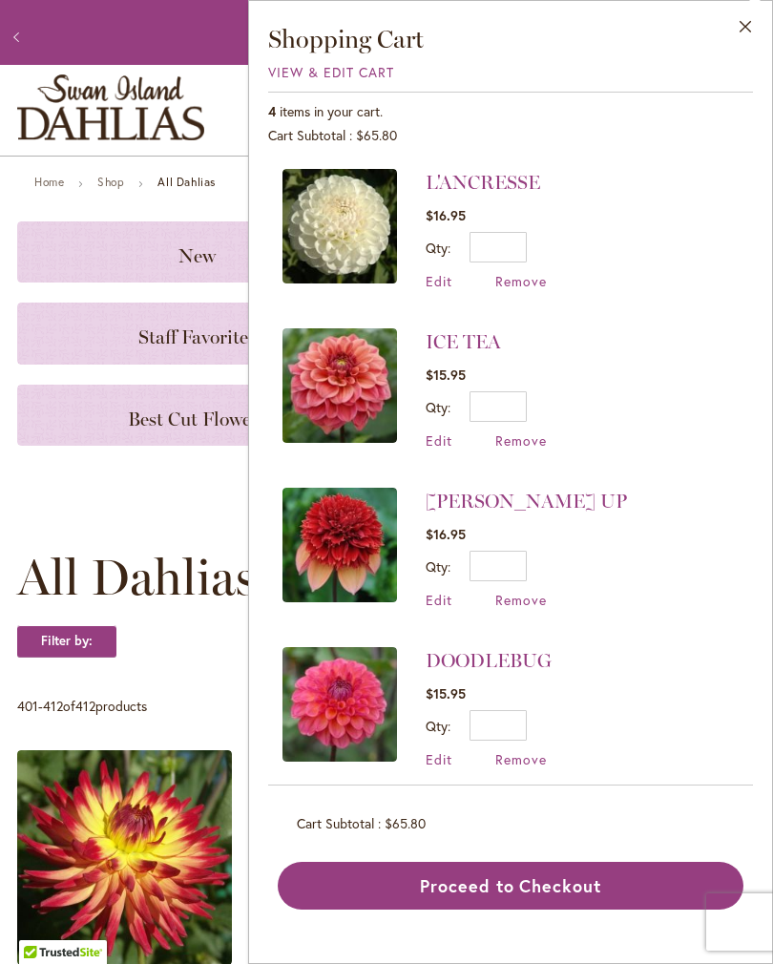
scroll to position [0, 0]
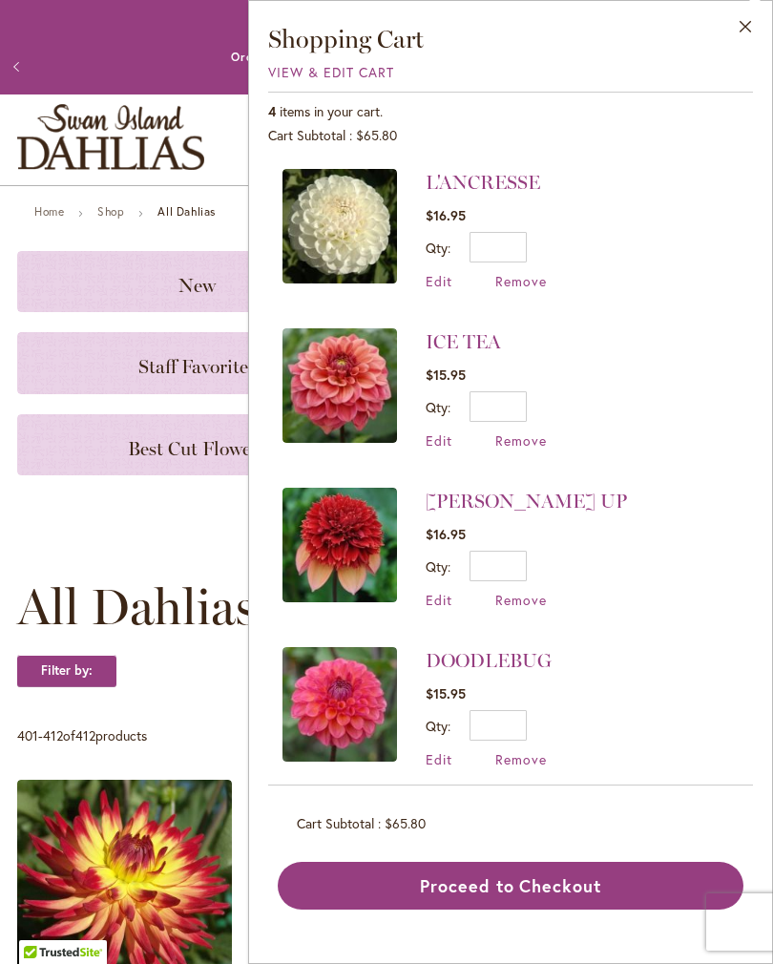
click at [530, 758] on span "Remove" at bounding box center [522, 760] width 52 height 18
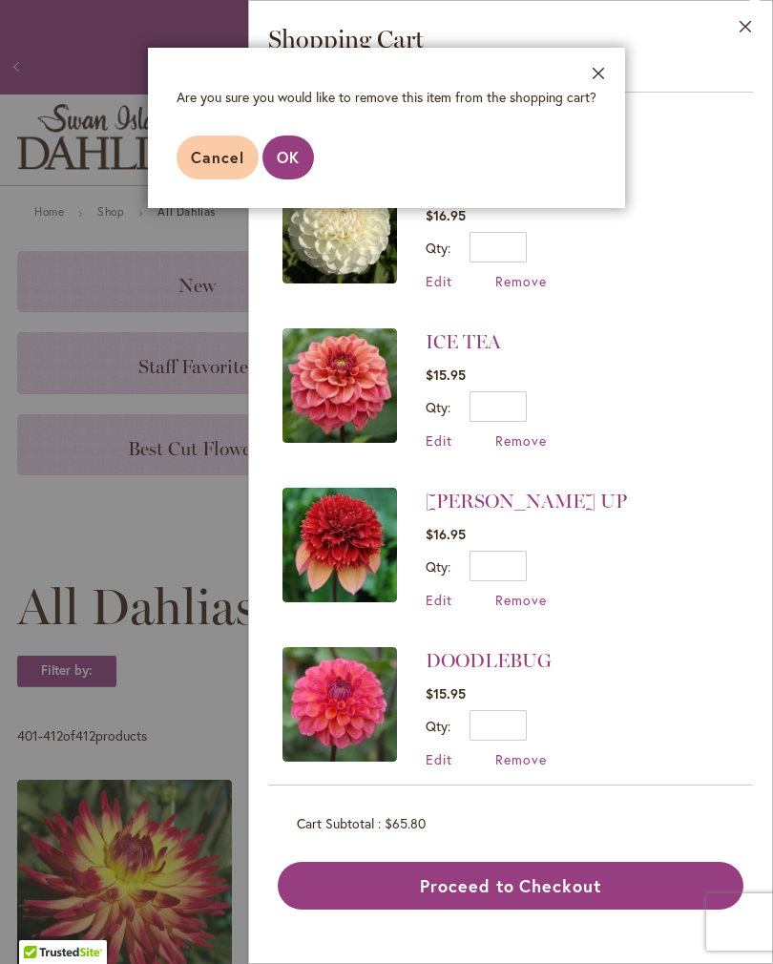
click at [288, 167] on span "OK" at bounding box center [288, 157] width 23 height 20
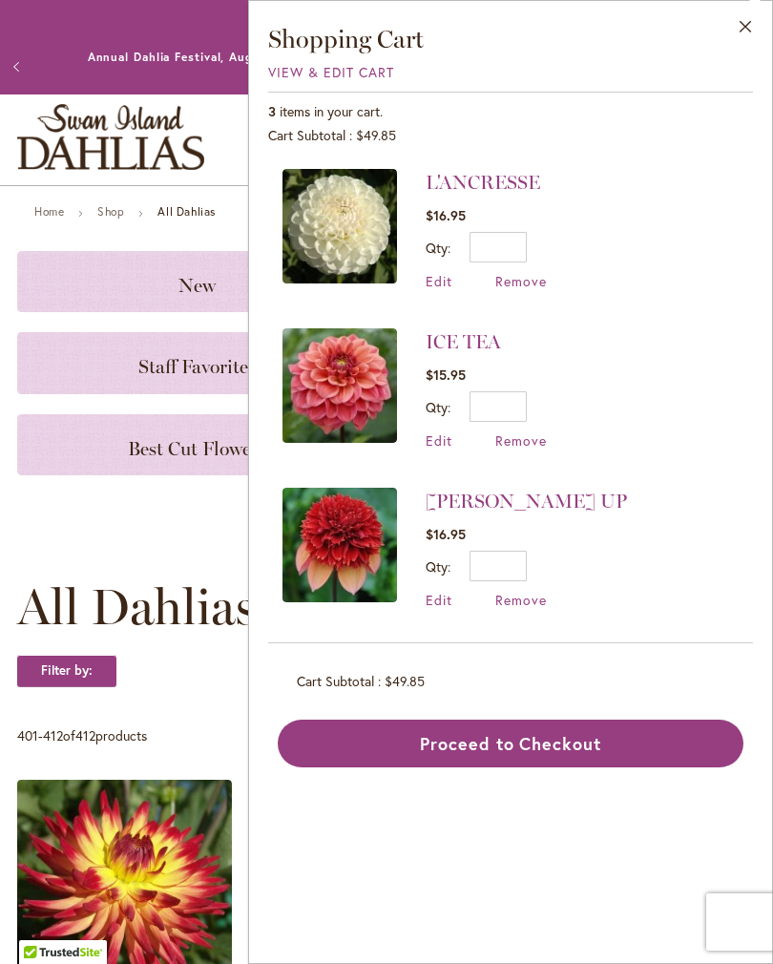
click at [545, 745] on button "Proceed to Checkout" at bounding box center [511, 744] width 466 height 48
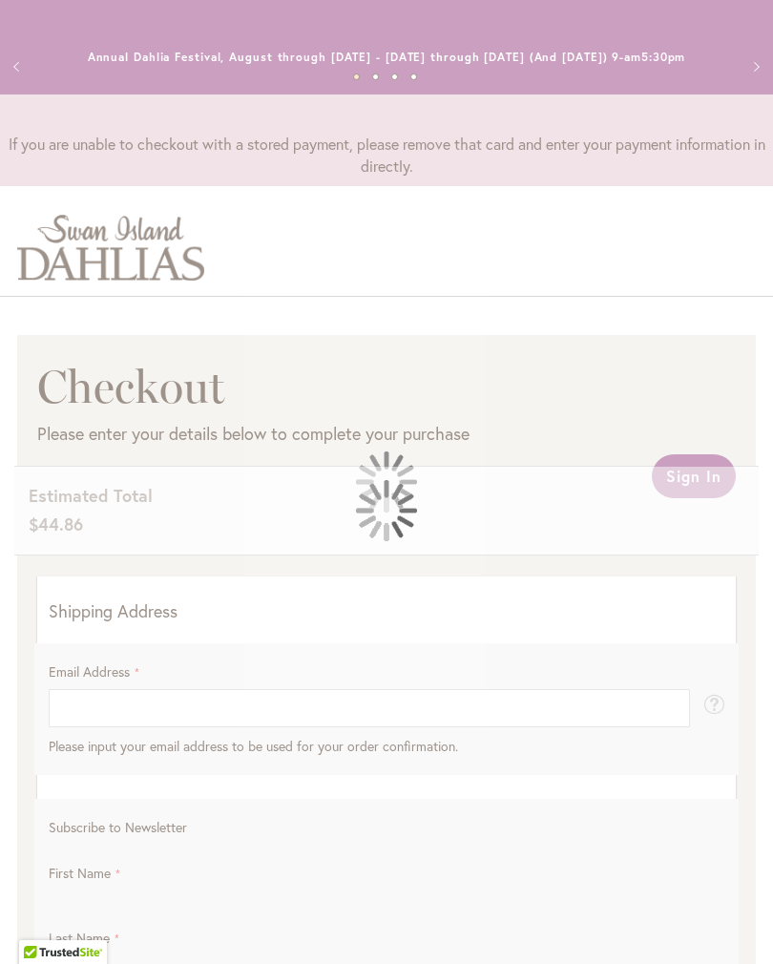
select select "**"
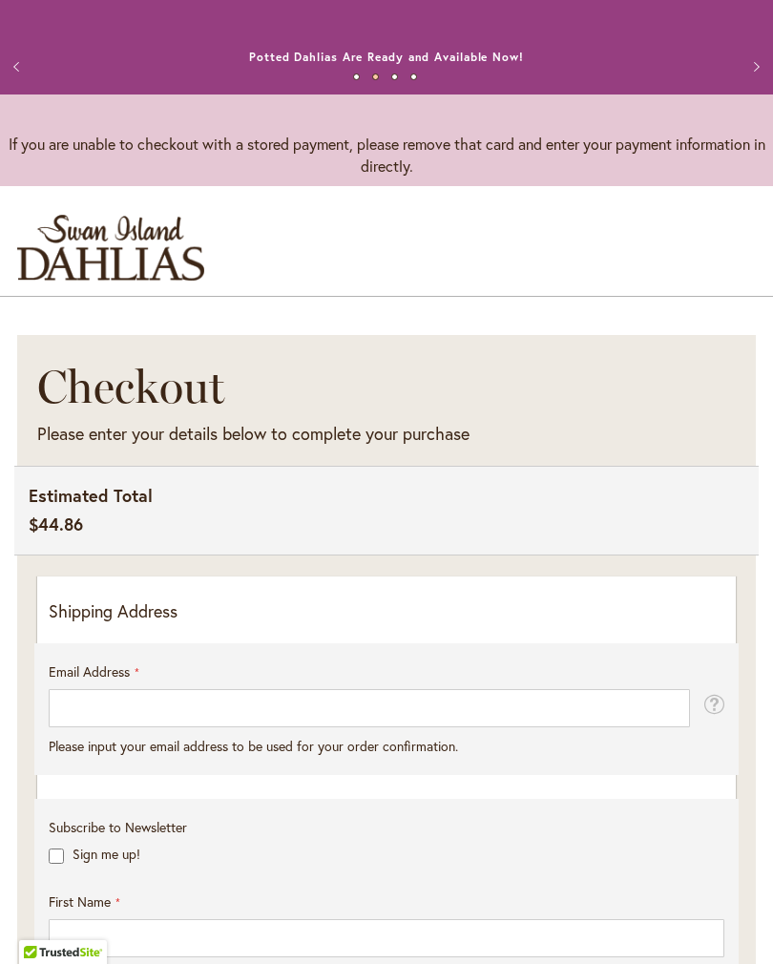
click at [122, 619] on p "Shipping Address" at bounding box center [387, 612] width 676 height 25
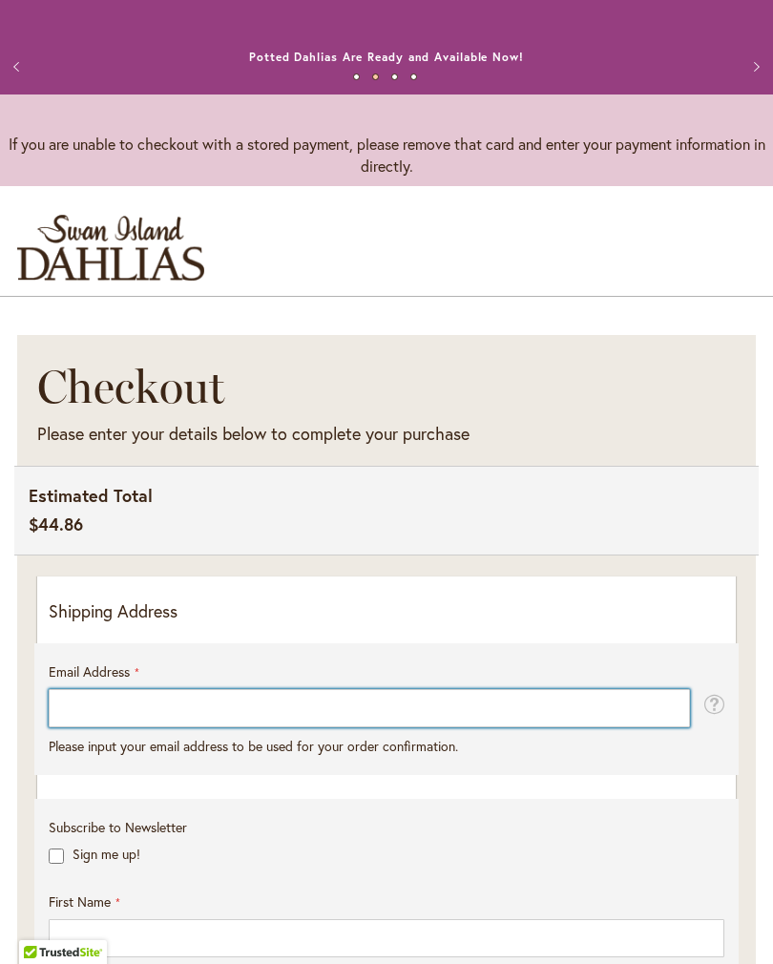
click at [152, 724] on input "Email Address" at bounding box center [370, 708] width 642 height 38
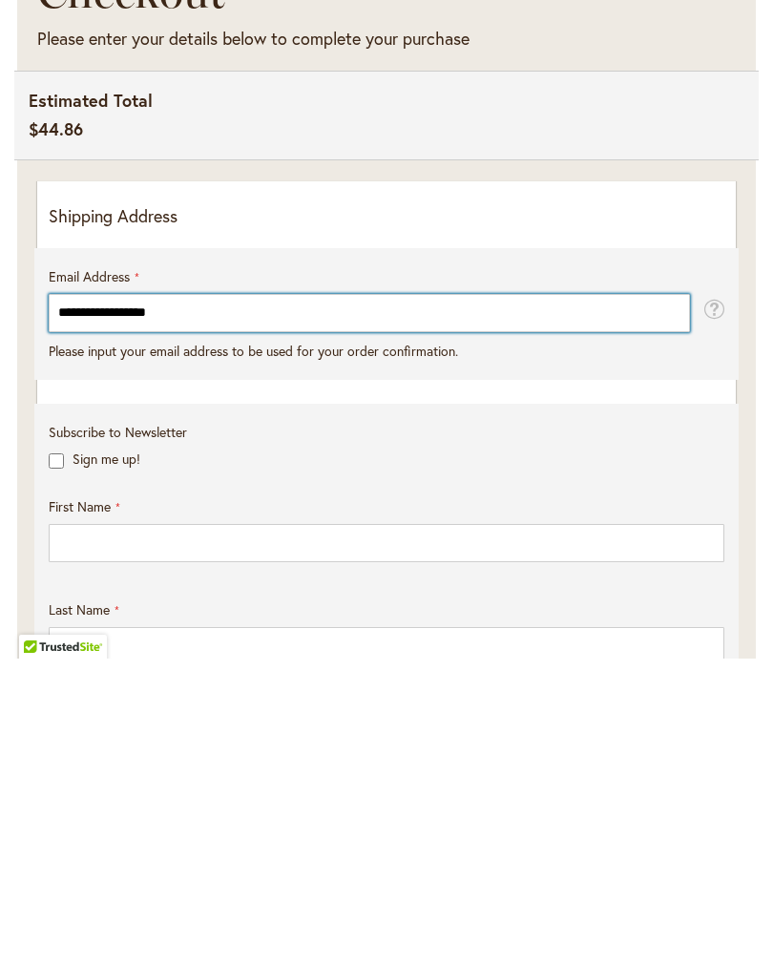
type input "**********"
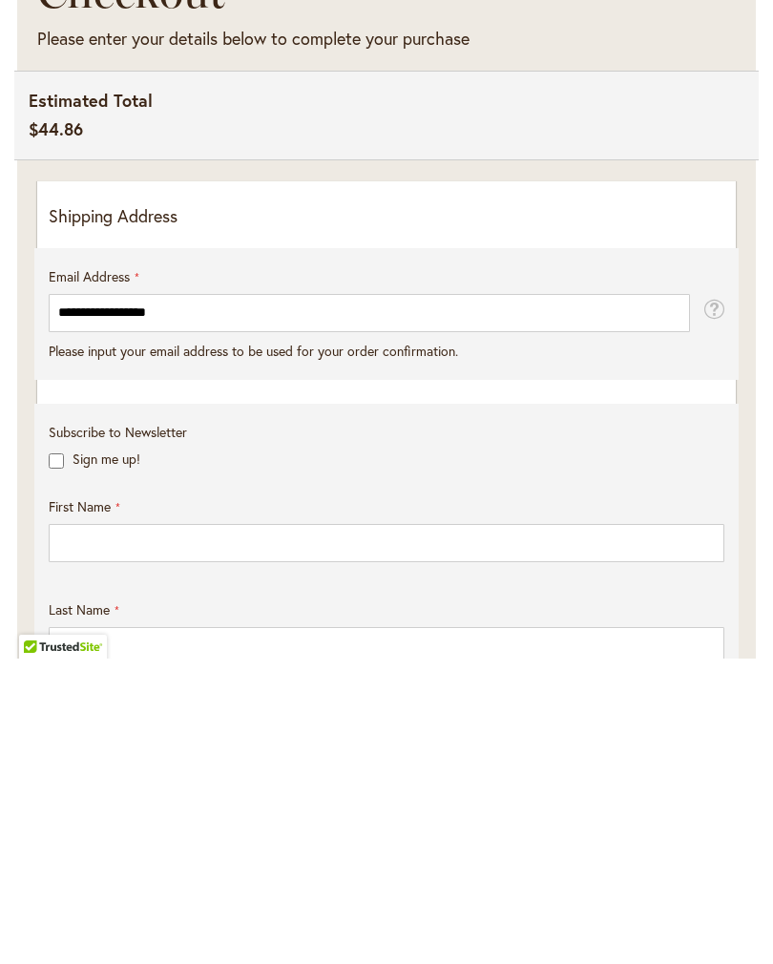
scroll to position [396, 0]
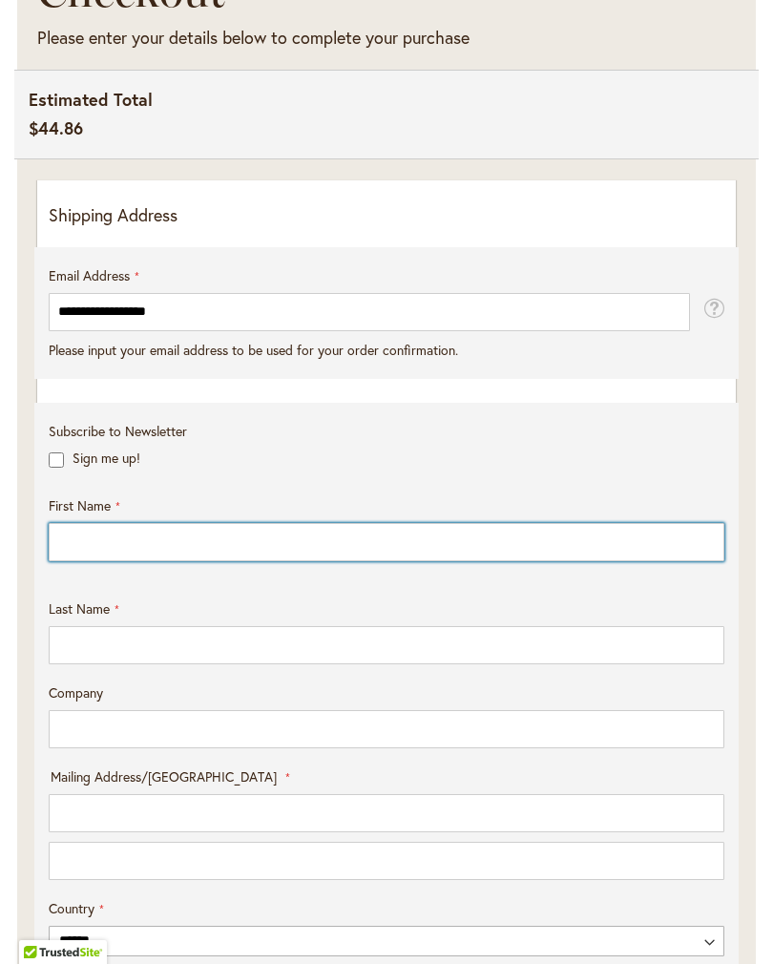
click at [146, 555] on input "First Name" at bounding box center [387, 542] width 676 height 38
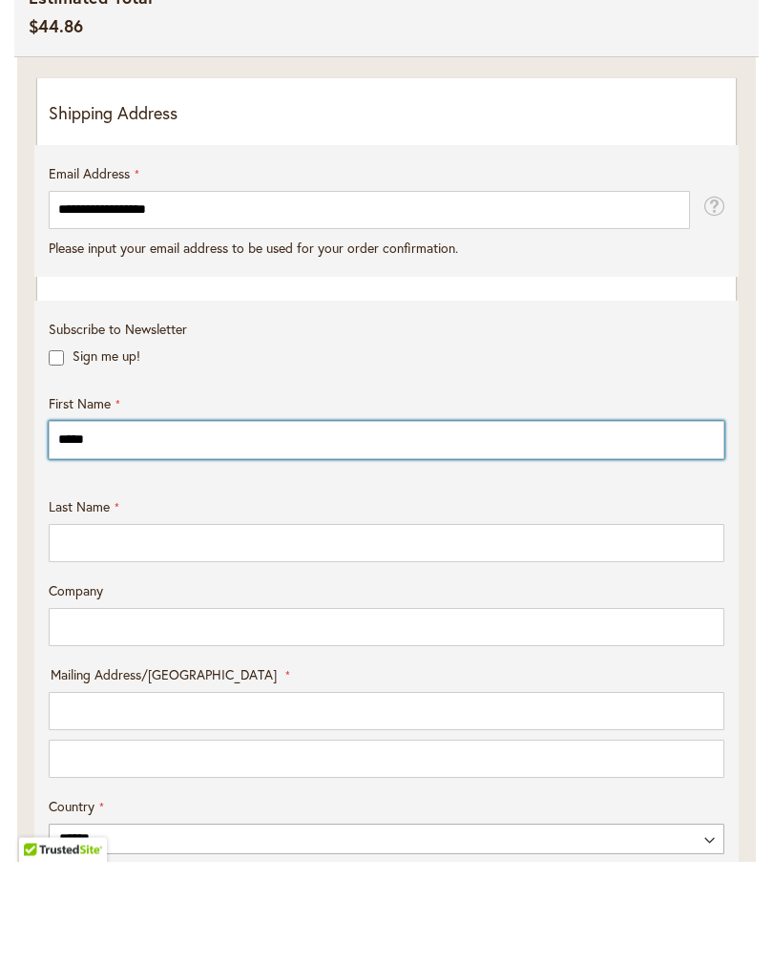
type input "*****"
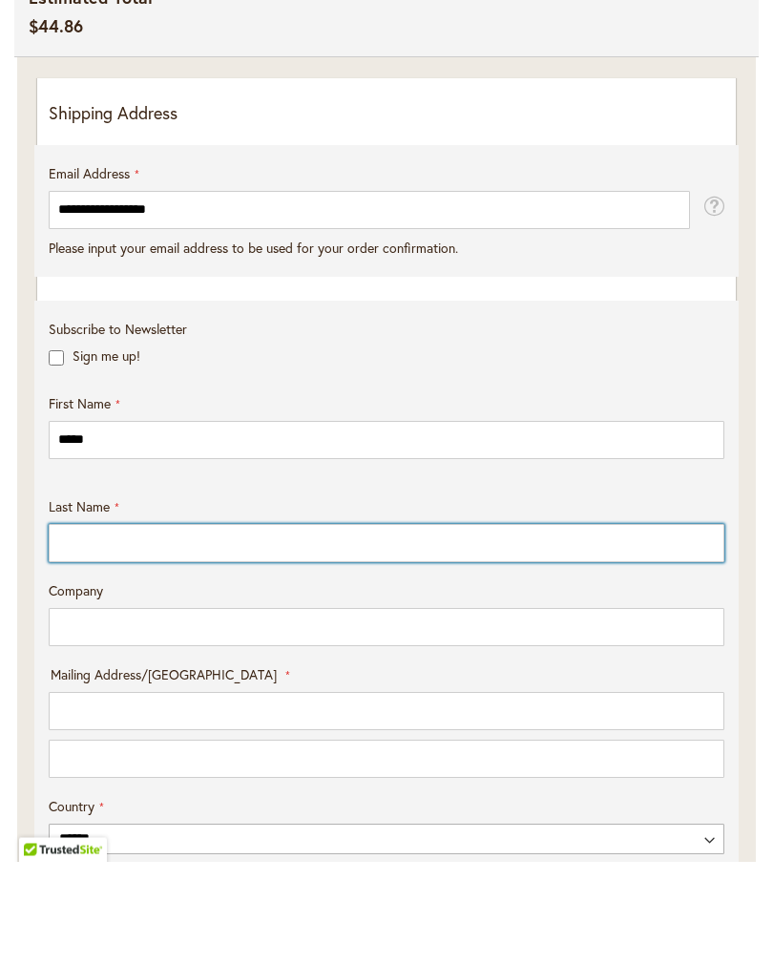
click at [153, 627] on input "Last Name" at bounding box center [387, 646] width 676 height 38
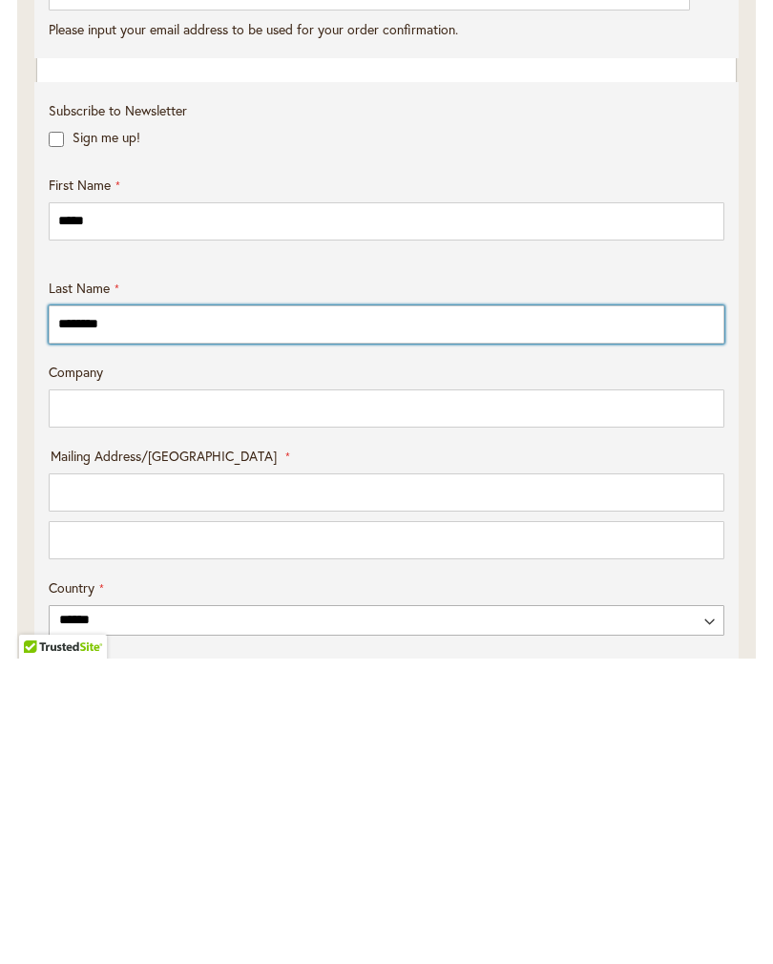
scroll to position [412, 0]
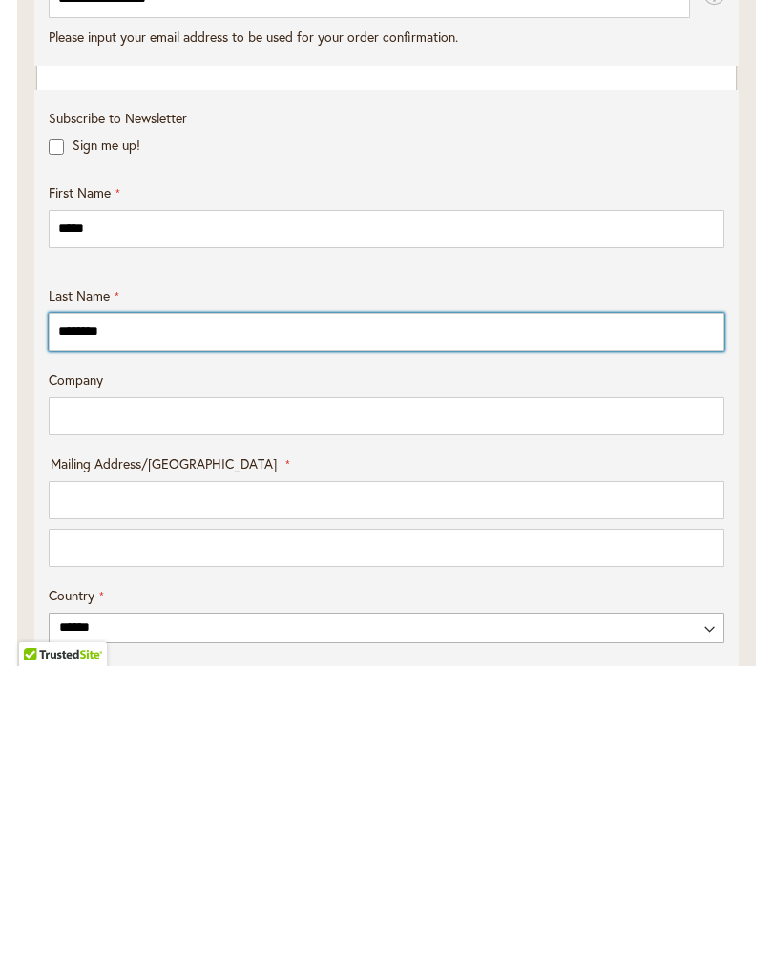
type input "********"
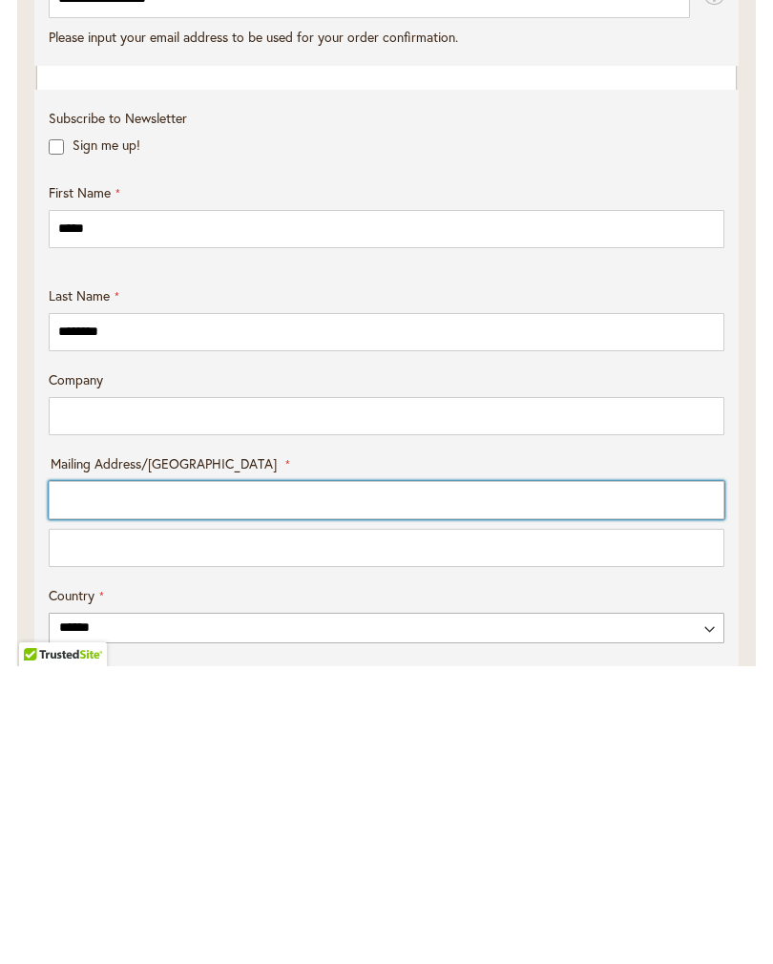
click at [160, 779] on input "Mailing Address/PO BOX: Line 1" at bounding box center [387, 798] width 676 height 38
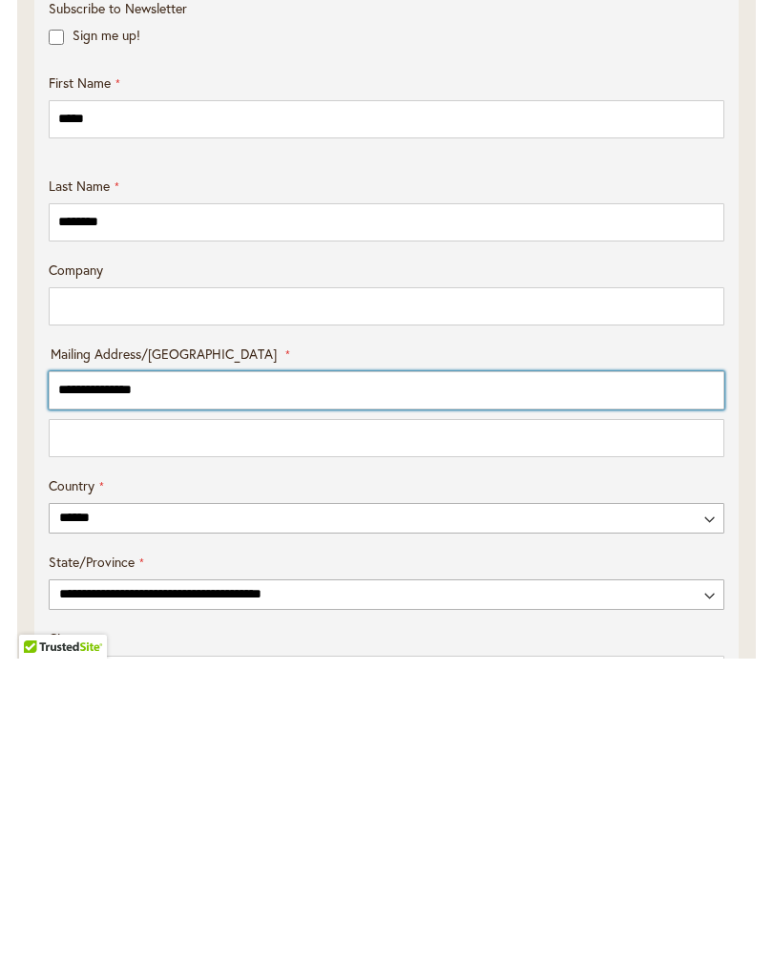
scroll to position [518, 0]
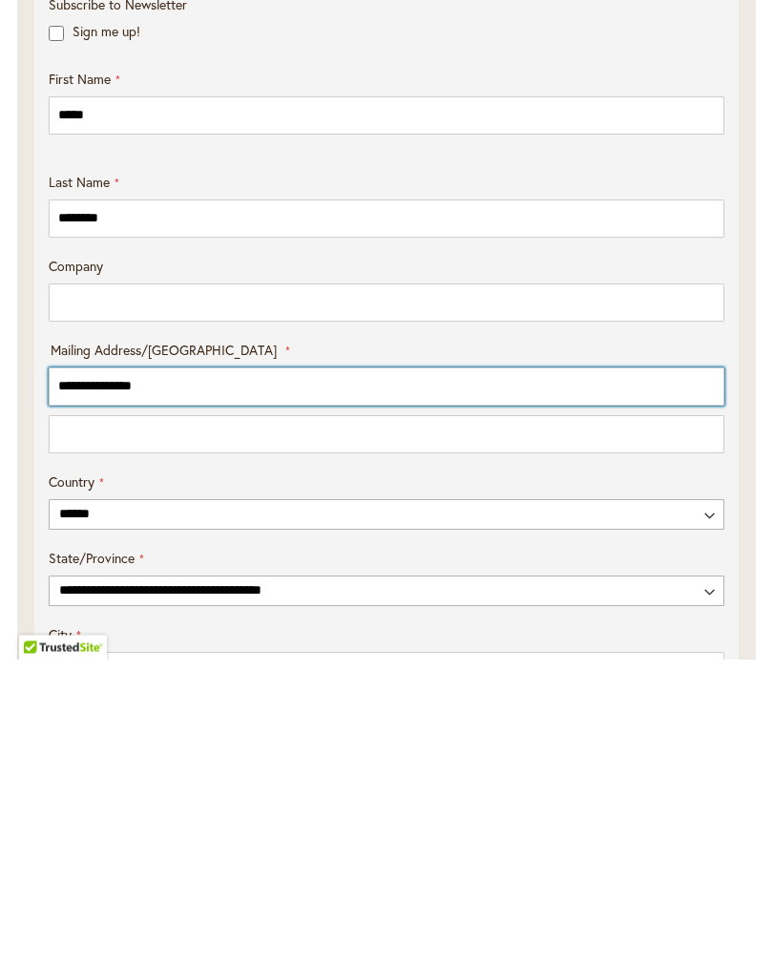
type input "**********"
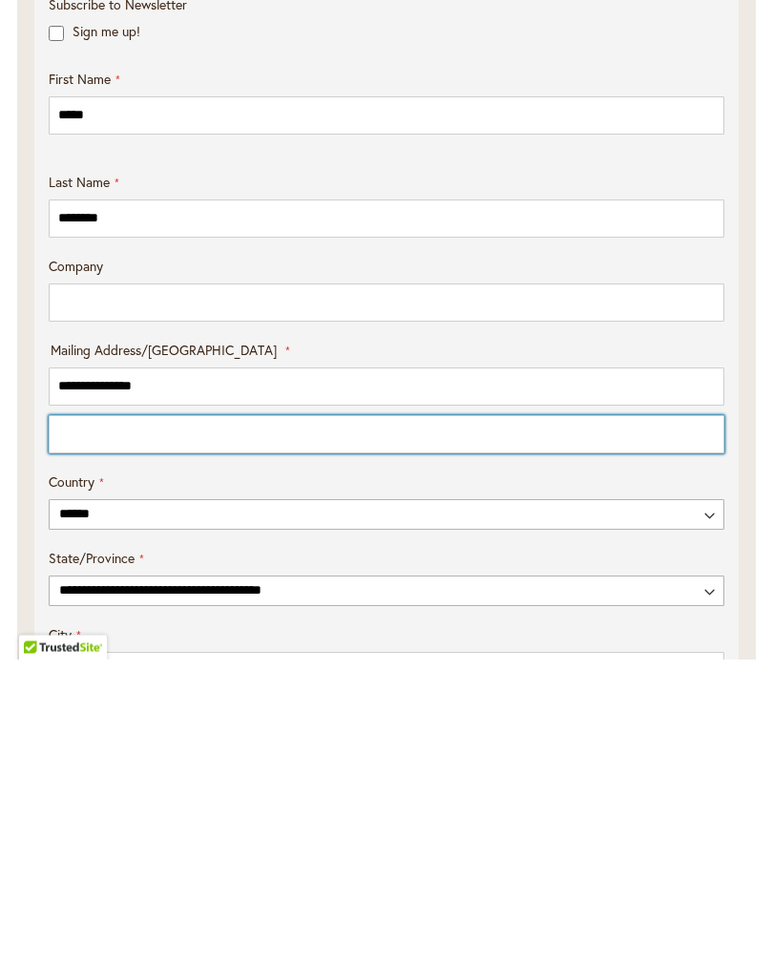
click at [209, 721] on input "Mailing Address/PO BOX: Line 2" at bounding box center [387, 740] width 676 height 38
type input "******"
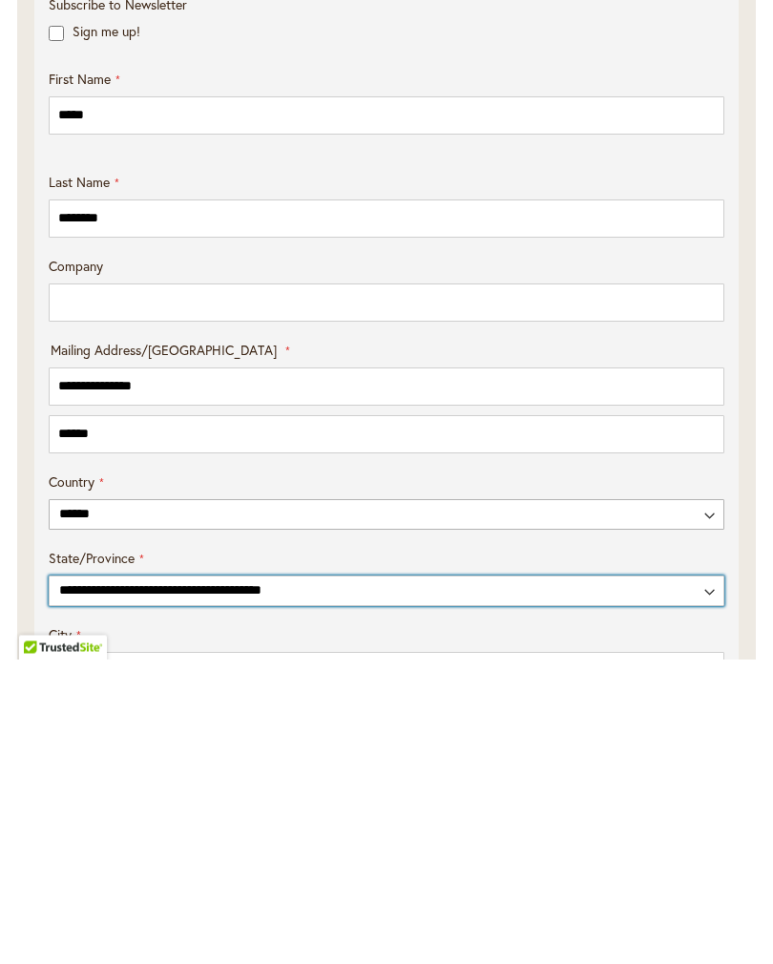
click at [193, 881] on select "**********" at bounding box center [387, 896] width 676 height 31
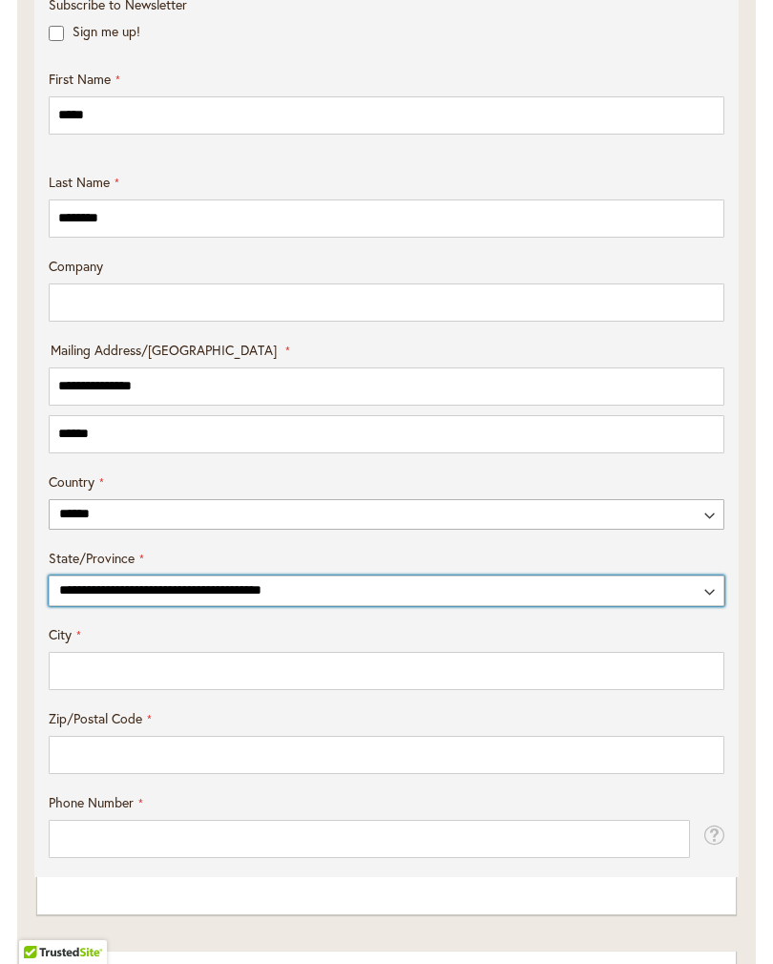
select select "**"
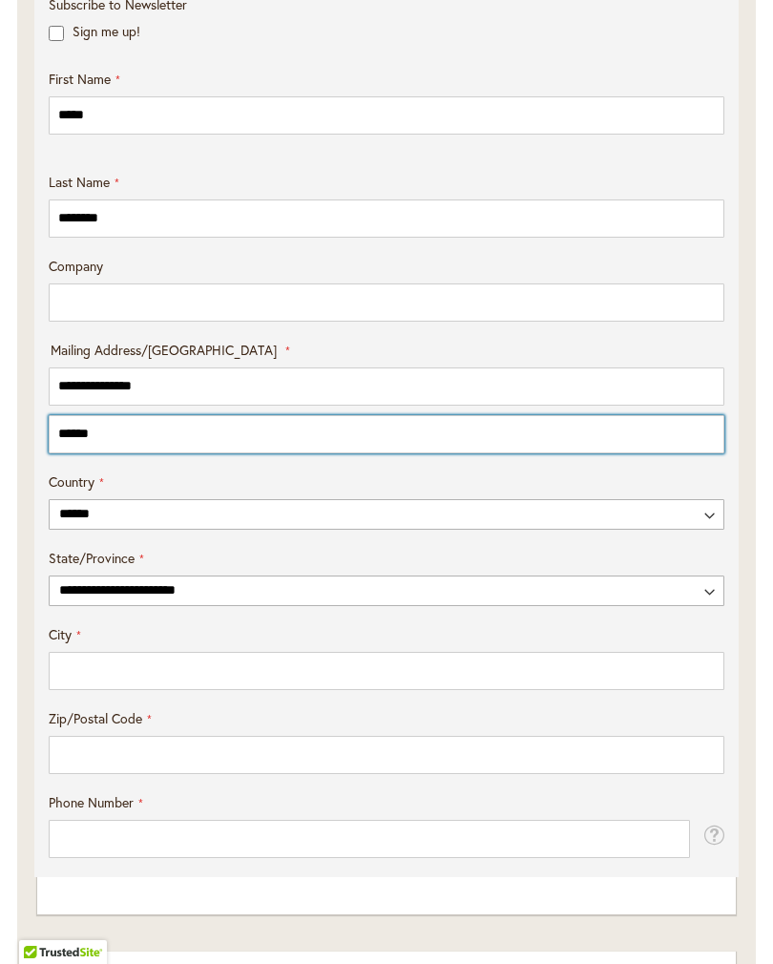
click at [133, 439] on input "******" at bounding box center [387, 434] width 676 height 38
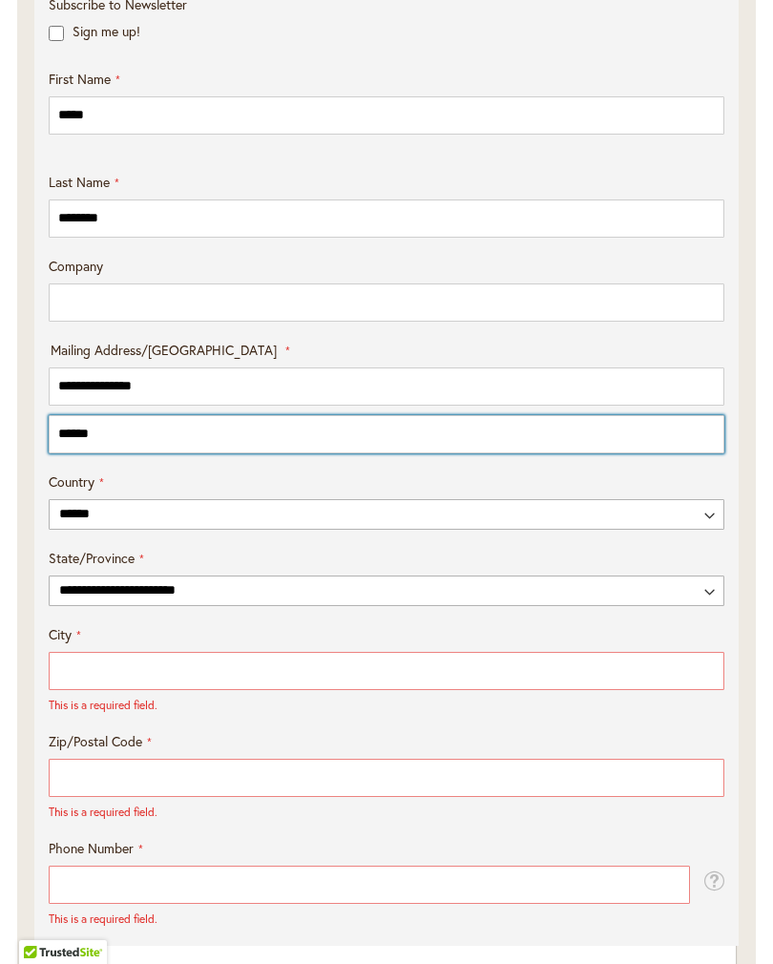
click at [143, 441] on input "******" at bounding box center [387, 434] width 676 height 38
click at [124, 449] on input "******" at bounding box center [387, 434] width 676 height 38
type input "*"
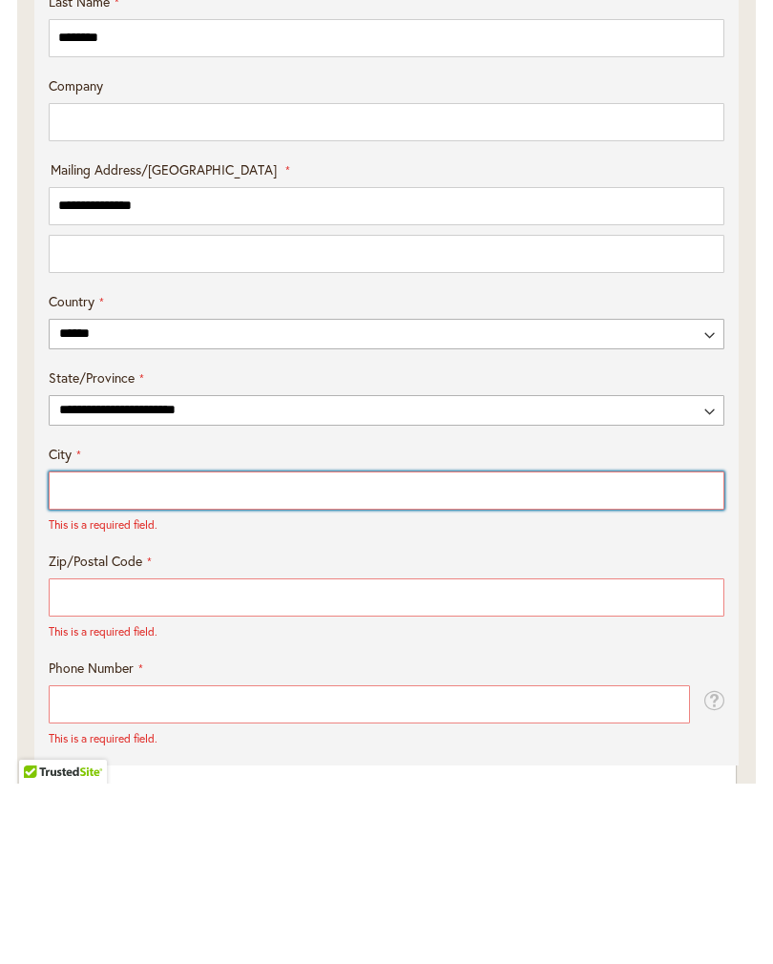
click at [159, 652] on input "City" at bounding box center [387, 671] width 676 height 38
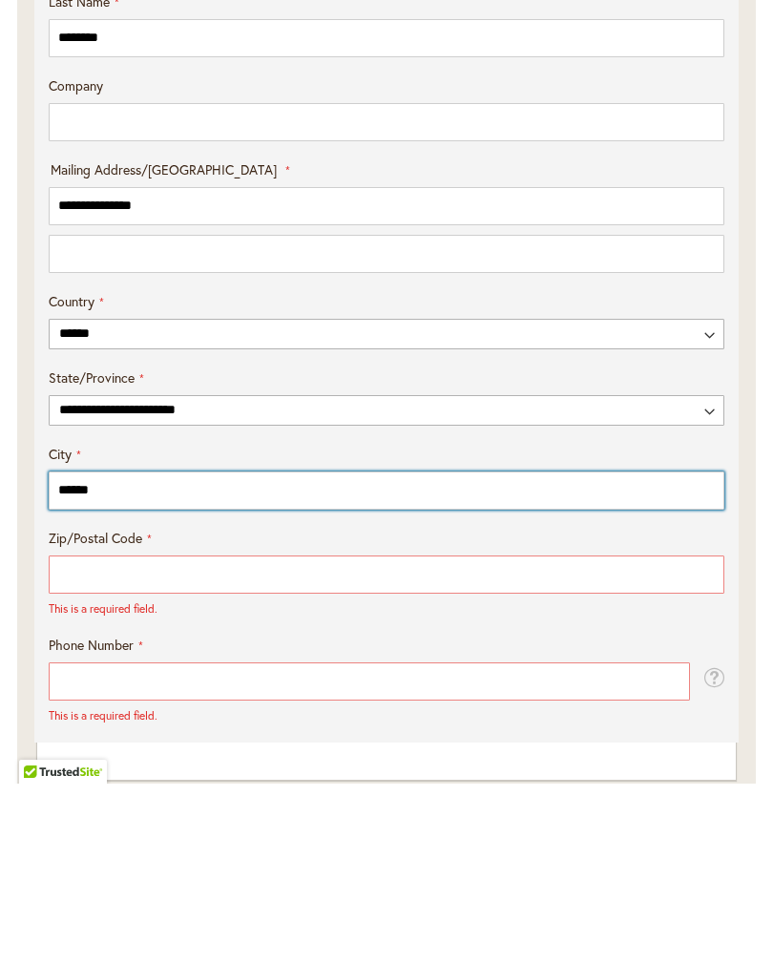
type input "******"
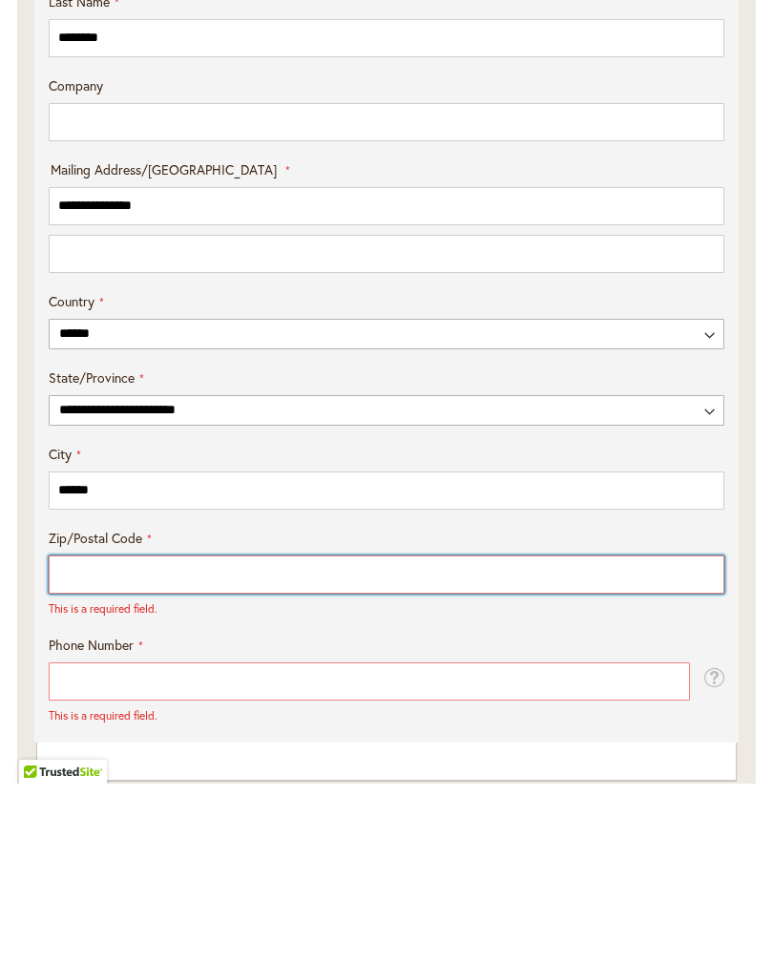
click at [176, 736] on input "Zip/Postal Code" at bounding box center [387, 755] width 676 height 38
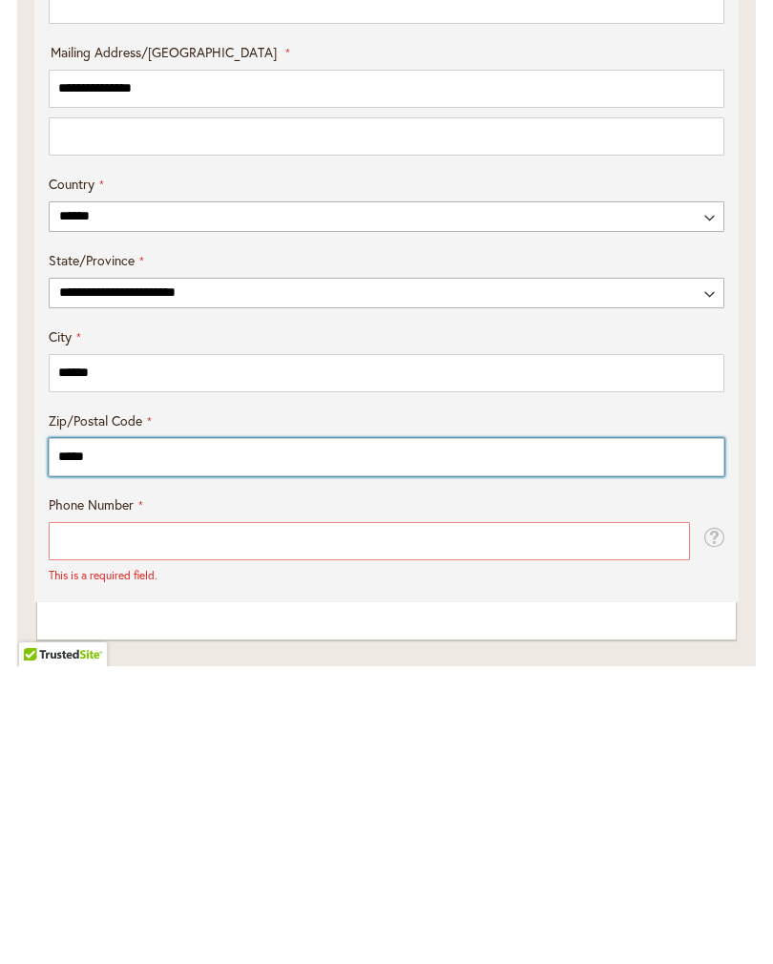
type input "*****"
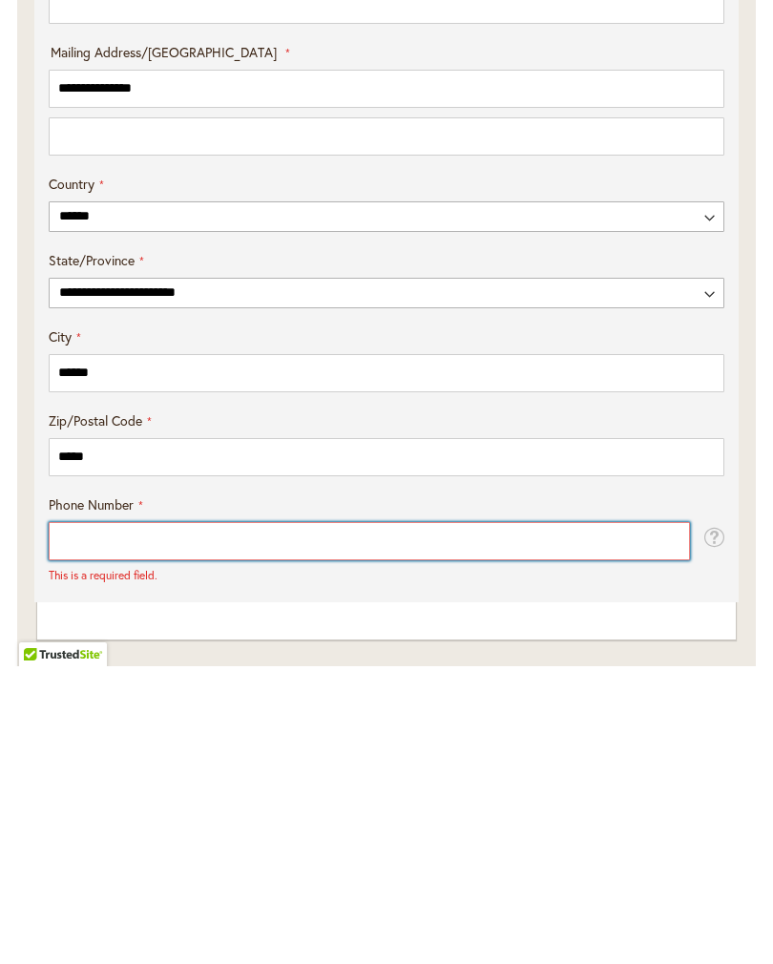
click at [200, 820] on input "Phone Number" at bounding box center [370, 839] width 642 height 38
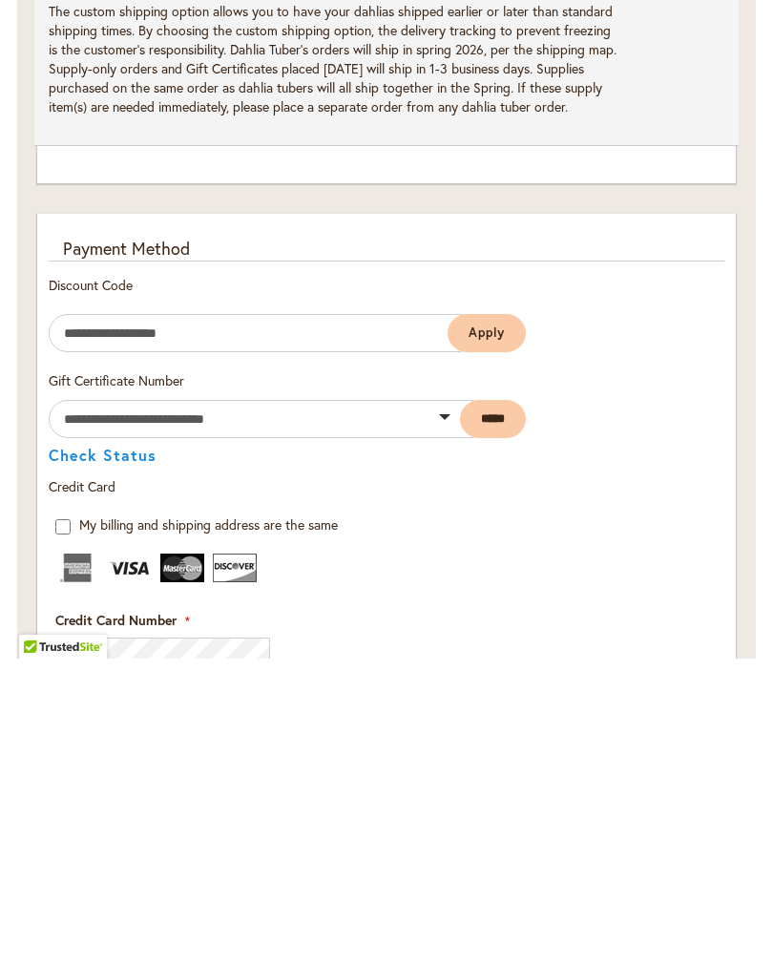
scroll to position [1794, 0]
type input "**********"
click at [145, 858] on img at bounding box center [130, 872] width 44 height 29
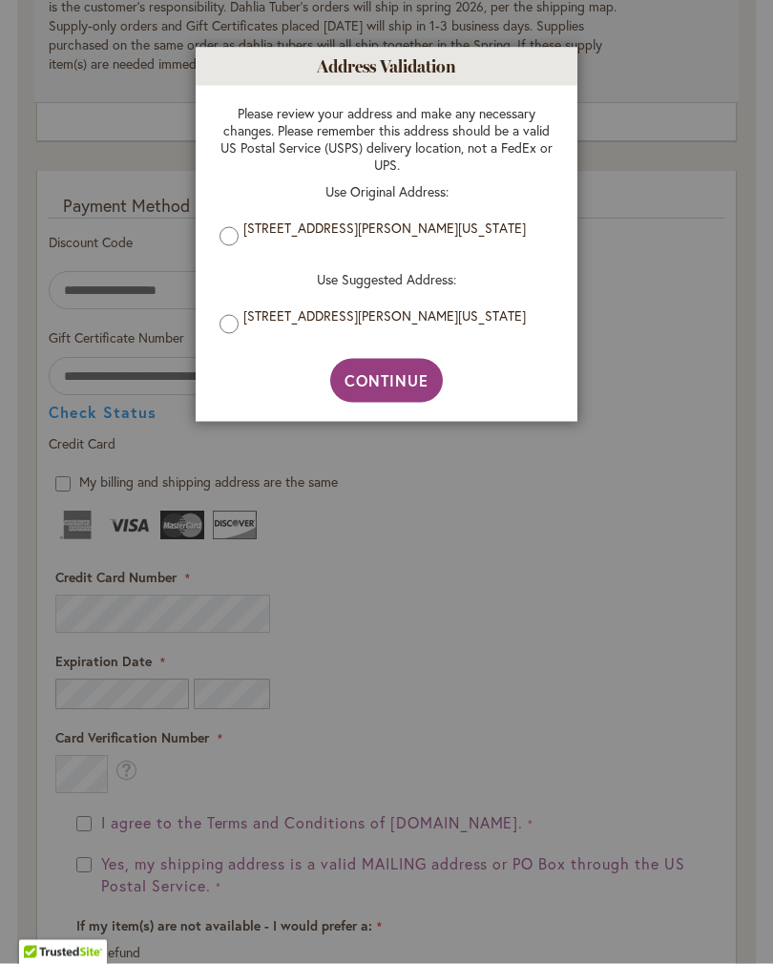
scroll to position [2142, 0]
click at [414, 359] on div "Please review your address and make any necessary changes. Please remember this…" at bounding box center [387, 222] width 372 height 273
click at [394, 391] on span "Continue" at bounding box center [387, 380] width 85 height 20
click at [402, 378] on span "Continue" at bounding box center [387, 380] width 85 height 20
type input "**********"
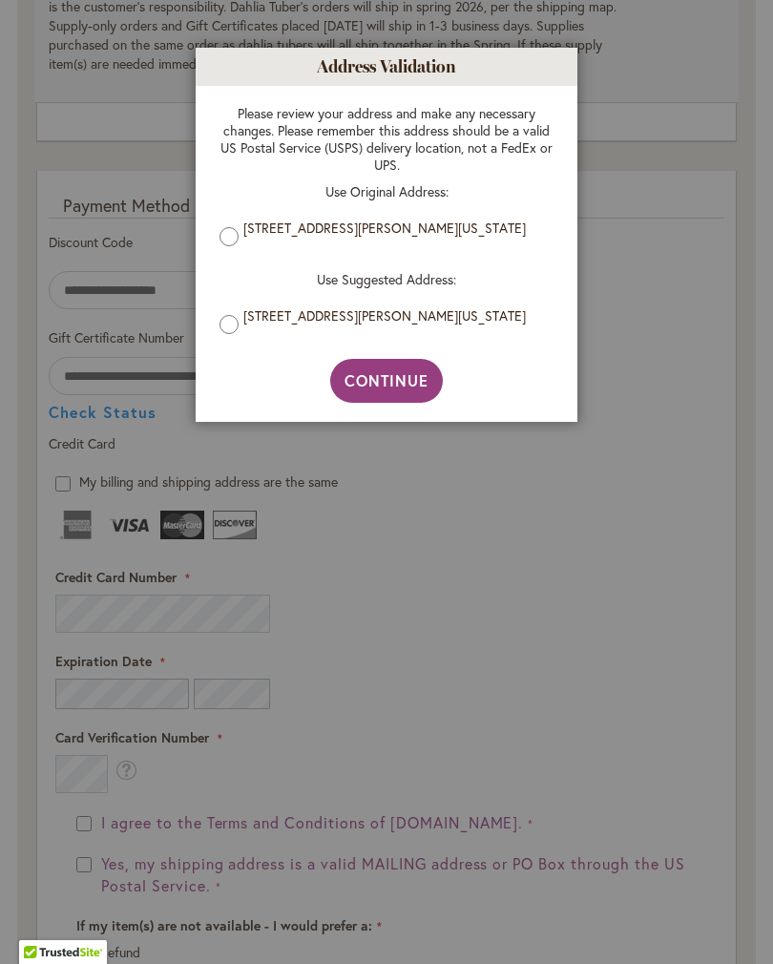
type input "******"
type input "**********"
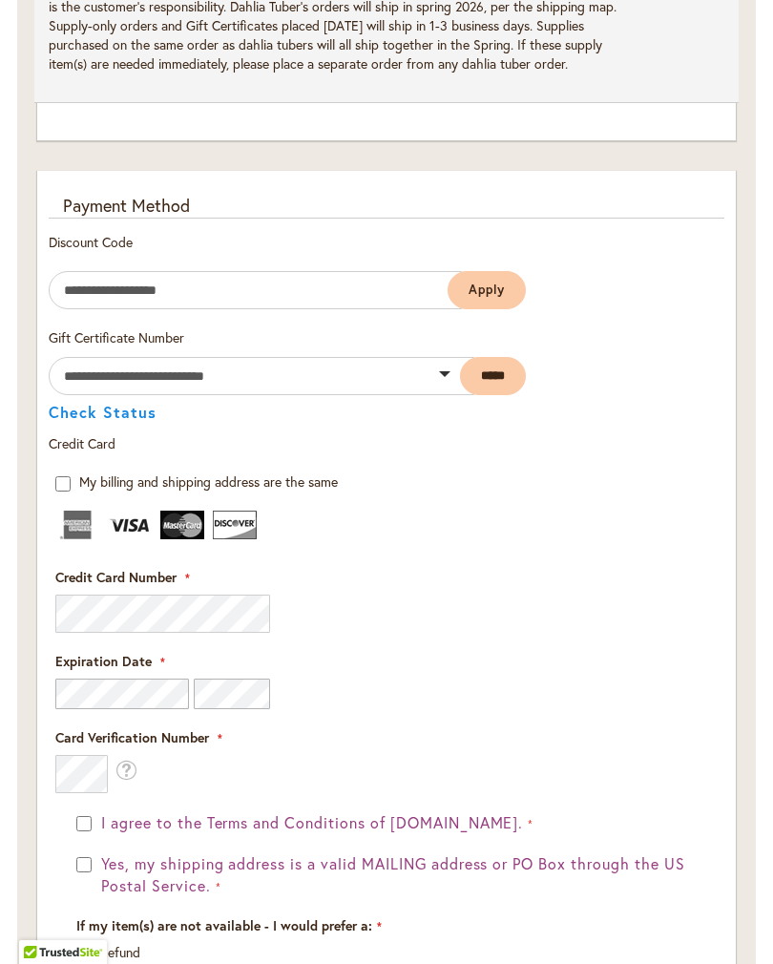
click at [169, 625] on fieldset "Payment Information Payment Method Discount Code Enter discount code Apply Gift…" at bounding box center [387, 631] width 676 height 874
click at [117, 587] on label "Credit Card Number" at bounding box center [122, 577] width 135 height 19
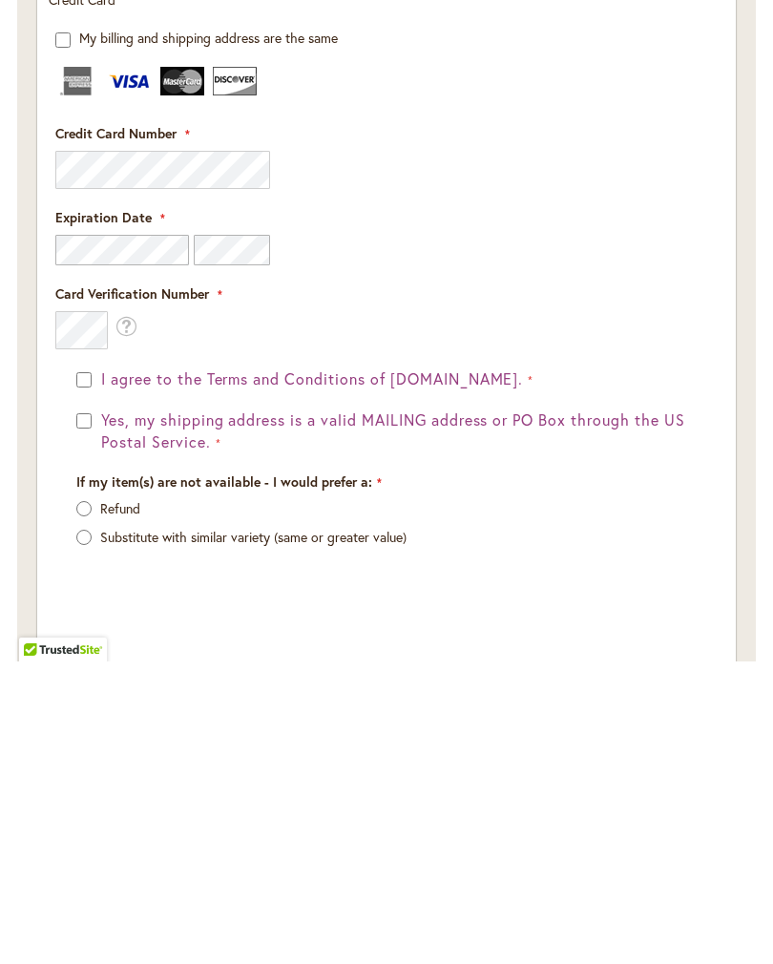
scroll to position [2586, 0]
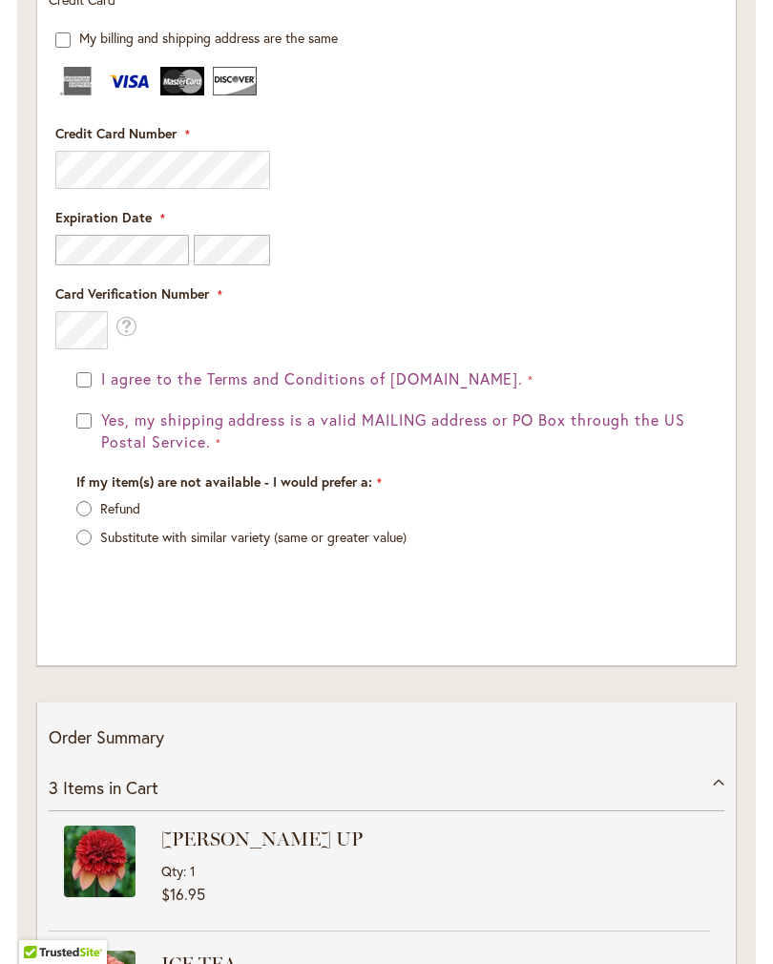
click at [97, 431] on button "Yes, my shipping address is a valid MAILING address or PO Box through the US Po…" at bounding box center [396, 432] width 601 height 44
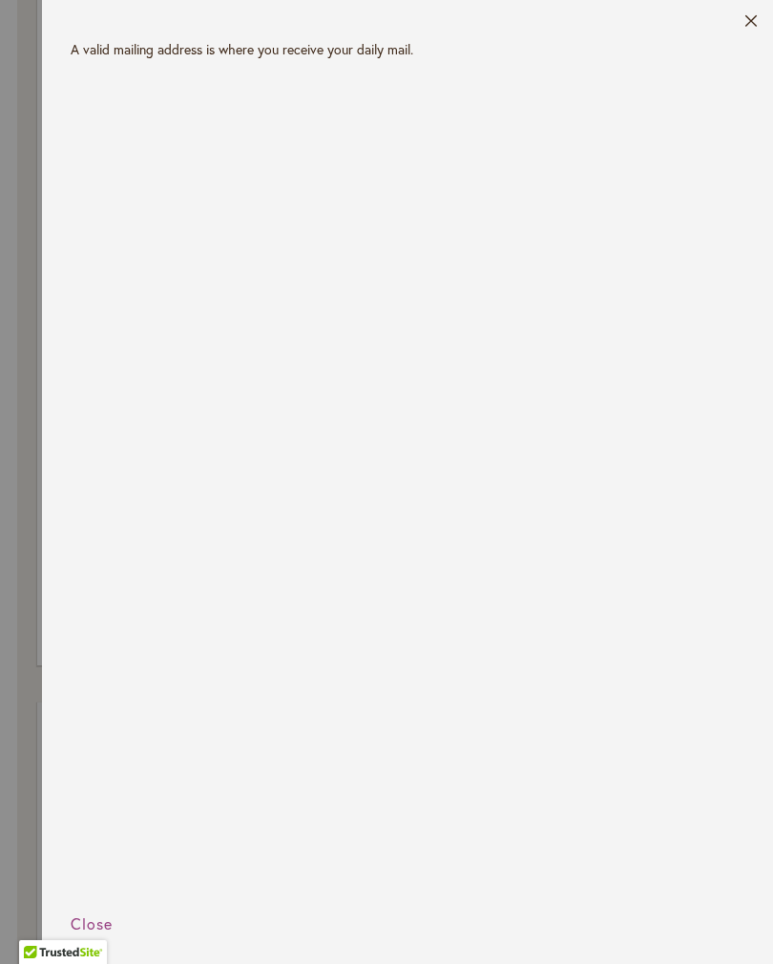
click at [766, 20] on header "Close" at bounding box center [407, 20] width 731 height 40
click at [765, 18] on header "Close" at bounding box center [407, 20] width 731 height 40
click at [753, 20] on button "Close" at bounding box center [752, 25] width 14 height 22
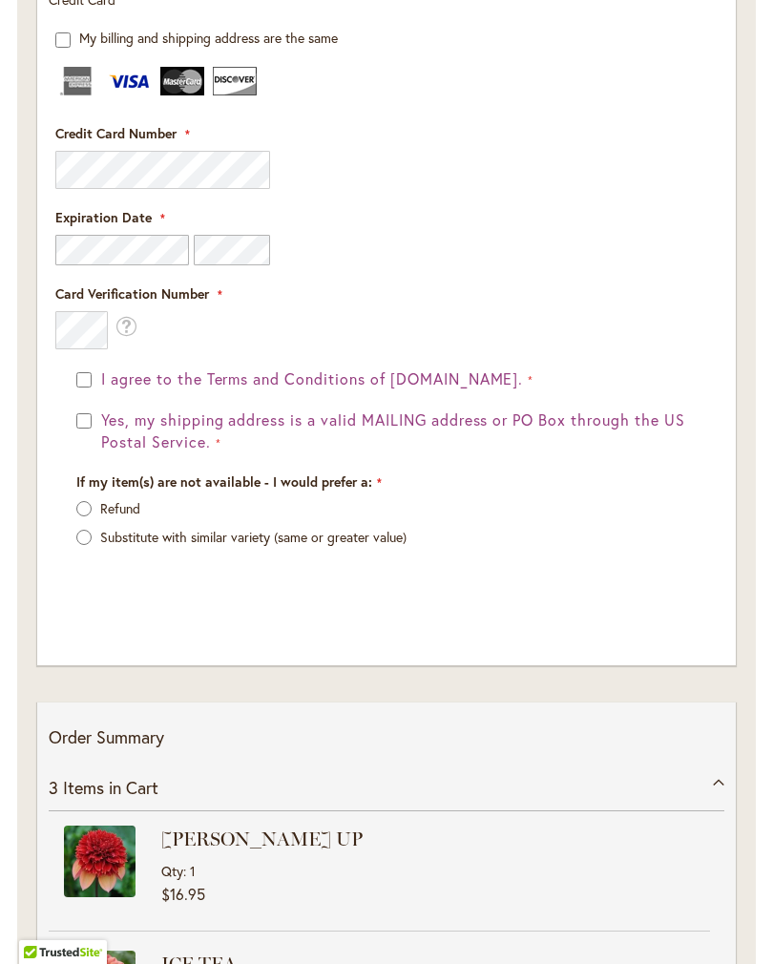
click at [100, 513] on label "Refund" at bounding box center [120, 508] width 40 height 18
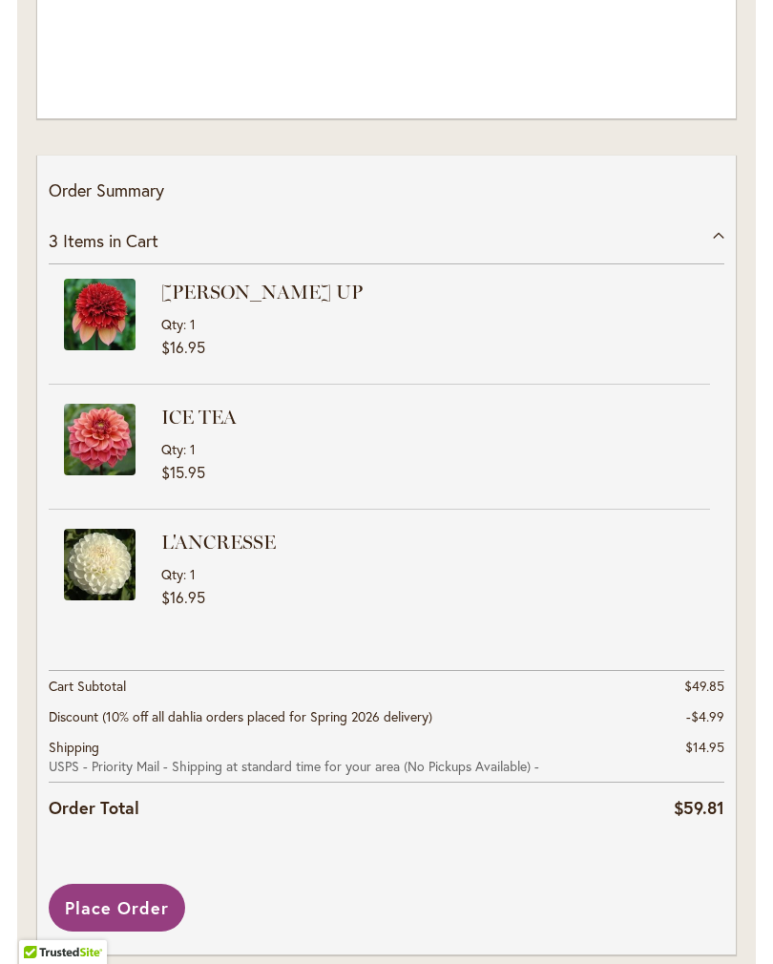
scroll to position [3203, 0]
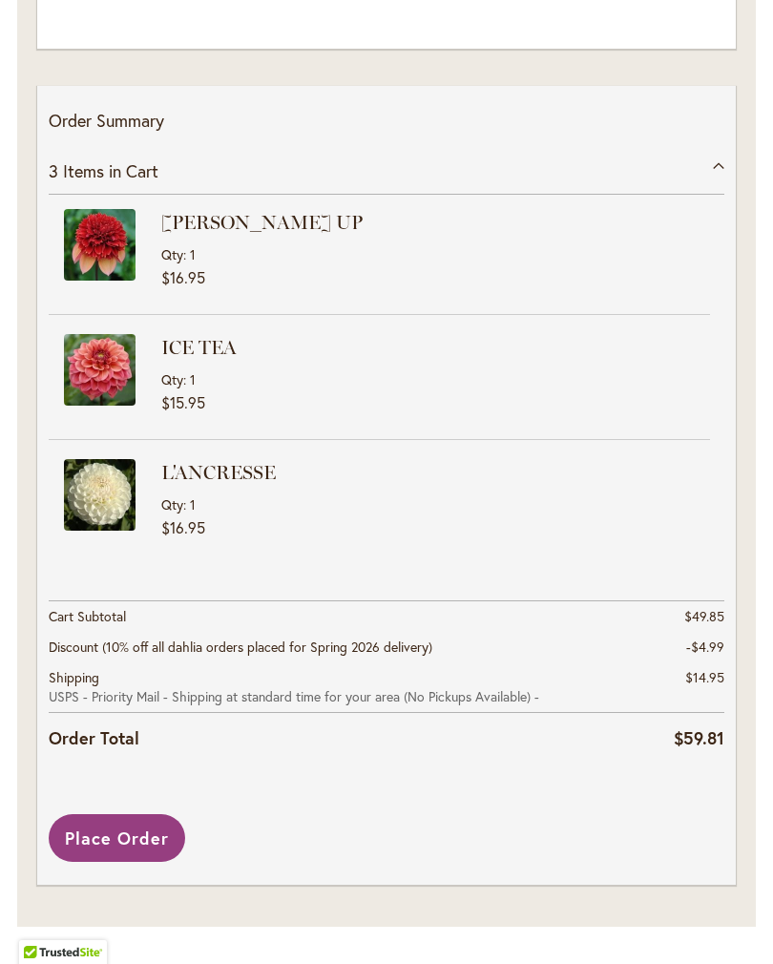
click at [151, 845] on span "Place Order" at bounding box center [117, 838] width 104 height 23
